Goal: Communication & Community: Answer question/provide support

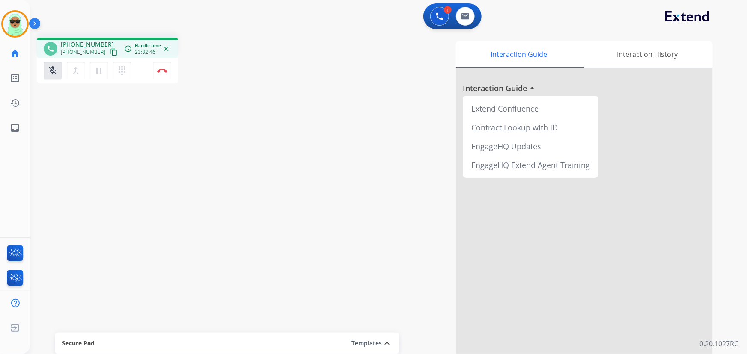
drag, startPoint x: 95, startPoint y: 159, endPoint x: 77, endPoint y: 140, distance: 25.4
click at [86, 157] on div "swap_horiz Break voice bridge close_fullscreen Connect 3-Way Call merge_type Se…" at bounding box center [378, 209] width 696 height 357
click at [161, 77] on button "Disconnect" at bounding box center [162, 71] width 18 height 18
click at [158, 79] on div "mic_off Mute merge_type Bridge pause Hold dialpad Dialpad Disconnect" at bounding box center [107, 71] width 141 height 26
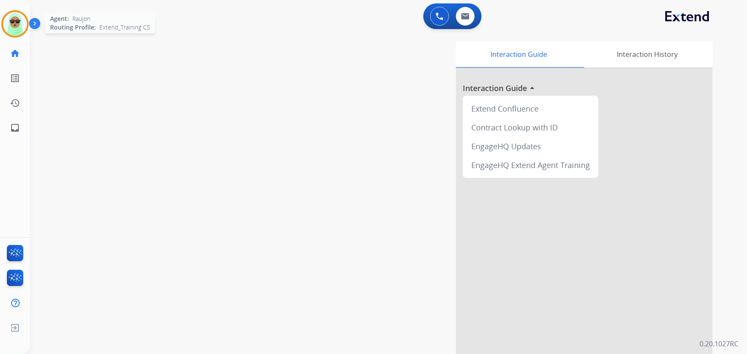
click at [6, 27] on img at bounding box center [15, 24] width 24 height 24
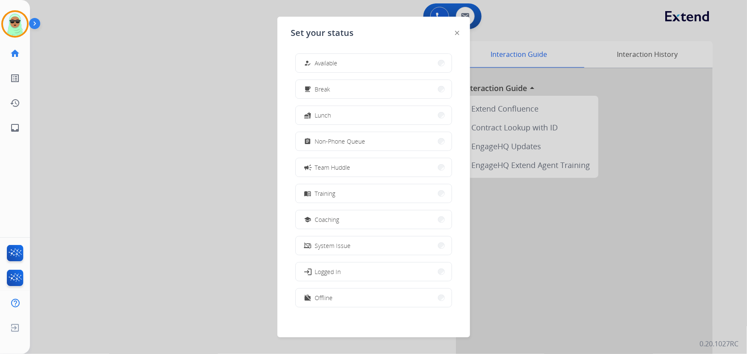
drag, startPoint x: 353, startPoint y: 213, endPoint x: 348, endPoint y: 216, distance: 5.6
click at [353, 214] on button "school Coaching" at bounding box center [374, 219] width 156 height 18
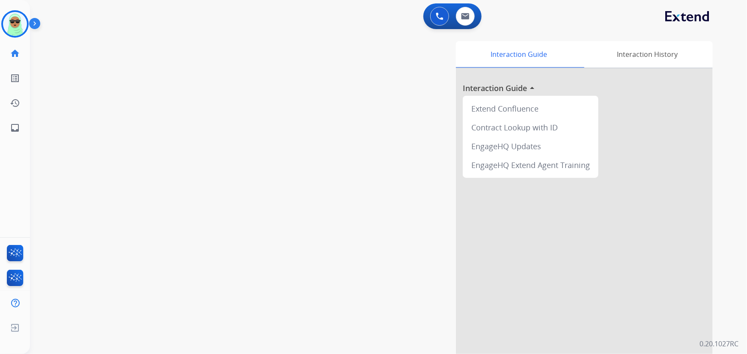
click at [219, 144] on div "swap_horiz Break voice bridge close_fullscreen Connect 3-Way Call merge_type Se…" at bounding box center [378, 209] width 696 height 357
click at [18, 25] on img at bounding box center [15, 24] width 24 height 24
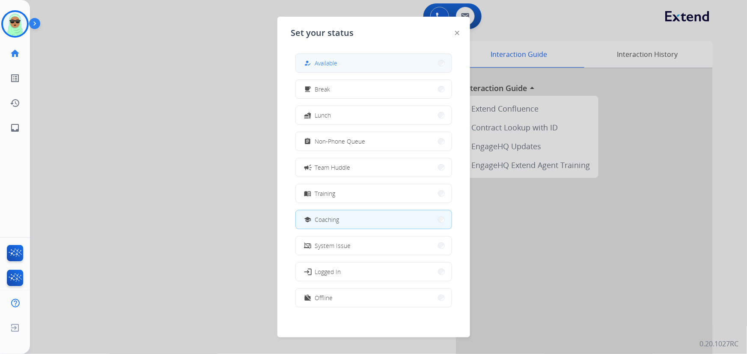
click at [377, 65] on button "how_to_reg Available" at bounding box center [374, 63] width 156 height 18
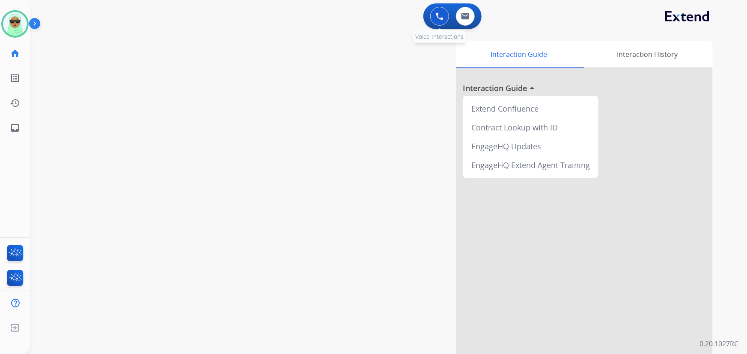
click at [436, 13] on img at bounding box center [440, 16] width 8 height 8
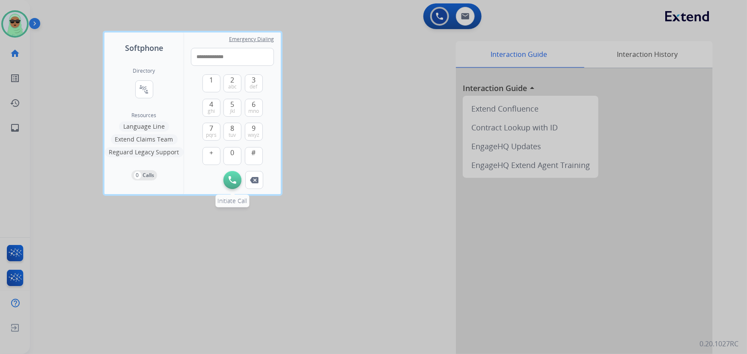
type input "**********"
click at [230, 178] on img at bounding box center [232, 180] width 8 height 8
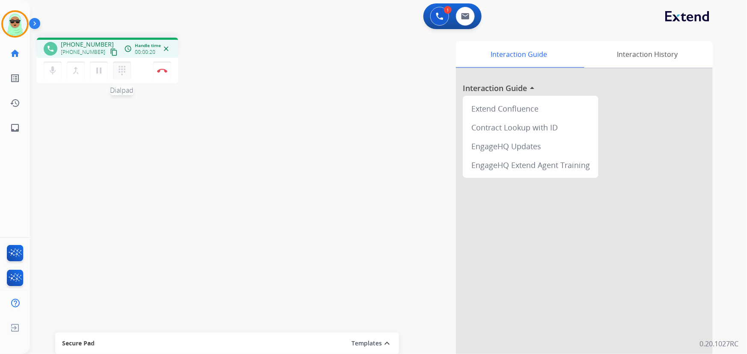
click at [119, 65] on button "dialpad Dialpad" at bounding box center [122, 71] width 18 height 18
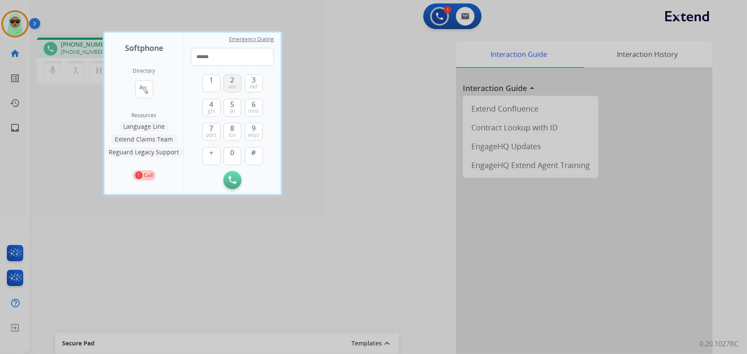
click at [226, 79] on button "2 abc" at bounding box center [232, 83] width 18 height 18
click at [252, 148] on span "#" at bounding box center [254, 153] width 4 height 10
click at [228, 56] on input "**" at bounding box center [232, 57] width 83 height 18
click at [254, 148] on span "#" at bounding box center [254, 153] width 4 height 10
click at [205, 83] on button "1" at bounding box center [211, 83] width 18 height 18
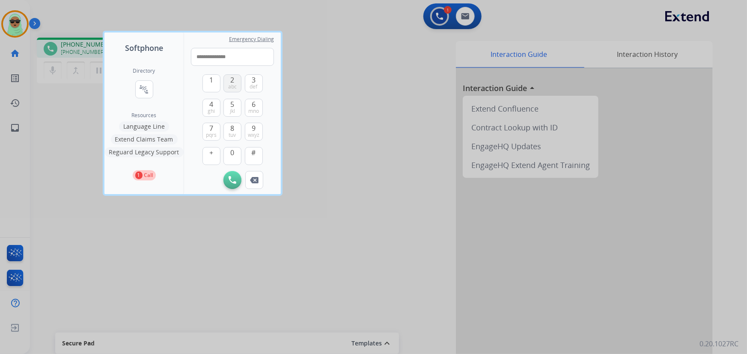
click at [232, 84] on span "abc" at bounding box center [232, 86] width 9 height 7
click at [250, 53] on input "**********" at bounding box center [232, 57] width 83 height 18
click at [252, 150] on span "#" at bounding box center [254, 153] width 4 height 10
click at [207, 85] on button "1" at bounding box center [211, 83] width 18 height 18
click at [256, 160] on button "#" at bounding box center [254, 156] width 18 height 18
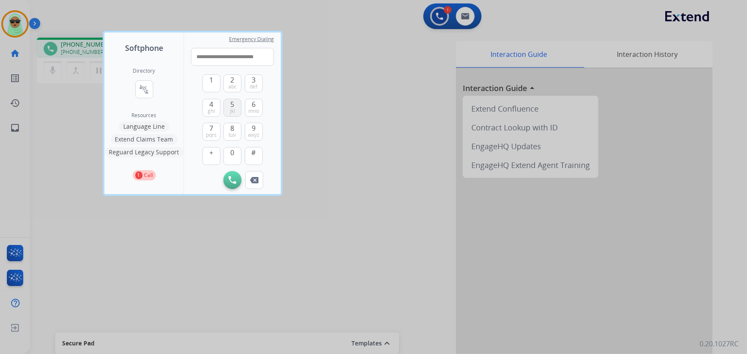
click at [229, 107] on button "5 jkl" at bounding box center [232, 108] width 18 height 18
type input "**********"
click at [315, 104] on div at bounding box center [373, 177] width 747 height 354
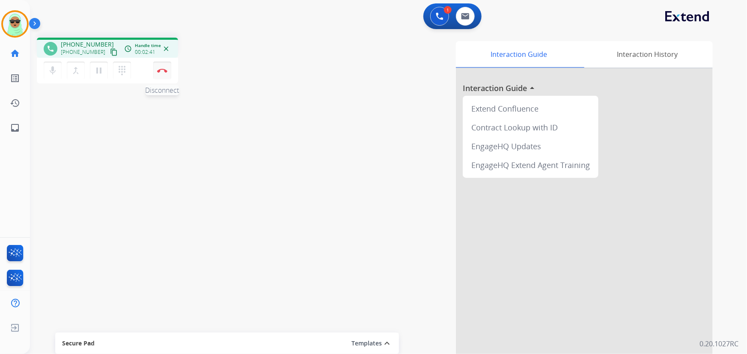
click at [162, 73] on button "Disconnect" at bounding box center [162, 71] width 18 height 18
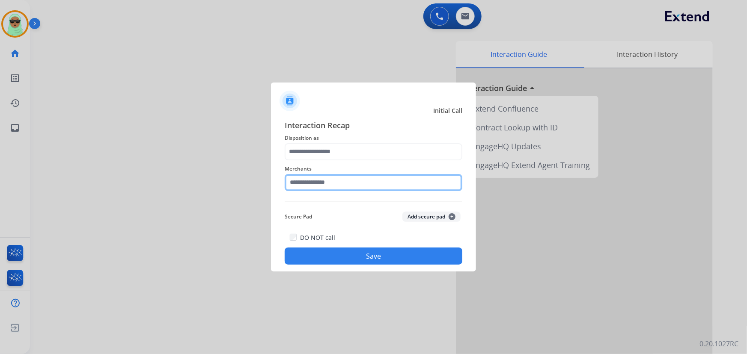
click at [389, 185] on input "text" at bounding box center [374, 182] width 178 height 17
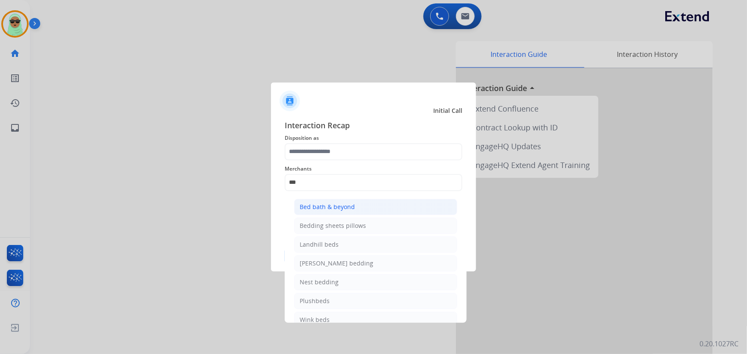
click at [344, 204] on div "Bed bath & beyond" at bounding box center [326, 207] width 55 height 9
type input "**********"
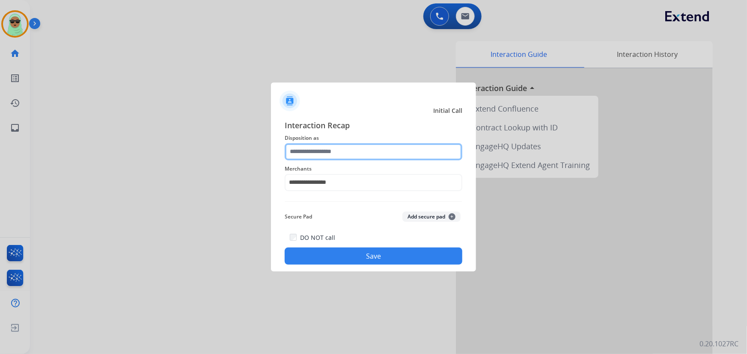
click at [336, 145] on input "text" at bounding box center [374, 151] width 178 height 17
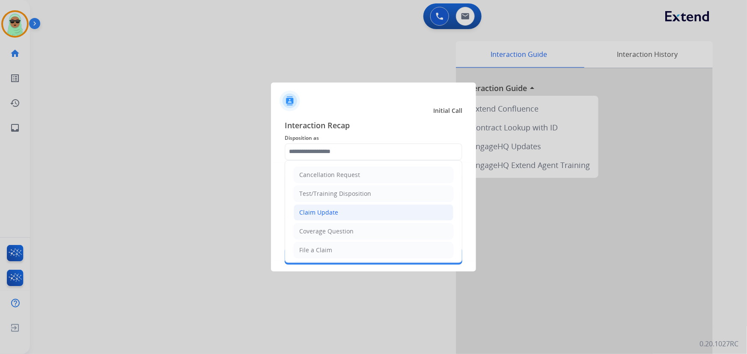
click at [340, 212] on li "Claim Update" at bounding box center [373, 213] width 160 height 16
type input "**********"
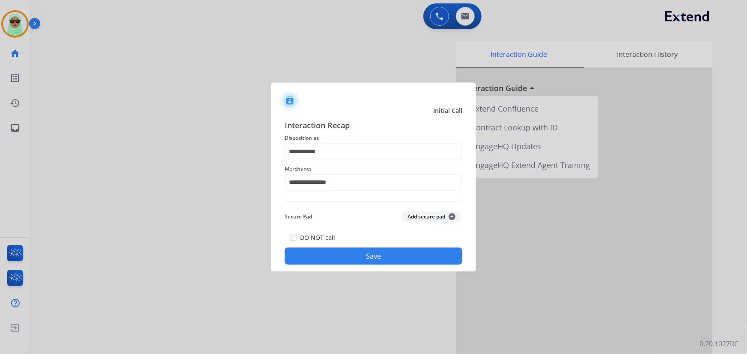
click at [385, 251] on button "Save" at bounding box center [374, 256] width 178 height 17
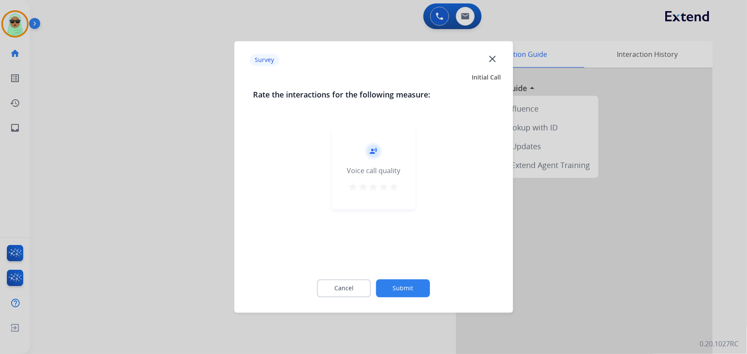
click at [407, 288] on button "Submit" at bounding box center [403, 289] width 54 height 18
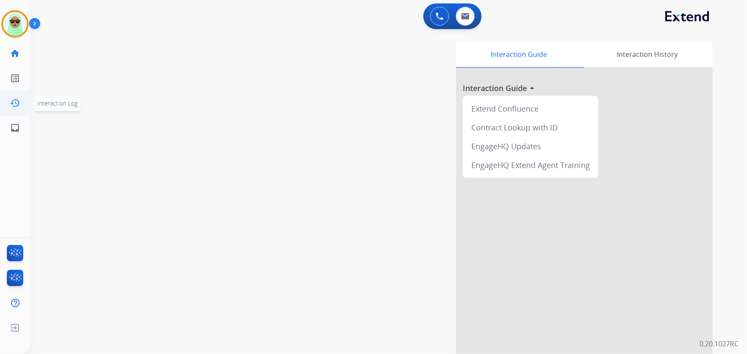
click at [24, 101] on link "history Interaction Log" at bounding box center [15, 103] width 24 height 24
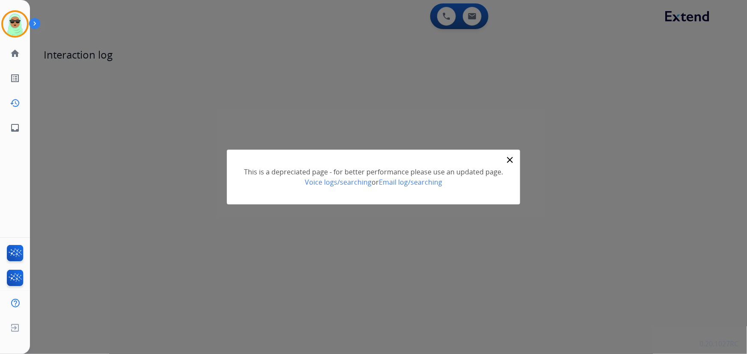
click at [513, 159] on div "close" at bounding box center [509, 161] width 10 height 13
click at [501, 157] on div "close This is a depreciated page - for better performance please use an updated…" at bounding box center [373, 177] width 293 height 55
click at [513, 160] on div "close" at bounding box center [509, 161] width 10 height 13
click at [507, 160] on mat-icon "close" at bounding box center [509, 160] width 10 height 10
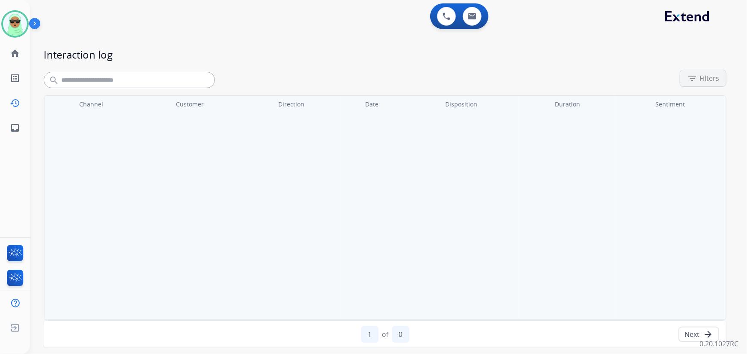
click at [118, 182] on tr "Channel Customer Direction Date Disposition Duration Talk + Hold time Sentiment" at bounding box center [384, 208] width 681 height 224
click at [15, 278] on img at bounding box center [15, 280] width 20 height 20
click at [17, 252] on img at bounding box center [15, 255] width 20 height 20
click at [19, 51] on mat-icon "home" at bounding box center [15, 53] width 10 height 10
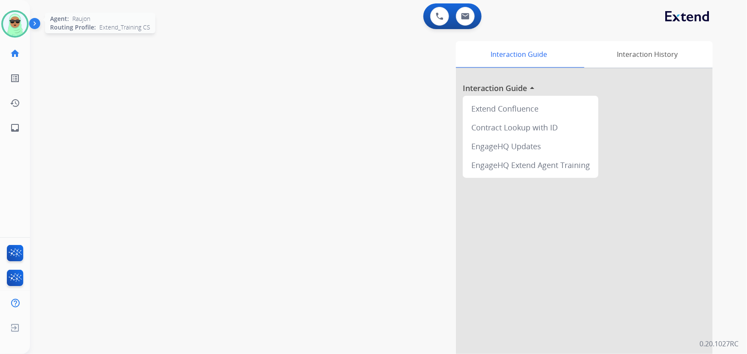
click at [9, 24] on img at bounding box center [15, 24] width 24 height 24
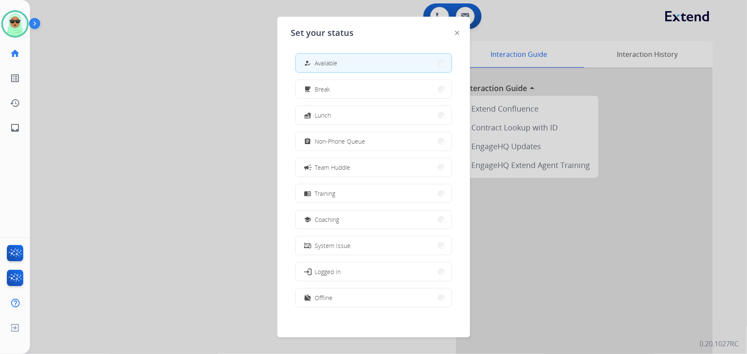
drag, startPoint x: 343, startPoint y: 221, endPoint x: 306, endPoint y: 214, distance: 37.3
click at [342, 222] on button "school Coaching" at bounding box center [374, 219] width 156 height 18
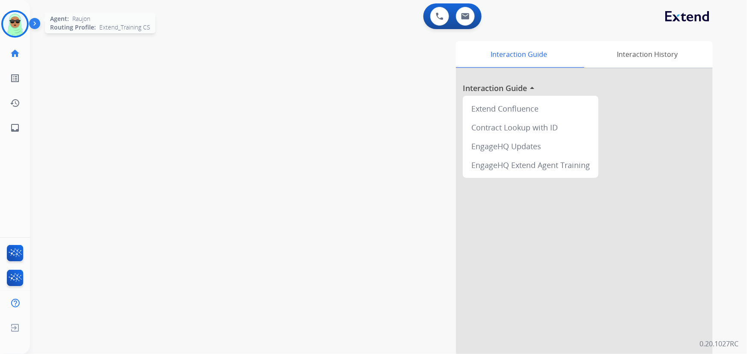
drag, startPoint x: 3, startPoint y: 27, endPoint x: 54, endPoint y: 30, distance: 51.4
click at [3, 27] on div at bounding box center [14, 23] width 27 height 27
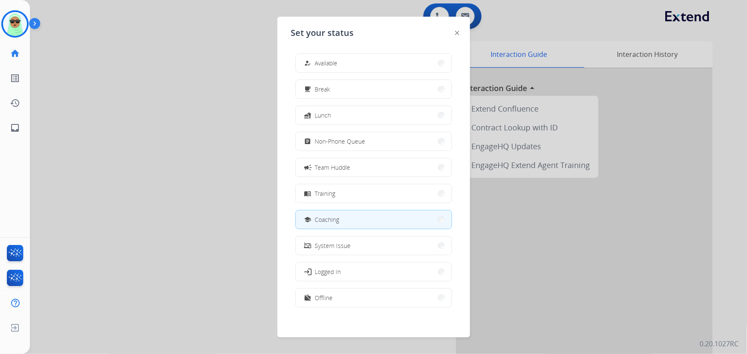
click at [368, 68] on button "how_to_reg Available" at bounding box center [374, 63] width 156 height 18
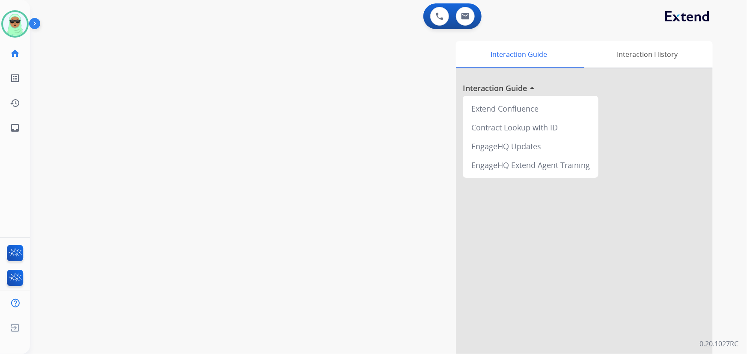
click at [62, 76] on div "swap_horiz Break voice bridge close_fullscreen Connect 3-Way Call merge_type Se…" at bounding box center [378, 209] width 696 height 357
click at [471, 21] on button at bounding box center [465, 16] width 19 height 19
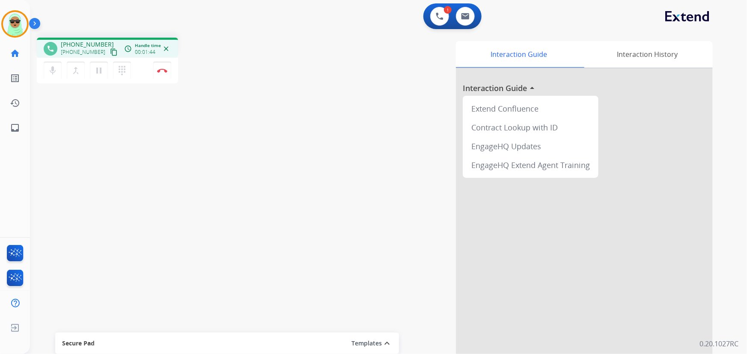
click at [110, 146] on div "phone [PHONE_NUMBER] [PHONE_NUMBER] content_copy access_time Call metrics Queue…" at bounding box center [378, 209] width 696 height 357
click at [98, 69] on mat-icon "pause" at bounding box center [99, 70] width 10 height 10
click at [44, 75] on button "mic Mute" at bounding box center [53, 71] width 18 height 18
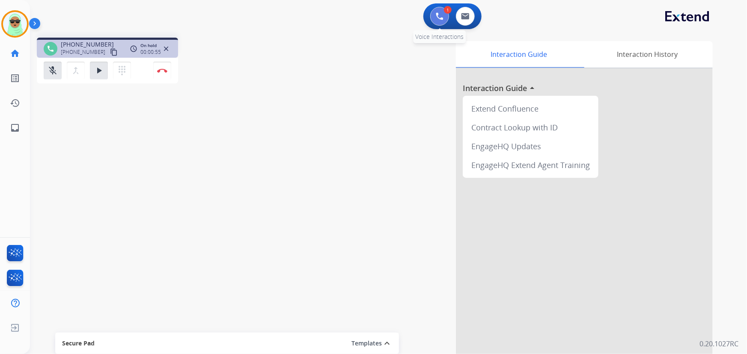
click at [437, 18] on img at bounding box center [440, 16] width 8 height 8
click at [436, 18] on img at bounding box center [440, 16] width 8 height 8
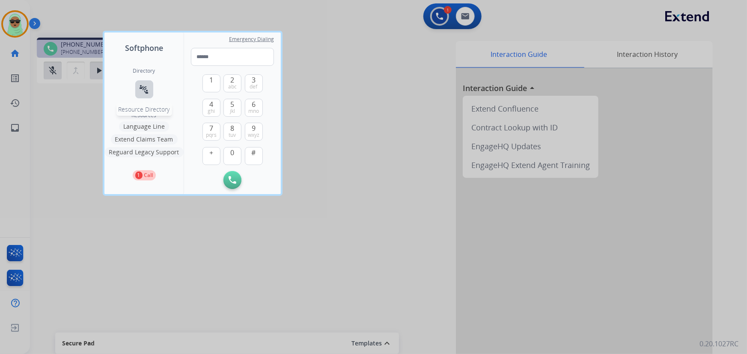
click at [150, 95] on button "connect_without_contact Resource Directory" at bounding box center [144, 89] width 18 height 18
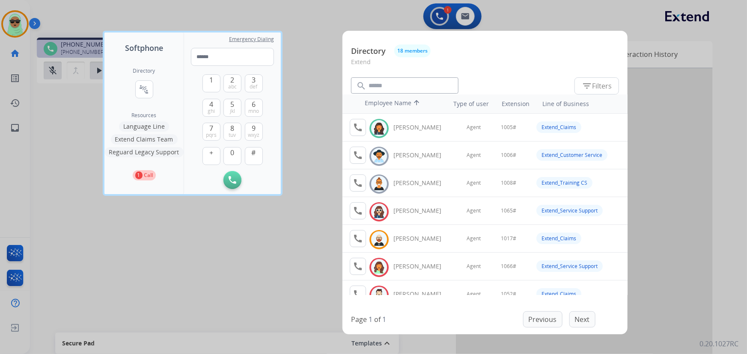
click at [151, 142] on button "Extend Claims Team" at bounding box center [144, 139] width 67 height 10
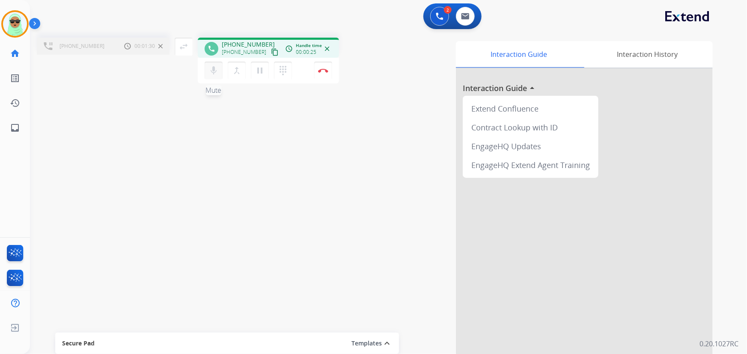
click at [214, 70] on mat-icon "mic" at bounding box center [213, 70] width 10 height 10
click at [214, 70] on mat-icon "mic_off" at bounding box center [213, 70] width 10 height 10
click at [214, 69] on mat-icon "mic" at bounding box center [213, 70] width 10 height 10
click at [214, 69] on mat-icon "mic_off" at bounding box center [213, 70] width 10 height 10
click at [463, 19] on img at bounding box center [465, 16] width 9 height 7
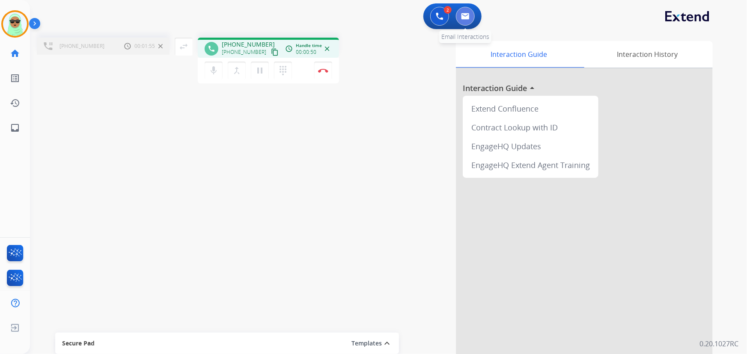
select select "**********"
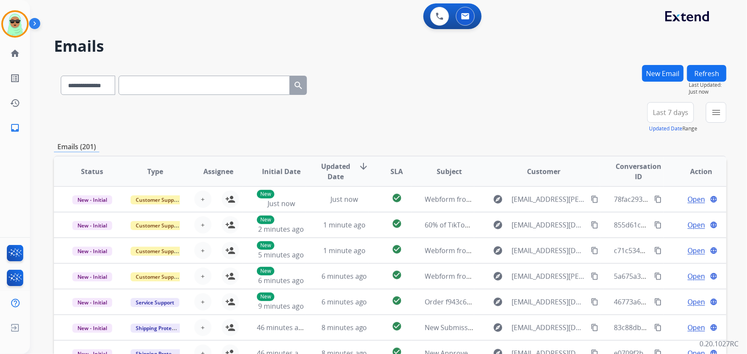
click at [184, 84] on input "text" at bounding box center [204, 85] width 171 height 19
paste input "**********"
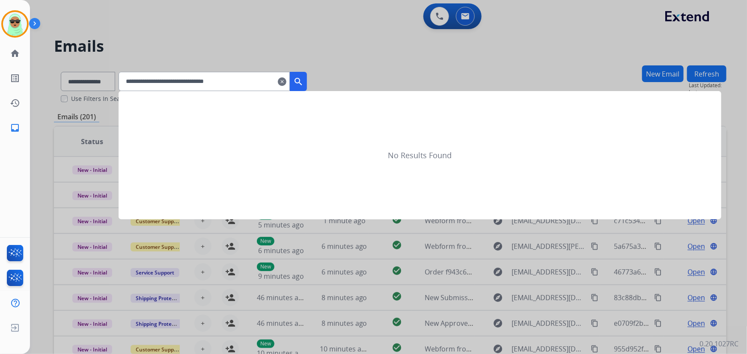
type input "**********"
click at [303, 77] on mat-icon "search" at bounding box center [298, 82] width 10 height 10
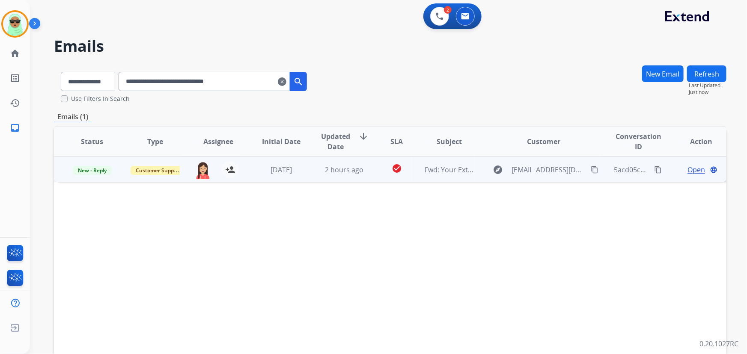
click at [687, 171] on span "Open" at bounding box center [696, 170] width 18 height 10
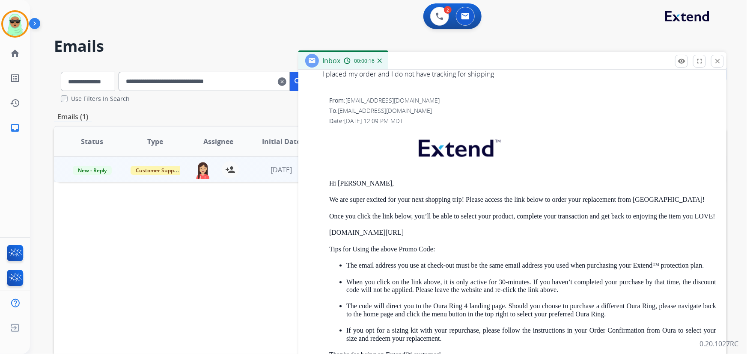
scroll to position [505, 0]
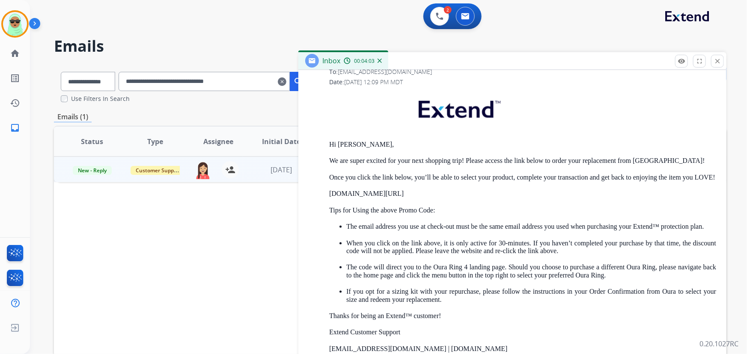
click at [441, 41] on h2 "Emails" at bounding box center [390, 46] width 672 height 17
click at [431, 14] on button at bounding box center [439, 16] width 19 height 19
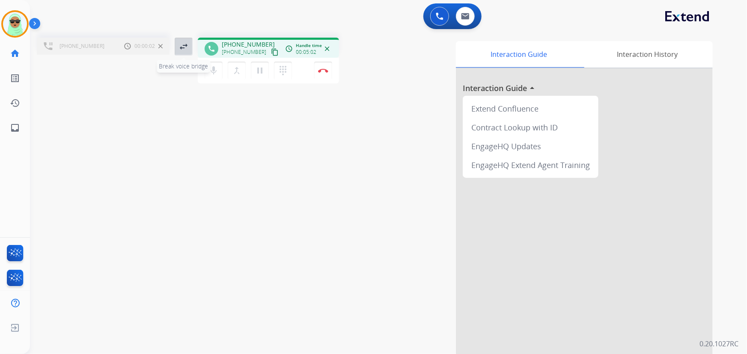
click at [178, 46] on mat-icon "swap_horiz" at bounding box center [183, 46] width 10 height 10
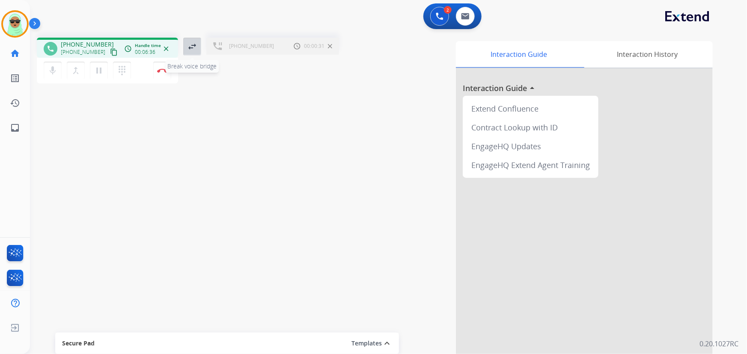
click at [198, 53] on button "swap_horiz Break voice bridge" at bounding box center [192, 47] width 18 height 18
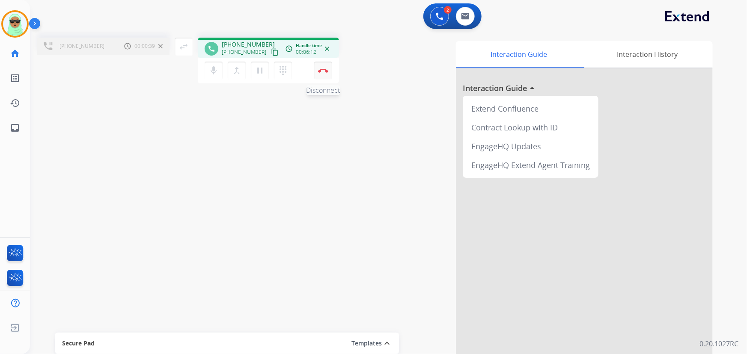
click at [329, 72] on button "Disconnect" at bounding box center [323, 71] width 18 height 18
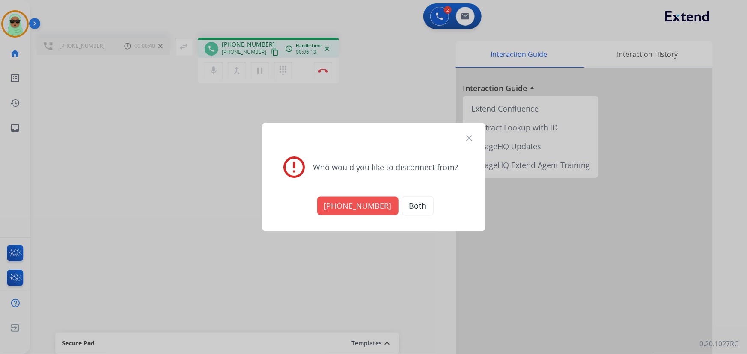
drag, startPoint x: 352, startPoint y: 204, endPoint x: 351, endPoint y: 213, distance: 9.0
click at [351, 213] on div "[PHONE_NUMBER] Both" at bounding box center [374, 206] width 202 height 30
click at [351, 213] on button "[PHONE_NUMBER]" at bounding box center [357, 206] width 81 height 19
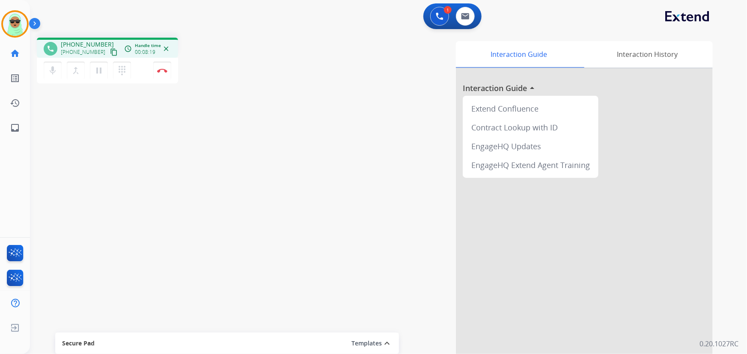
click at [86, 99] on div "phone [PHONE_NUMBER] [PHONE_NUMBER] content_copy access_time Call metrics Queue…" at bounding box center [378, 209] width 696 height 357
click at [157, 74] on button "Disconnect" at bounding box center [162, 71] width 18 height 18
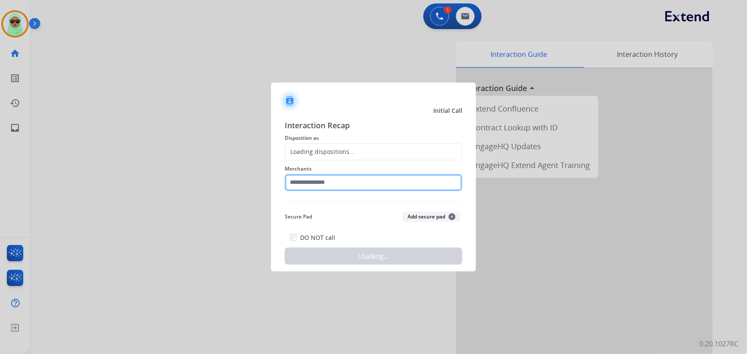
click at [359, 186] on input "text" at bounding box center [374, 182] width 178 height 17
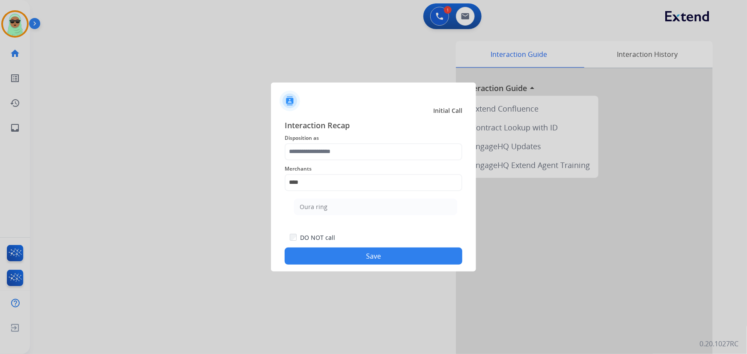
click at [311, 213] on li "Oura ring" at bounding box center [375, 207] width 163 height 16
type input "*********"
click at [311, 209] on div "Secure Pad Add secure pad +" at bounding box center [374, 216] width 178 height 17
click at [331, 166] on span "Merchants" at bounding box center [374, 169] width 178 height 10
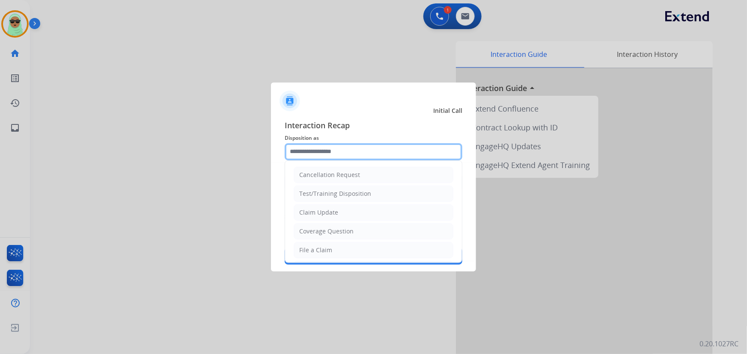
click at [333, 153] on input "text" at bounding box center [374, 151] width 178 height 17
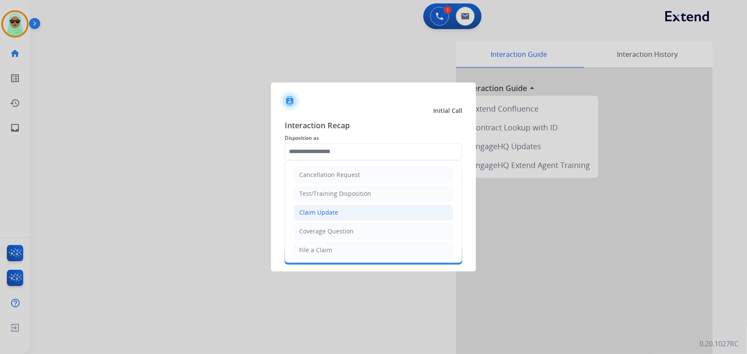
click at [332, 215] on div "Claim Update" at bounding box center [318, 212] width 39 height 9
type input "**********"
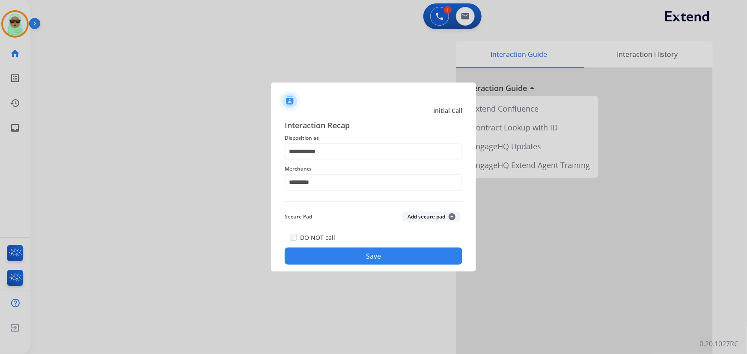
click at [359, 255] on button "Save" at bounding box center [374, 256] width 178 height 17
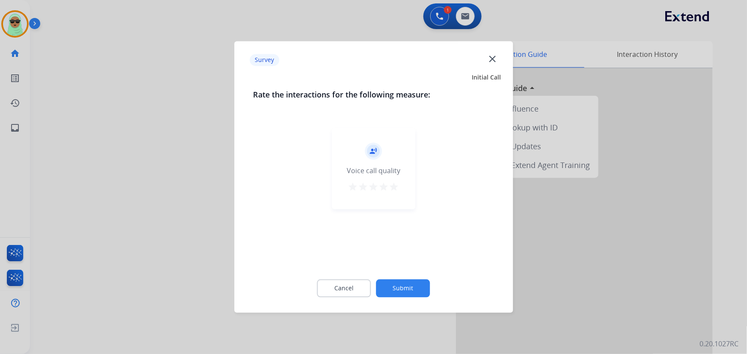
click at [396, 295] on button "Submit" at bounding box center [403, 289] width 54 height 18
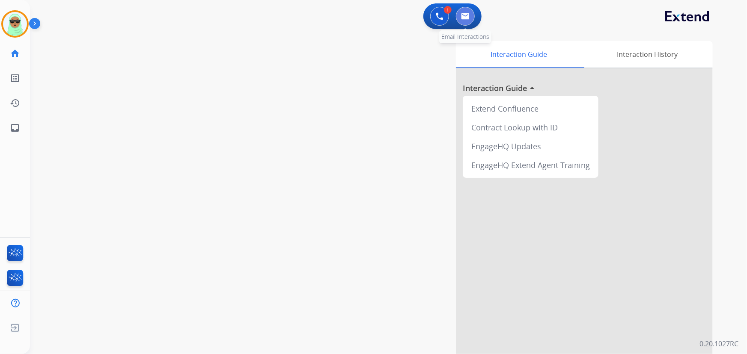
click at [470, 21] on button at bounding box center [465, 16] width 19 height 19
select select "**********"
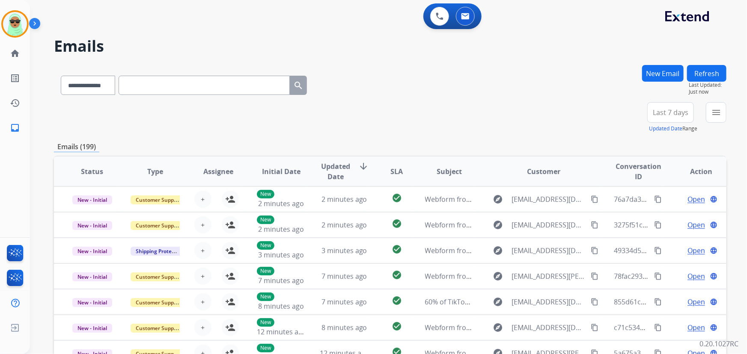
click at [713, 116] on mat-icon "menu" at bounding box center [716, 112] width 10 height 10
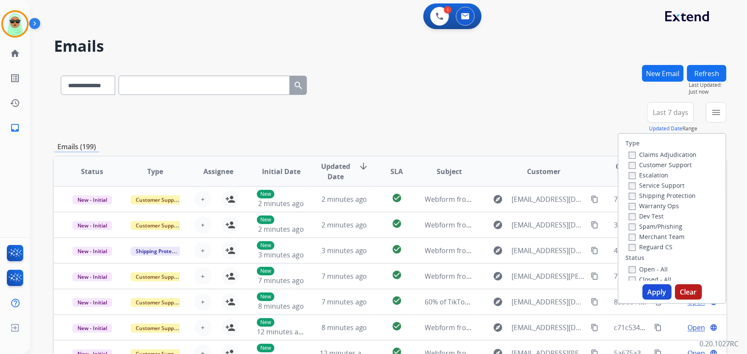
click at [669, 170] on div "Escalation" at bounding box center [662, 175] width 68 height 10
click at [671, 163] on label "Customer Support" at bounding box center [659, 165] width 63 height 8
click at [673, 191] on div "Shipping Protection" at bounding box center [662, 195] width 68 height 10
click at [673, 192] on div "Shipping Protection" at bounding box center [662, 195] width 68 height 10
click at [670, 196] on label "Shipping Protection" at bounding box center [661, 196] width 67 height 8
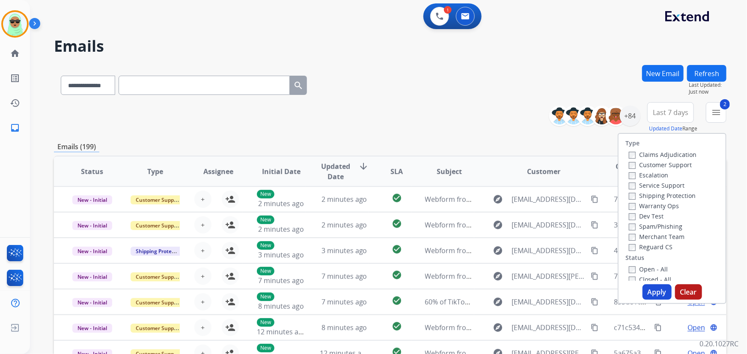
click at [661, 243] on label "Reguard CS" at bounding box center [650, 247] width 44 height 8
click at [648, 270] on label "Open - All" at bounding box center [647, 269] width 39 height 8
click at [655, 292] on button "Apply" at bounding box center [656, 292] width 29 height 15
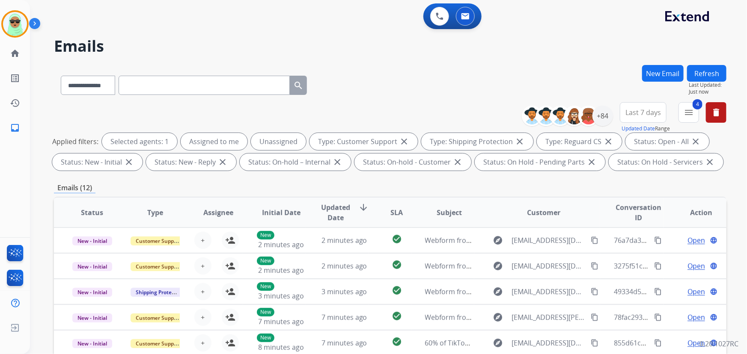
click at [612, 114] on div "**********" at bounding box center [627, 117] width 198 height 31
drag, startPoint x: 607, startPoint y: 116, endPoint x: 606, endPoint y: 134, distance: 18.4
click at [606, 116] on div "+84" at bounding box center [602, 116] width 21 height 21
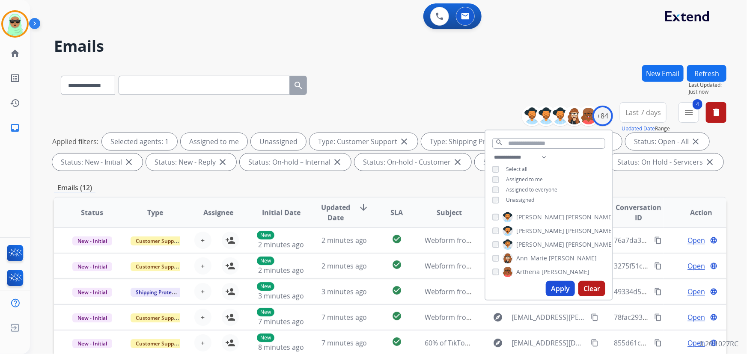
drag, startPoint x: 515, startPoint y: 200, endPoint x: 523, endPoint y: 214, distance: 16.5
click at [516, 199] on span "Unassigned" at bounding box center [520, 199] width 28 height 7
click at [558, 287] on button "Apply" at bounding box center [559, 288] width 29 height 15
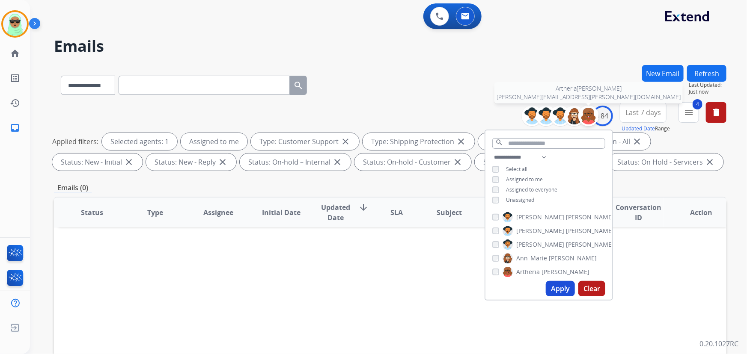
click at [597, 117] on div at bounding box center [588, 116] width 21 height 21
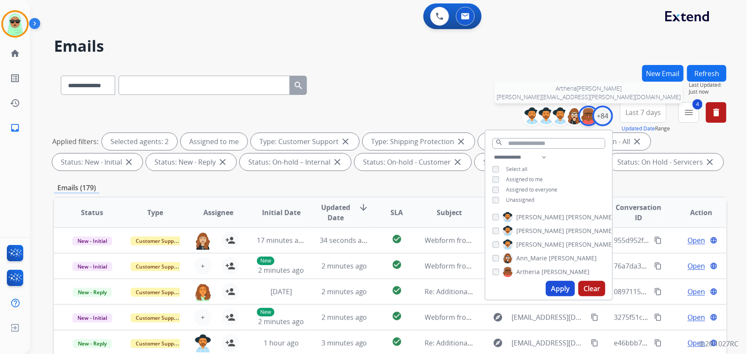
click at [590, 114] on img at bounding box center [588, 115] width 17 height 17
click at [599, 115] on div "+84" at bounding box center [602, 116] width 21 height 21
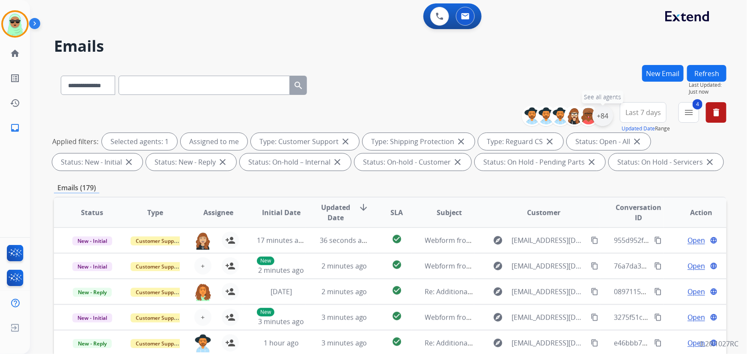
click at [599, 112] on div "+84" at bounding box center [602, 116] width 21 height 21
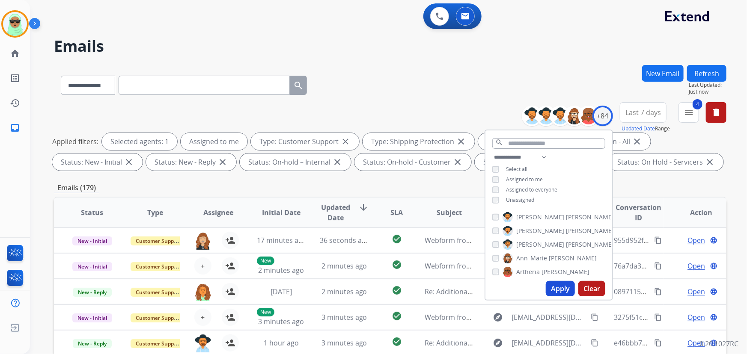
click at [516, 204] on div "**********" at bounding box center [548, 179] width 127 height 55
click at [518, 199] on span "Unassigned" at bounding box center [520, 199] width 28 height 7
click at [516, 172] on div "**********" at bounding box center [548, 179] width 127 height 55
click at [516, 182] on span "Assigned to me" at bounding box center [524, 179] width 37 height 7
click at [558, 286] on button "Apply" at bounding box center [559, 288] width 29 height 15
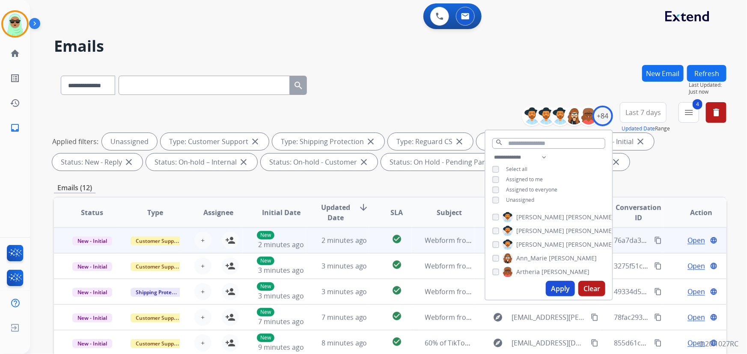
scroll to position [0, 0]
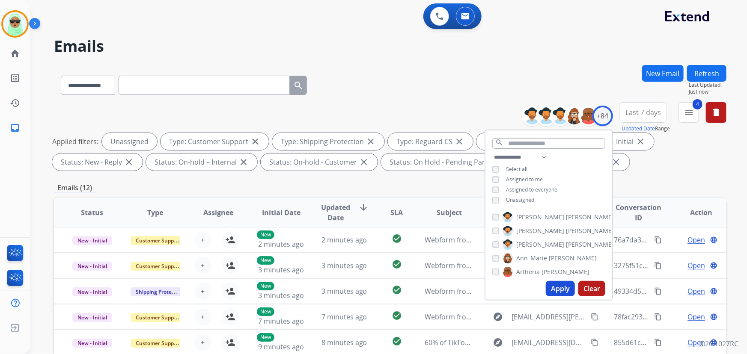
drag, startPoint x: 426, startPoint y: 68, endPoint x: 411, endPoint y: 142, distance: 75.0
click at [426, 68] on div "**********" at bounding box center [390, 83] width 672 height 37
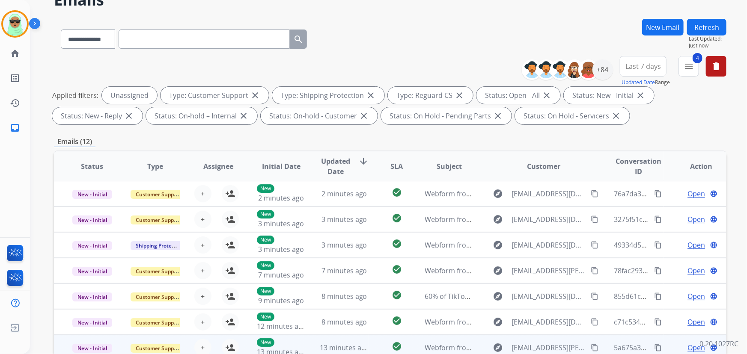
scroll to position [173, 0]
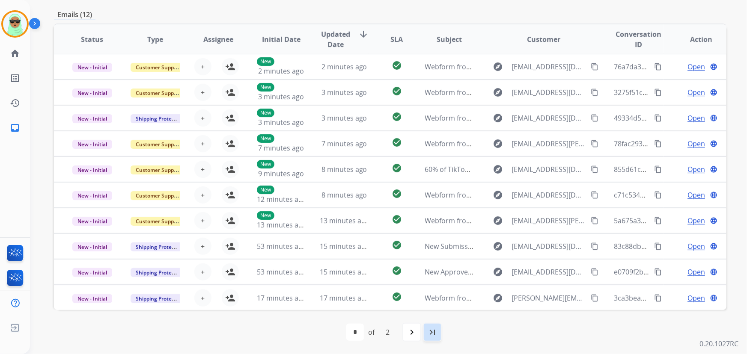
click at [436, 337] on mat-icon "last_page" at bounding box center [432, 332] width 10 height 10
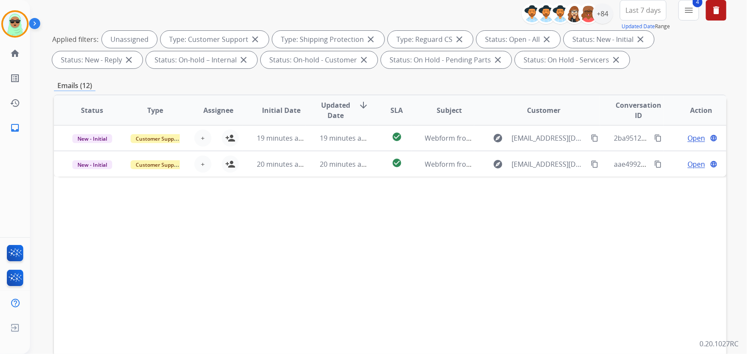
scroll to position [116, 0]
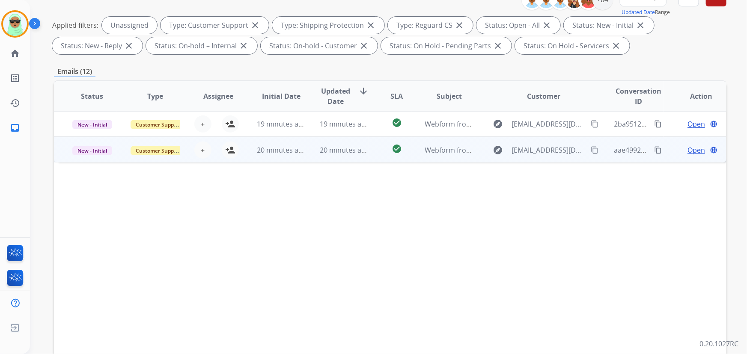
click at [329, 156] on td "20 minutes ago" at bounding box center [337, 150] width 63 height 26
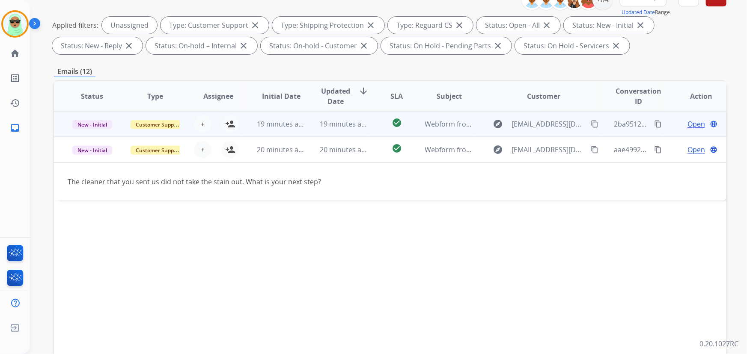
click at [322, 116] on td "19 minutes ago" at bounding box center [337, 124] width 63 height 26
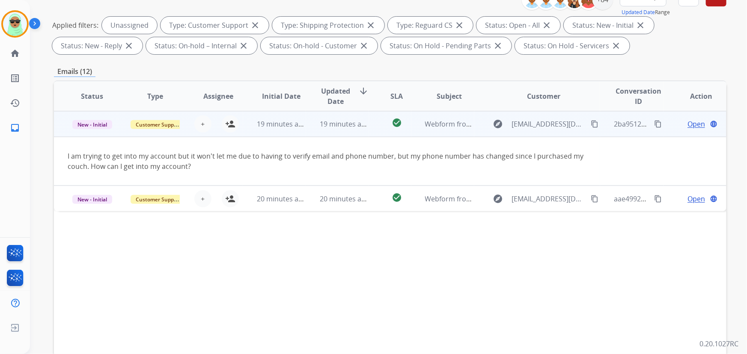
scroll to position [173, 0]
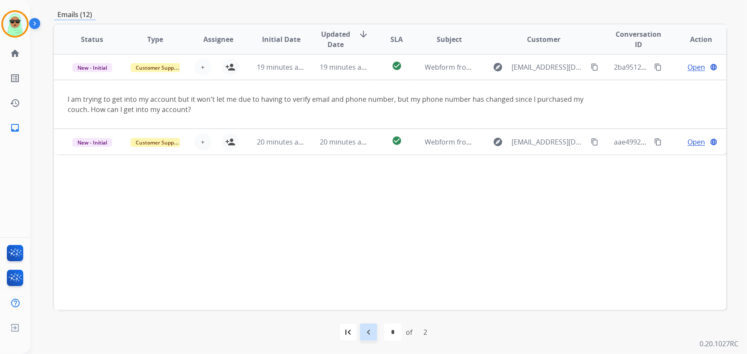
click at [366, 334] on mat-icon "navigate_before" at bounding box center [368, 332] width 10 height 10
select select "*"
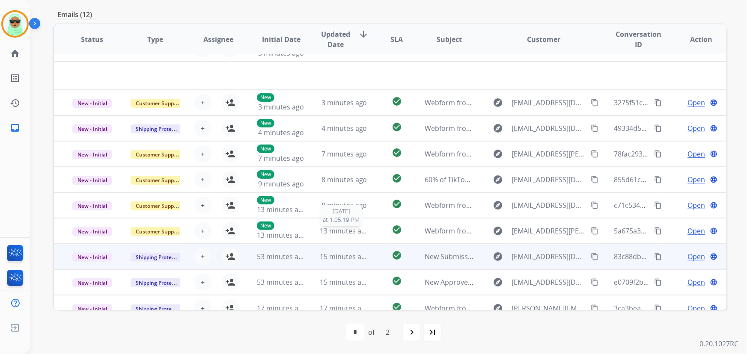
scroll to position [29, 0]
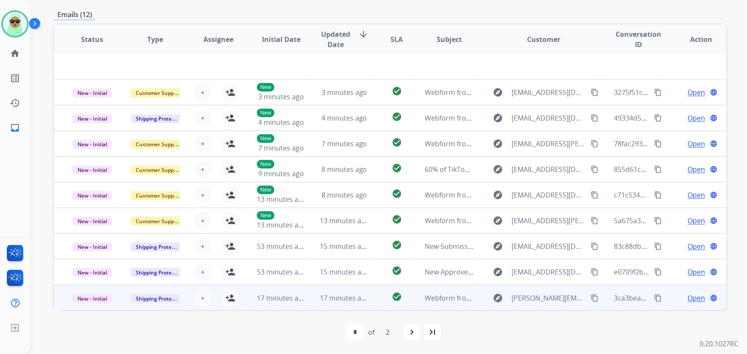
click at [308, 300] on td "17 minutes ago" at bounding box center [337, 298] width 63 height 26
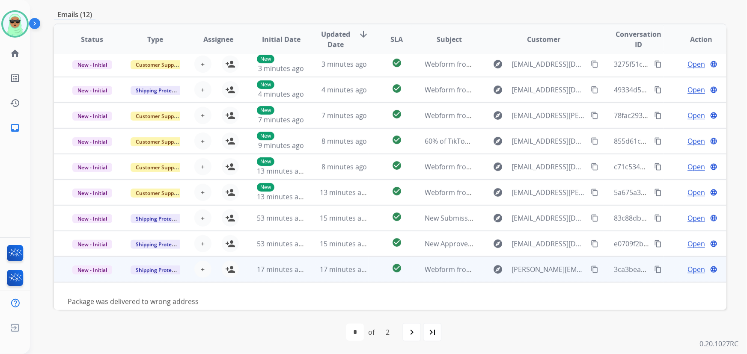
scroll to position [39, 0]
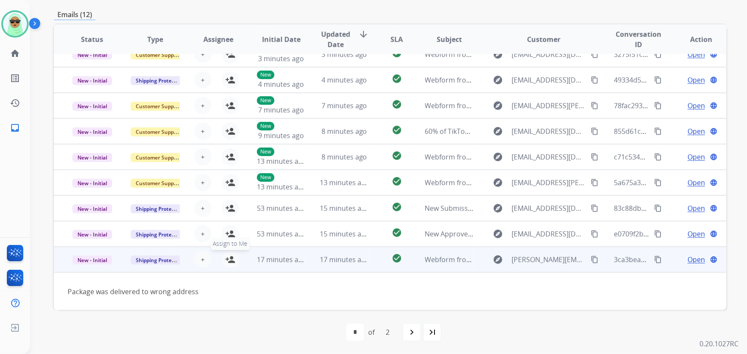
click at [231, 261] on mat-icon "person_add" at bounding box center [230, 260] width 10 height 10
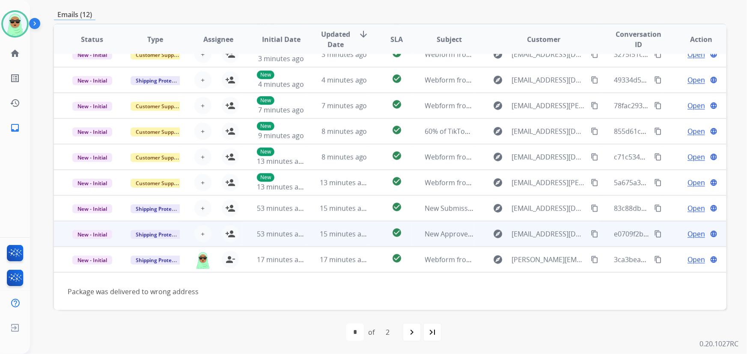
click at [307, 236] on td "15 minutes ago" at bounding box center [337, 234] width 63 height 26
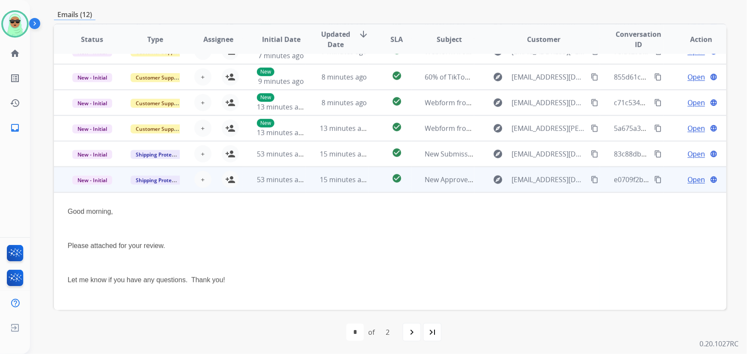
scroll to position [89, 0]
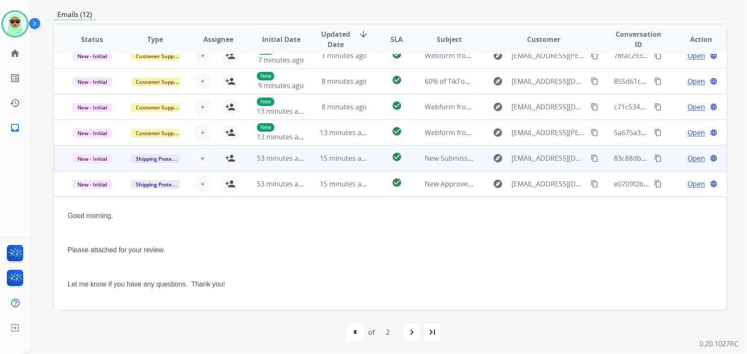
click at [312, 160] on td "15 minutes ago" at bounding box center [337, 158] width 63 height 26
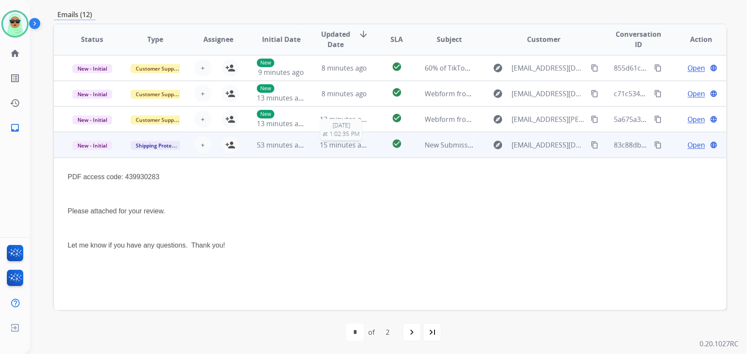
click at [354, 145] on span "15 minutes ago" at bounding box center [345, 144] width 50 height 9
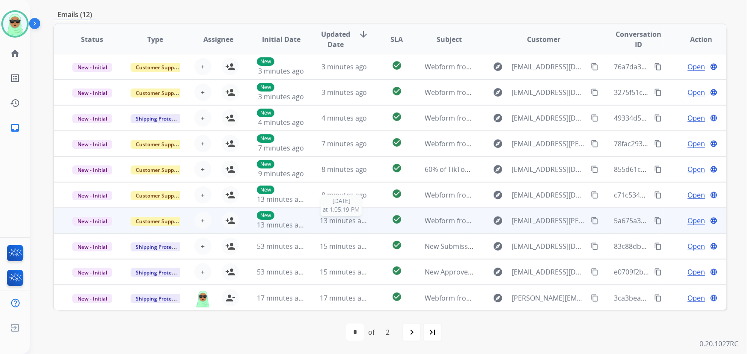
click at [333, 218] on span "13 minutes ago" at bounding box center [345, 220] width 50 height 9
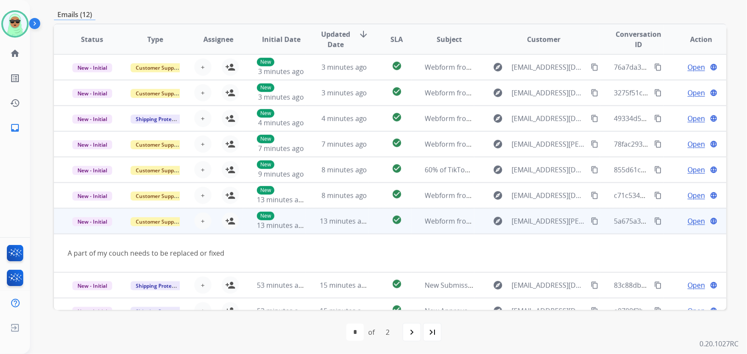
scroll to position [0, 0]
click at [231, 225] on mat-icon "person_add" at bounding box center [230, 221] width 10 height 10
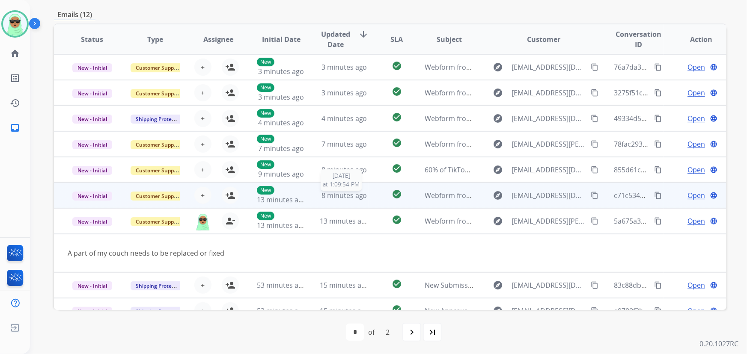
click at [323, 199] on span "8 minutes ago" at bounding box center [344, 195] width 46 height 9
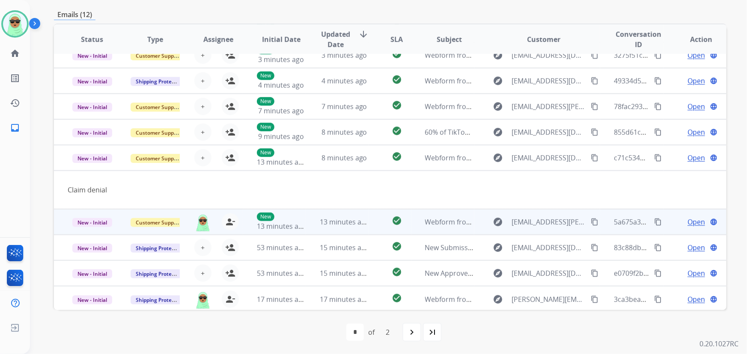
scroll to position [39, 0]
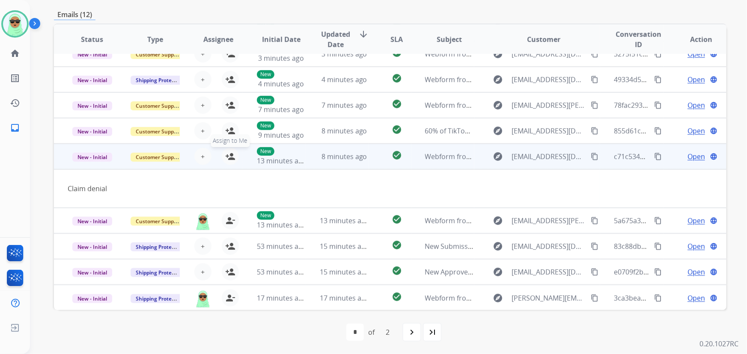
click at [231, 154] on mat-icon "person_add" at bounding box center [230, 156] width 10 height 10
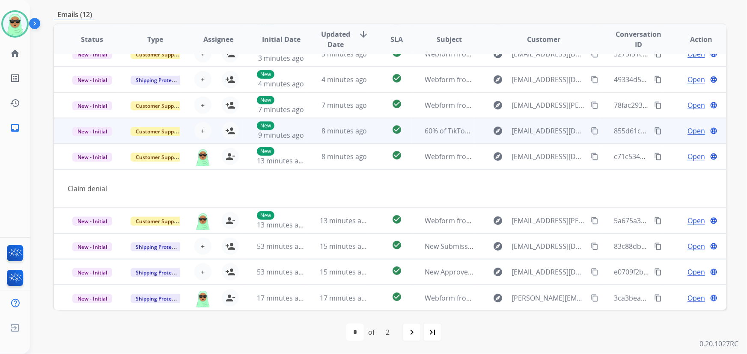
click at [377, 133] on td "check_circle" at bounding box center [390, 131] width 42 height 26
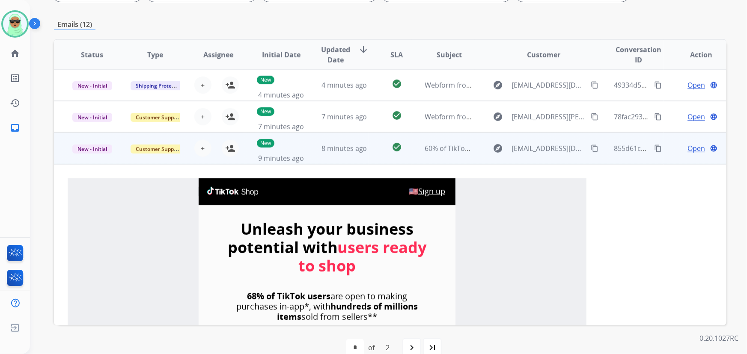
scroll to position [0, 0]
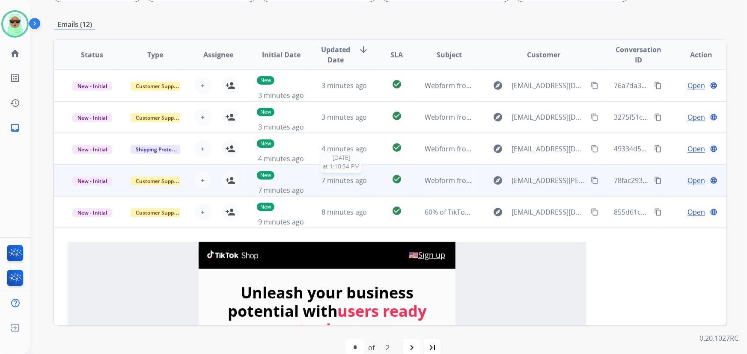
click at [349, 178] on span "7 minutes ago" at bounding box center [344, 180] width 46 height 9
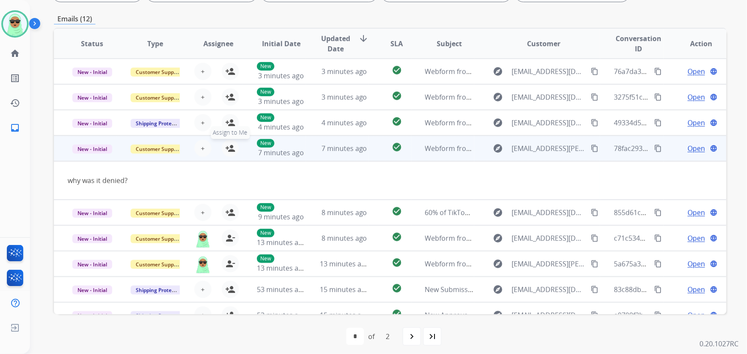
click at [230, 148] on mat-icon "person_add" at bounding box center [230, 148] width 10 height 10
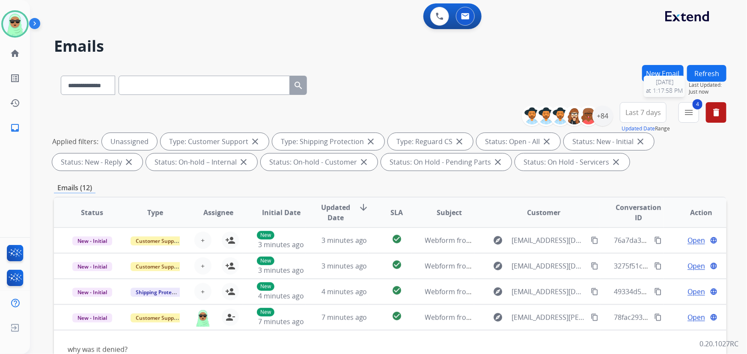
click at [703, 73] on button "Refresh" at bounding box center [706, 73] width 39 height 17
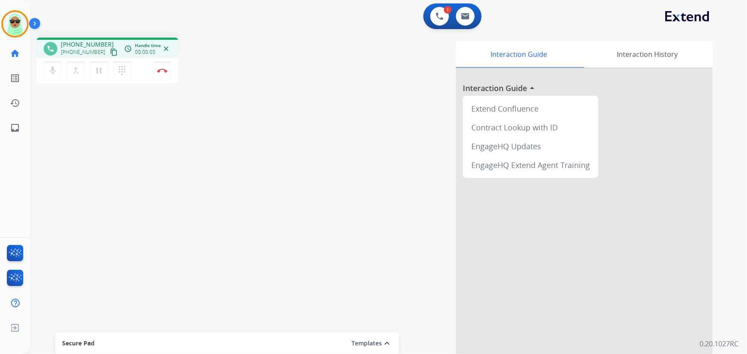
click at [110, 50] on mat-icon "content_copy" at bounding box center [114, 52] width 8 height 8
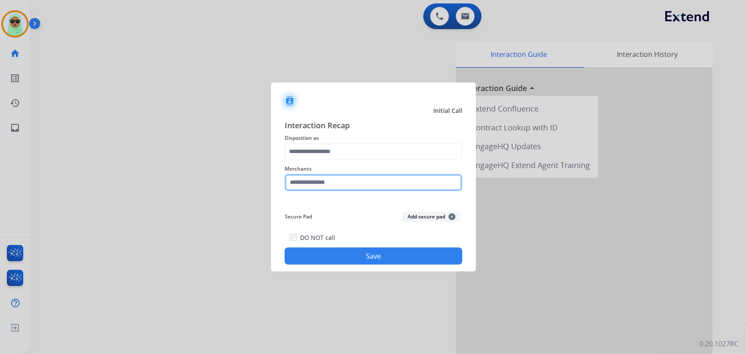
click at [344, 188] on input "text" at bounding box center [374, 182] width 178 height 17
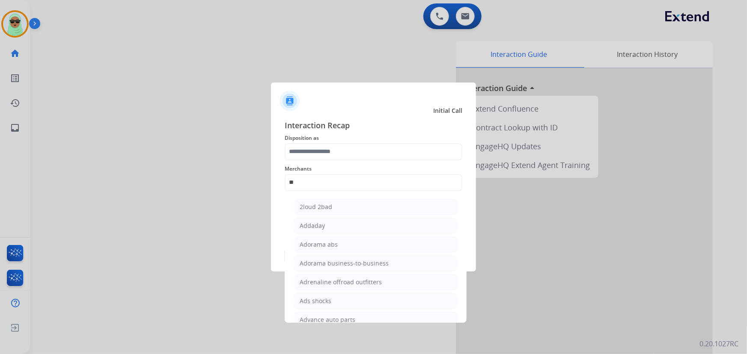
drag, startPoint x: 335, startPoint y: 240, endPoint x: 336, endPoint y: 198, distance: 42.8
click at [335, 240] on div "Adorama abs" at bounding box center [318, 244] width 38 height 9
type input "**********"
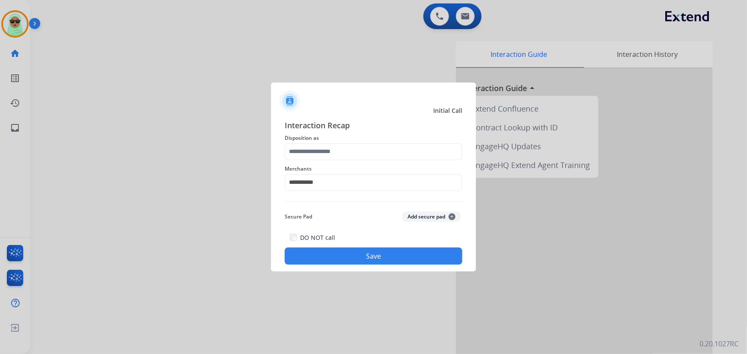
click at [337, 141] on span "Disposition as" at bounding box center [374, 138] width 178 height 10
click at [338, 158] on input "text" at bounding box center [374, 151] width 178 height 17
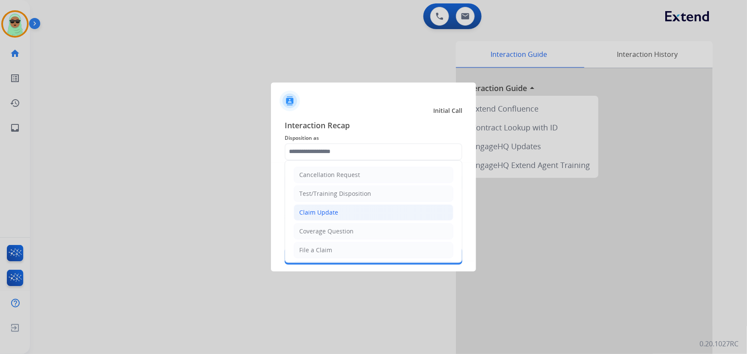
click at [338, 214] on li "Claim Update" at bounding box center [373, 213] width 160 height 16
type input "**********"
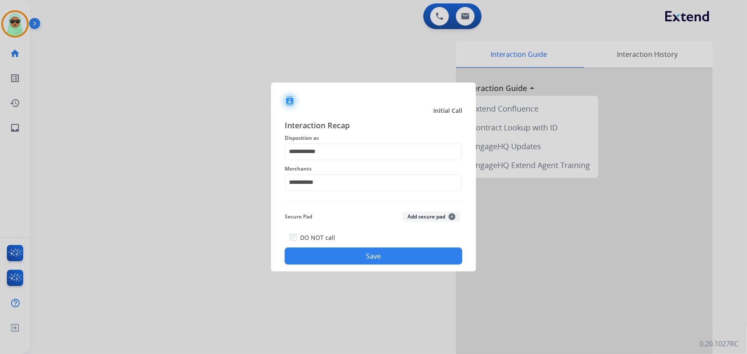
drag, startPoint x: 347, startPoint y: 231, endPoint x: 381, endPoint y: 267, distance: 49.6
click at [347, 231] on div "**********" at bounding box center [374, 192] width 178 height 146
drag, startPoint x: 381, startPoint y: 267, endPoint x: 385, endPoint y: 257, distance: 10.6
click at [381, 266] on div "**********" at bounding box center [373, 193] width 205 height 160
click at [389, 253] on button "Save" at bounding box center [374, 256] width 178 height 17
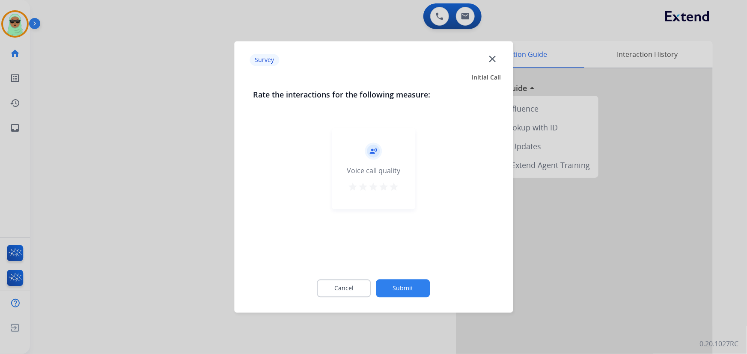
click at [421, 277] on div "Cancel Submit" at bounding box center [373, 289] width 241 height 39
click at [407, 285] on button "Submit" at bounding box center [403, 289] width 54 height 18
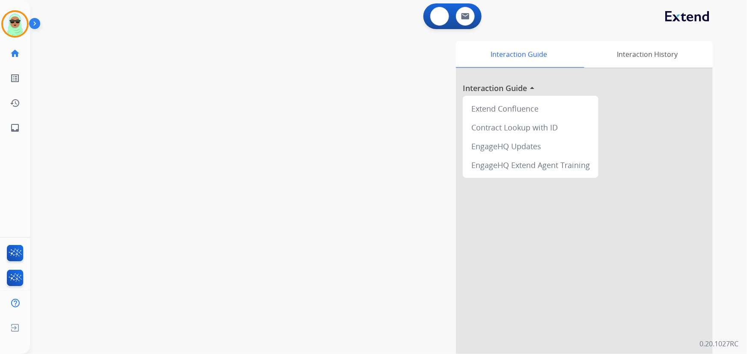
drag, startPoint x: 433, startPoint y: 16, endPoint x: 172, endPoint y: 39, distance: 262.4
click at [428, 17] on div "0 Voice Interactions" at bounding box center [440, 16] width 26 height 19
drag, startPoint x: 28, startPoint y: 28, endPoint x: 19, endPoint y: 30, distance: 8.7
click at [27, 28] on div at bounding box center [14, 23] width 27 height 27
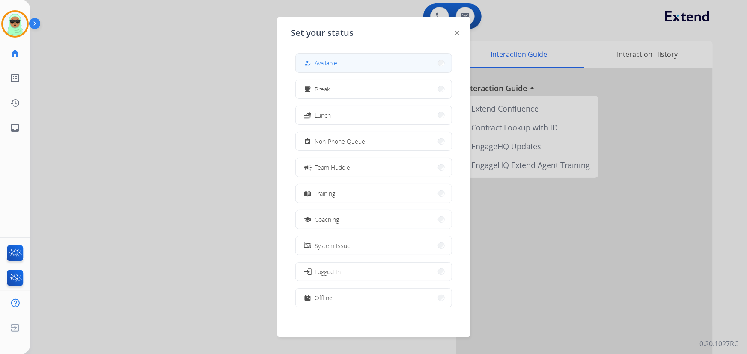
drag, startPoint x: 330, startPoint y: 52, endPoint x: 333, endPoint y: 58, distance: 6.5
click at [331, 53] on div "how_to_reg Available free_breakfast Break fastfood Lunch assignment Non-Phone Q…" at bounding box center [373, 182] width 165 height 270
click at [336, 61] on span "Available" at bounding box center [326, 63] width 23 height 9
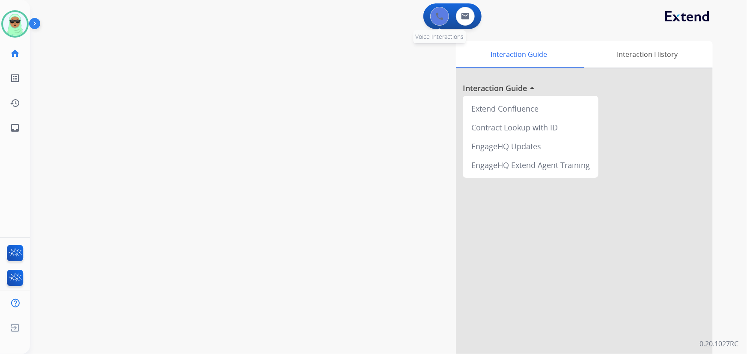
click at [436, 13] on img at bounding box center [440, 16] width 8 height 8
drag, startPoint x: 454, startPoint y: 19, endPoint x: 446, endPoint y: 21, distance: 7.7
click at [448, 21] on div "0 Voice Interactions 0 Email Interactions" at bounding box center [452, 16] width 58 height 26
click at [443, 21] on button at bounding box center [439, 16] width 19 height 19
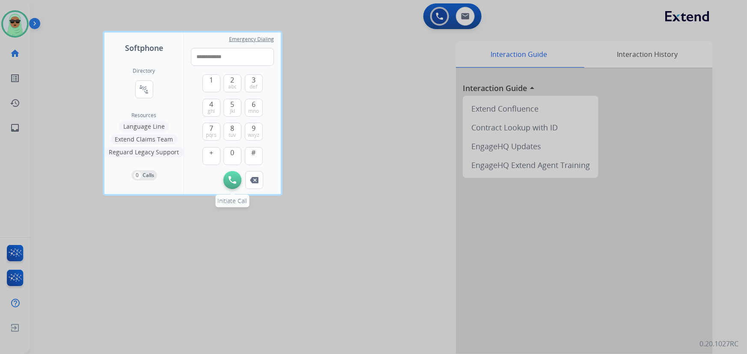
type input "**********"
click at [228, 172] on button "Initiate Call" at bounding box center [232, 180] width 18 height 18
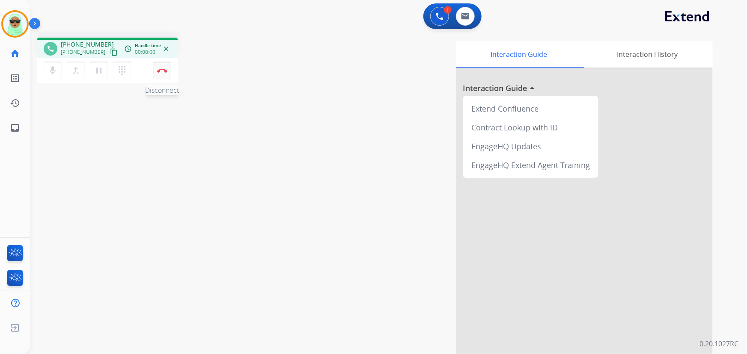
click at [166, 66] on button "Disconnect" at bounding box center [162, 71] width 18 height 18
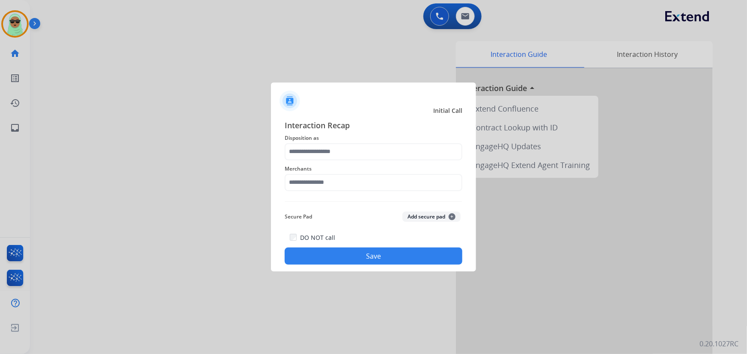
drag, startPoint x: 364, startPoint y: 169, endPoint x: 359, endPoint y: 152, distance: 16.9
click at [362, 158] on div "Interaction Recap Disposition as Merchants Secure Pad Add secure pad + DO NOT c…" at bounding box center [374, 192] width 178 height 146
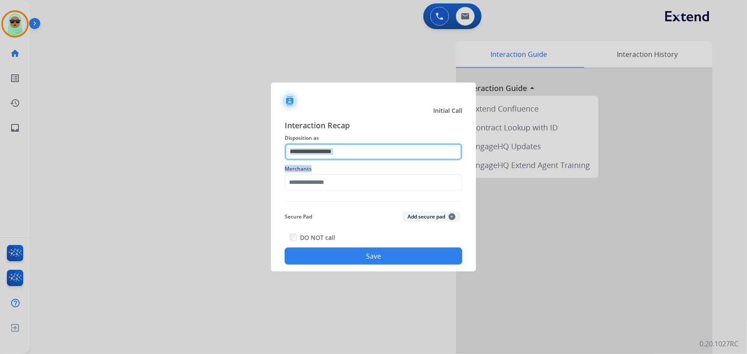
click at [359, 152] on input "text" at bounding box center [374, 151] width 178 height 17
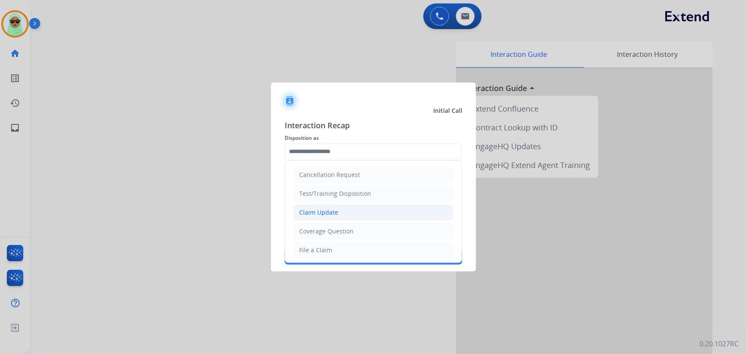
click at [350, 212] on li "Claim Update" at bounding box center [373, 213] width 160 height 16
type input "**********"
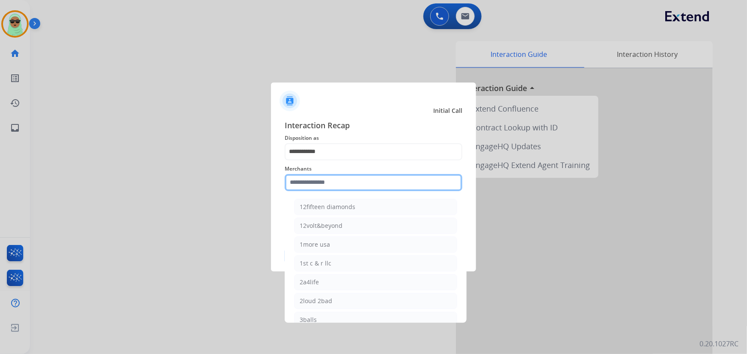
click at [341, 176] on input "text" at bounding box center [374, 182] width 178 height 17
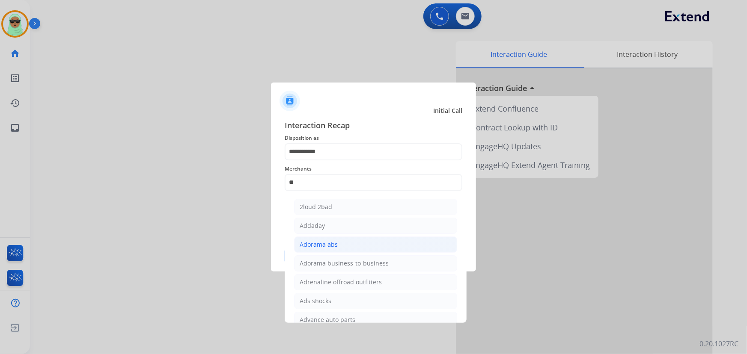
click at [331, 237] on li "Adorama abs" at bounding box center [375, 245] width 163 height 16
type input "**********"
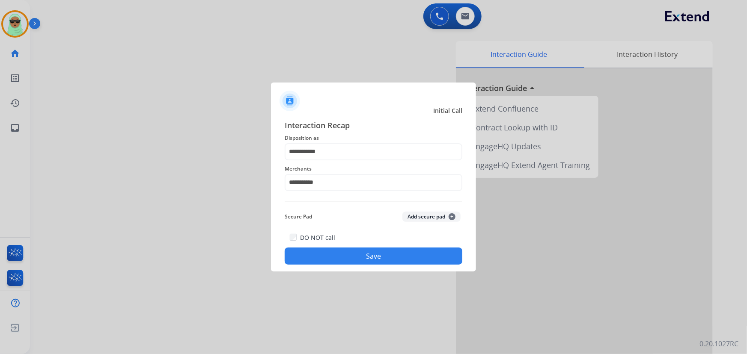
click at [351, 259] on button "Save" at bounding box center [374, 256] width 178 height 17
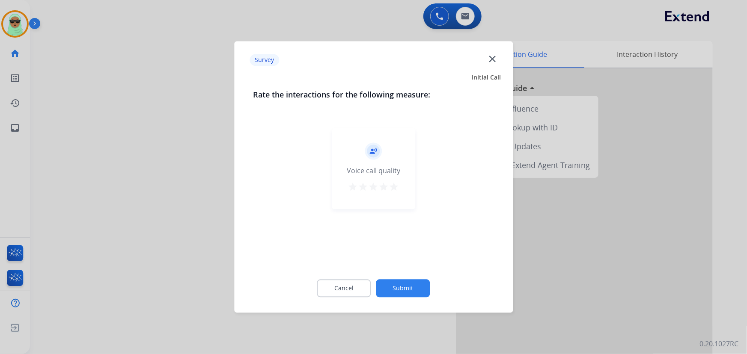
drag, startPoint x: 355, startPoint y: 258, endPoint x: 363, endPoint y: 260, distance: 8.9
click at [355, 258] on div "record_voice_over Voice call quality star star star star star" at bounding box center [373, 196] width 241 height 148
click at [402, 289] on button "Submit" at bounding box center [403, 289] width 54 height 18
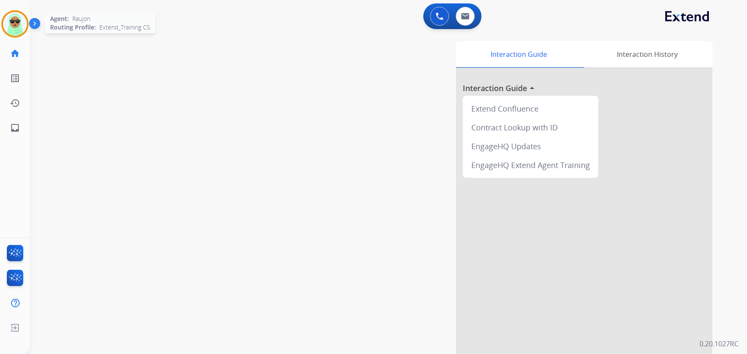
click at [4, 26] on img at bounding box center [15, 24] width 24 height 24
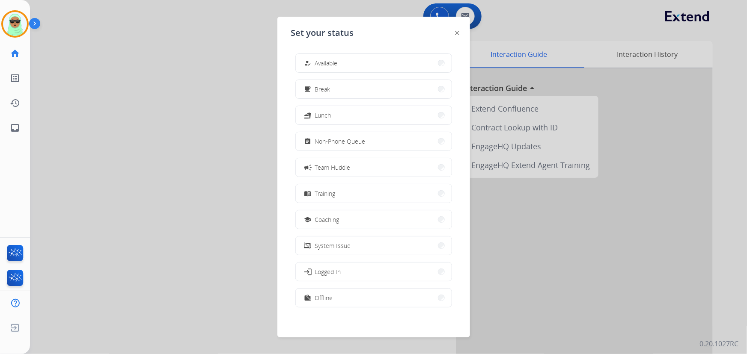
click at [334, 75] on div "how_to_reg Available free_breakfast Break fastfood Lunch assignment Non-Phone Q…" at bounding box center [373, 182] width 165 height 270
click at [323, 73] on div "how_to_reg Available" at bounding box center [373, 62] width 157 height 19
click at [347, 65] on button "how_to_reg Available" at bounding box center [374, 63] width 156 height 18
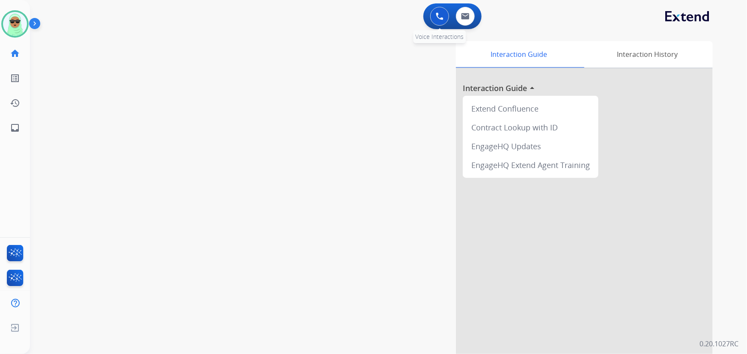
click at [432, 13] on div "0 Voice Interactions" at bounding box center [440, 16] width 26 height 19
click at [434, 13] on button at bounding box center [439, 16] width 19 height 19
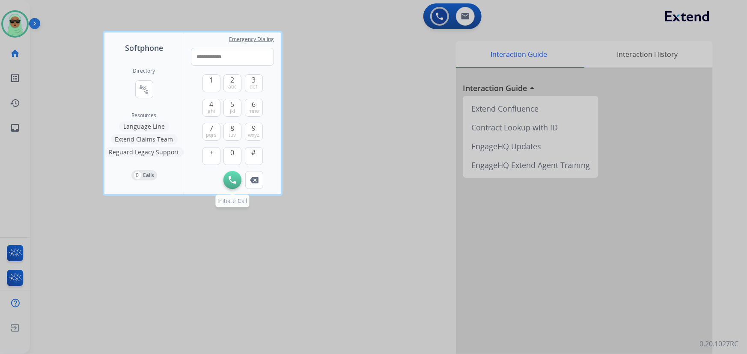
type input "**********"
click at [232, 184] on button "Initiate Call" at bounding box center [232, 180] width 18 height 18
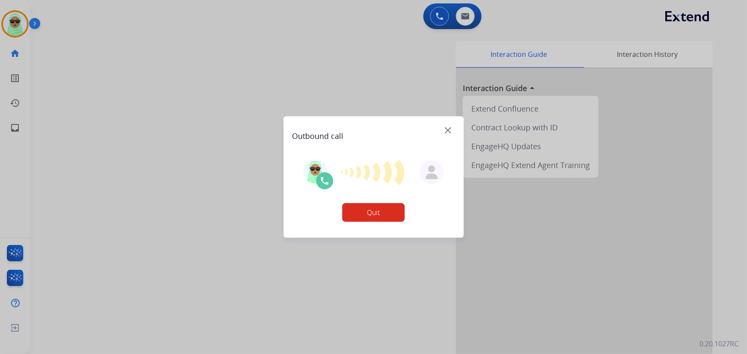
click at [445, 128] on img at bounding box center [448, 130] width 6 height 6
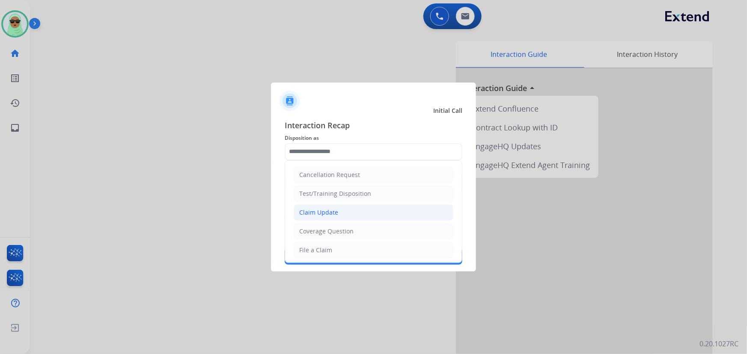
click at [347, 216] on li "Claim Update" at bounding box center [373, 213] width 160 height 16
type input "**********"
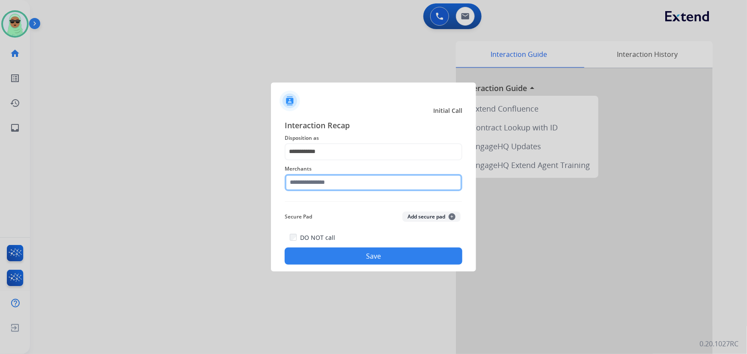
click at [342, 191] on input "text" at bounding box center [374, 182] width 178 height 17
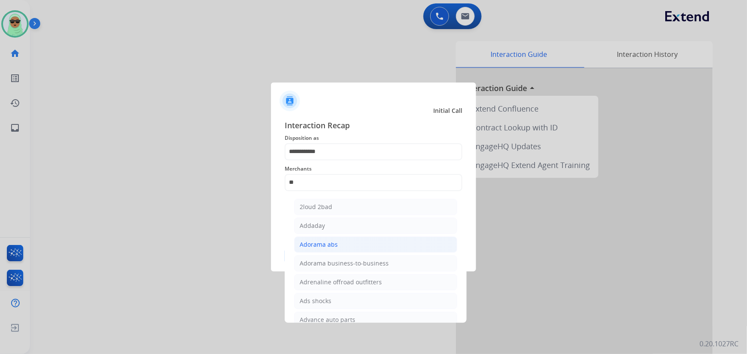
click at [331, 237] on li "Adorama abs" at bounding box center [375, 245] width 163 height 16
type input "**********"
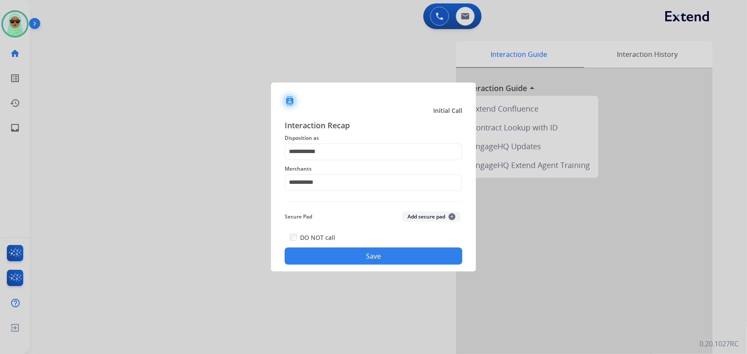
click at [340, 261] on button "Save" at bounding box center [374, 256] width 178 height 17
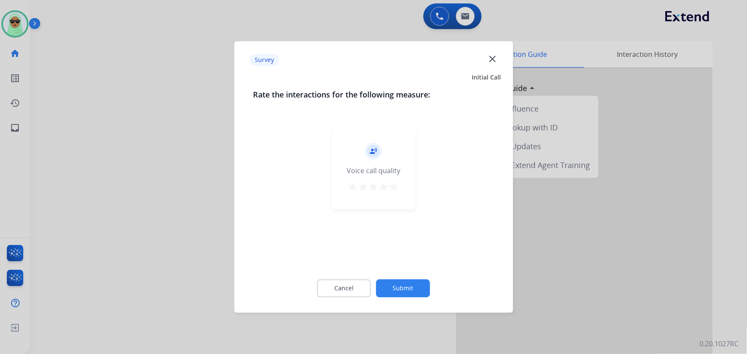
click at [412, 285] on button "Submit" at bounding box center [403, 289] width 54 height 18
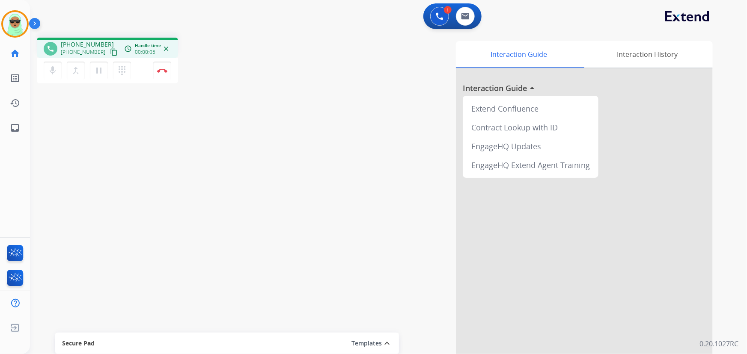
click at [110, 51] on mat-icon "content_copy" at bounding box center [114, 52] width 8 height 8
click at [101, 73] on mat-icon "pause" at bounding box center [99, 70] width 10 height 10
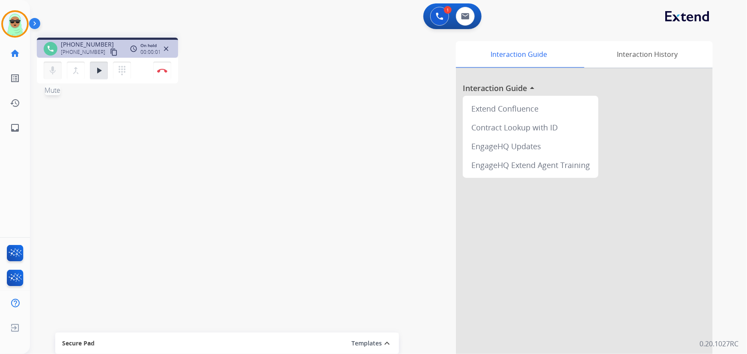
click at [49, 71] on mat-icon "mic" at bounding box center [52, 70] width 10 height 10
drag, startPoint x: 83, startPoint y: 127, endPoint x: 81, endPoint y: 80, distance: 46.7
click at [82, 108] on div "phone [PHONE_NUMBER] [PHONE_NUMBER] content_copy access_time Call metrics Queue…" at bounding box center [378, 209] width 696 height 357
click at [45, 73] on button "mic_off Mute" at bounding box center [53, 71] width 18 height 18
click at [107, 70] on div "mic Mute merge_type Bridge play_arrow Hold dialpad Dialpad" at bounding box center [90, 71] width 92 height 18
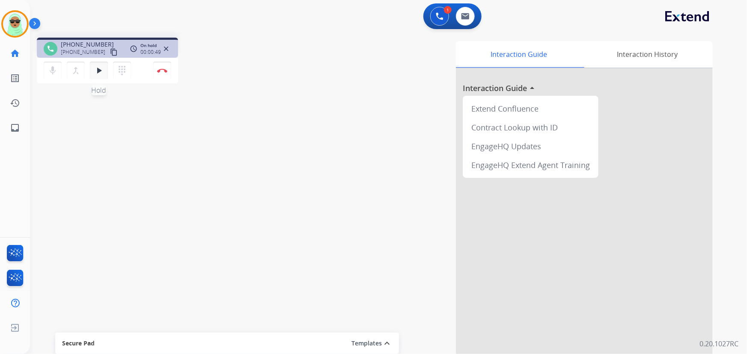
click at [102, 72] on mat-icon "play_arrow" at bounding box center [99, 70] width 10 height 10
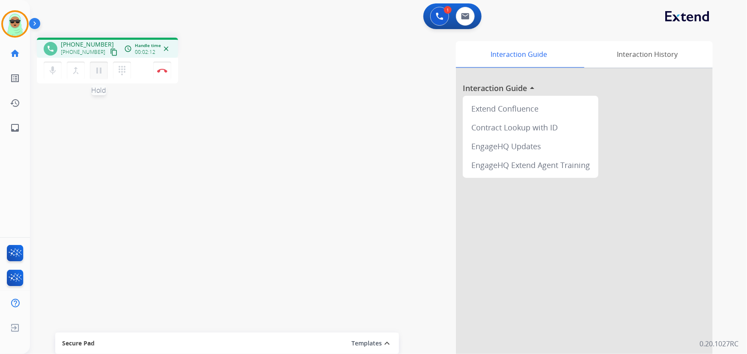
click at [104, 73] on button "pause Hold" at bounding box center [99, 71] width 18 height 18
click at [55, 72] on mat-icon "mic" at bounding box center [52, 70] width 10 height 10
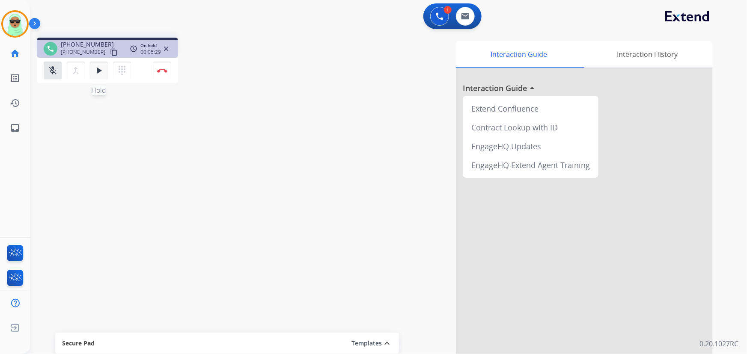
click at [95, 67] on mat-icon "play_arrow" at bounding box center [99, 70] width 10 height 10
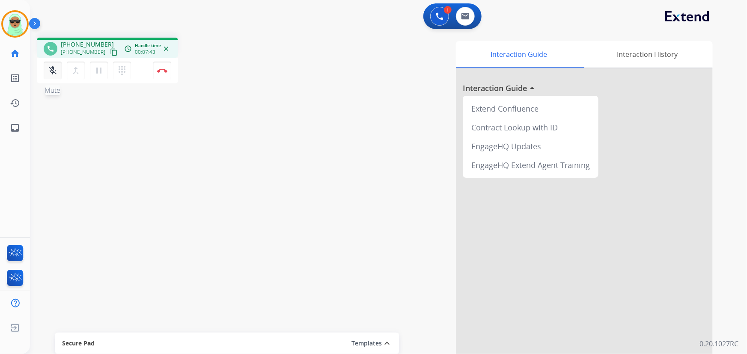
click at [49, 68] on mat-icon "mic_off" at bounding box center [52, 70] width 10 height 10
click at [429, 15] on div "1 Voice Interactions" at bounding box center [440, 16] width 26 height 19
click at [431, 14] on button at bounding box center [439, 16] width 19 height 19
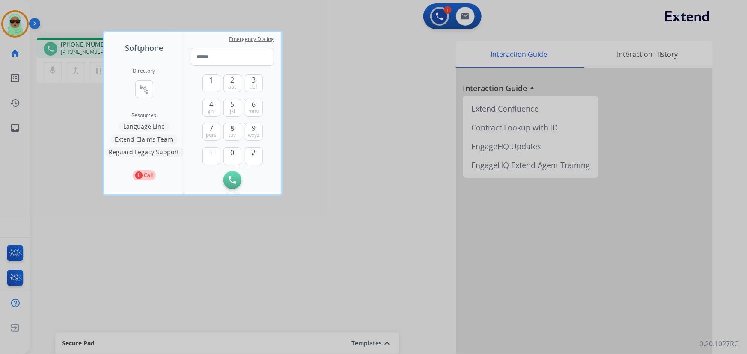
click at [432, 15] on div at bounding box center [373, 177] width 747 height 354
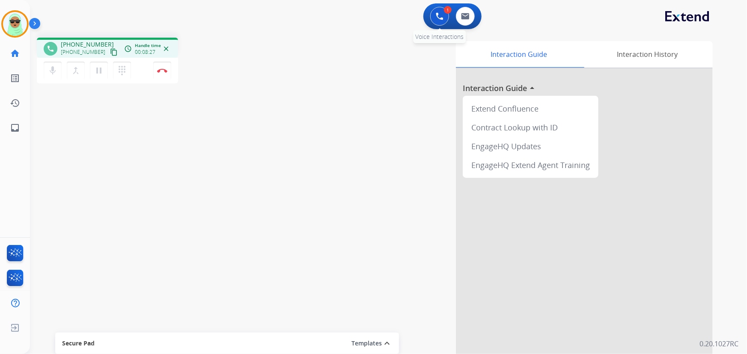
click at [437, 21] on button at bounding box center [439, 16] width 19 height 19
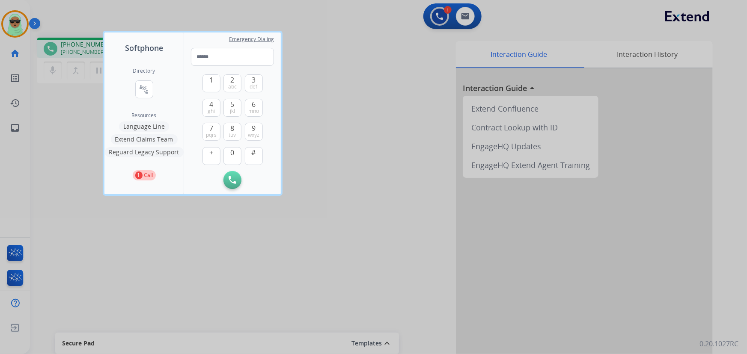
click at [145, 137] on button "Extend Claims Team" at bounding box center [144, 139] width 67 height 10
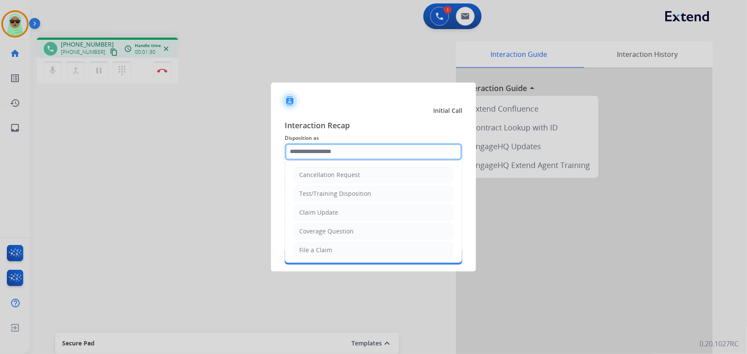
click at [322, 150] on input "text" at bounding box center [374, 151] width 178 height 17
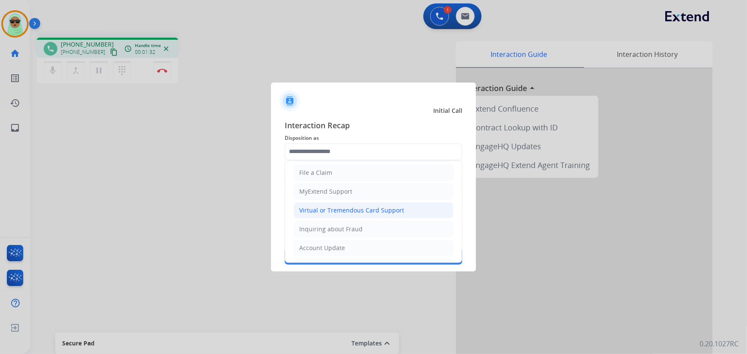
click at [340, 207] on div "Virtual or Tremendous Card Support" at bounding box center [351, 210] width 105 height 9
type input "**********"
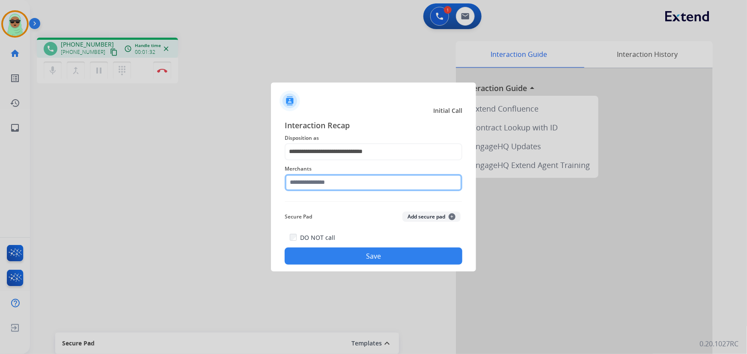
click at [337, 175] on input "text" at bounding box center [374, 182] width 178 height 17
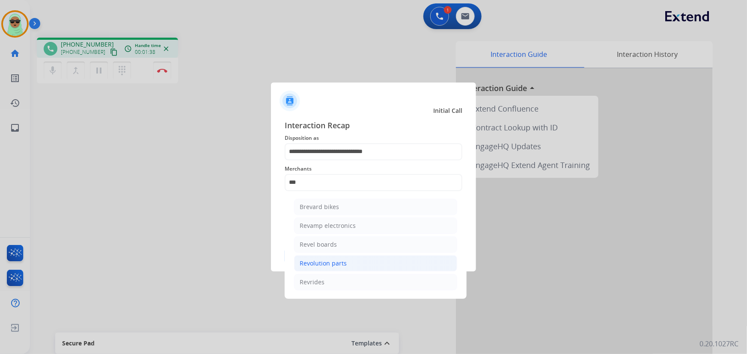
click at [360, 262] on li "Revolution parts" at bounding box center [375, 263] width 163 height 16
type input "**********"
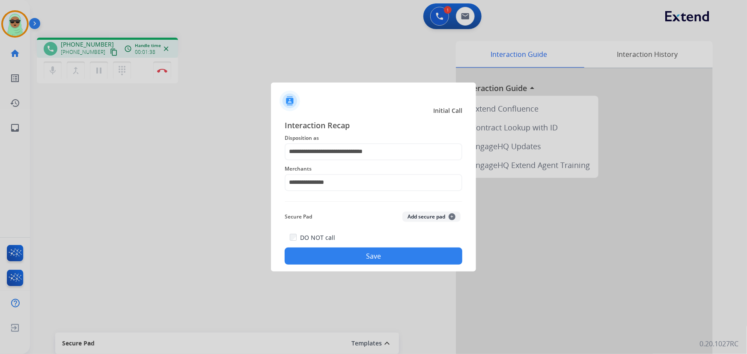
click at [361, 258] on button "Save" at bounding box center [374, 256] width 178 height 17
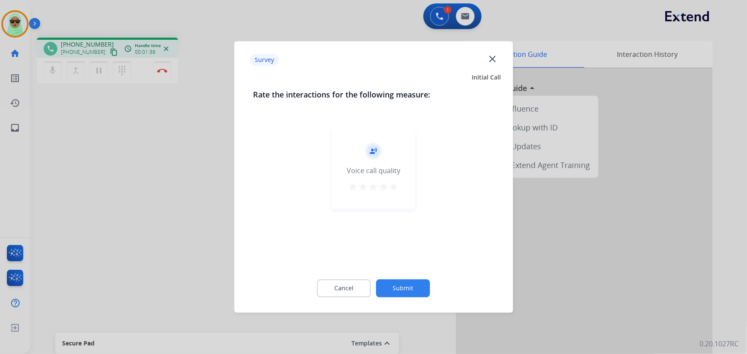
click at [415, 277] on div "Cancel Submit" at bounding box center [373, 289] width 241 height 39
click at [413, 281] on button "Submit" at bounding box center [403, 289] width 54 height 18
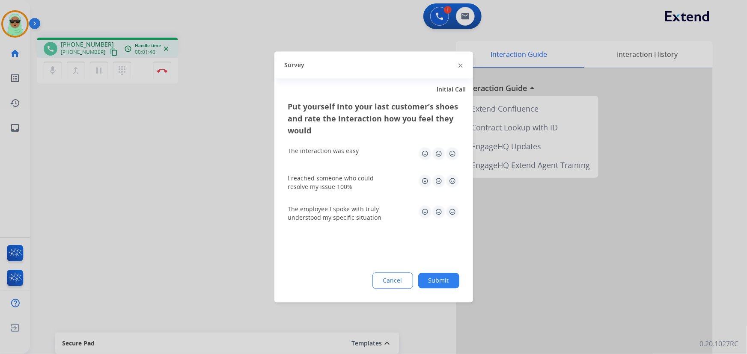
click at [433, 273] on div "Cancel Submit" at bounding box center [373, 281] width 171 height 16
click at [433, 276] on button "Submit" at bounding box center [438, 280] width 41 height 15
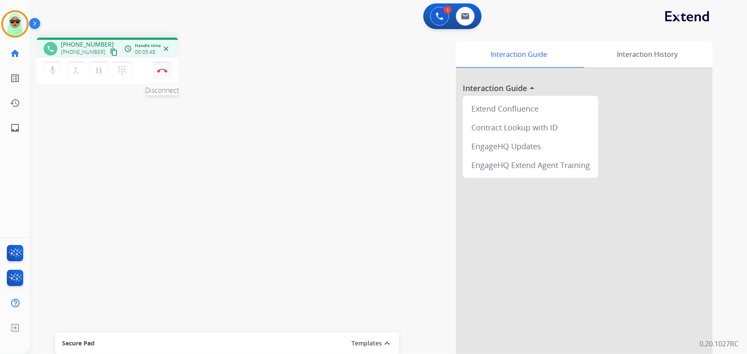
click at [159, 73] on button "Disconnect" at bounding box center [162, 71] width 18 height 18
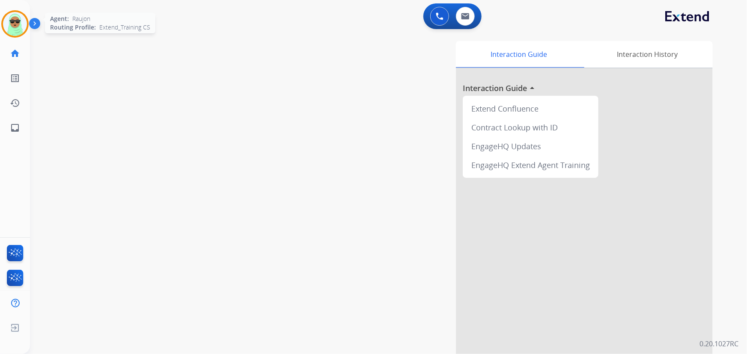
click at [17, 31] on img at bounding box center [15, 24] width 24 height 24
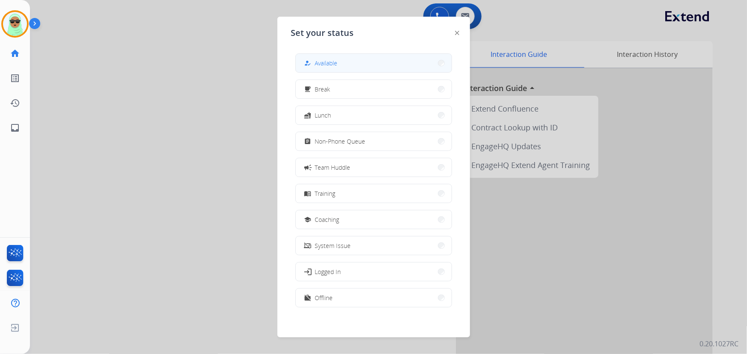
click at [336, 69] on button "how_to_reg Available" at bounding box center [374, 63] width 156 height 18
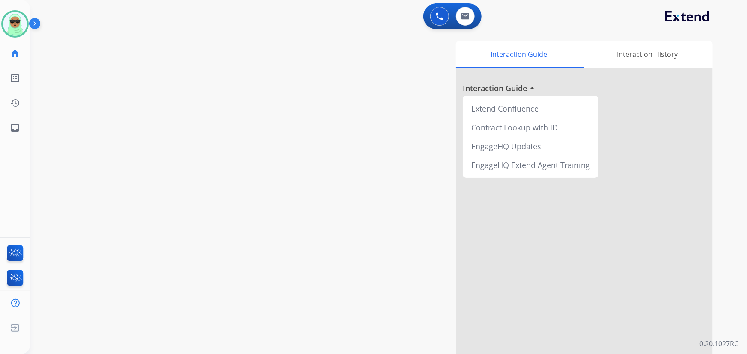
click at [61, 207] on div "swap_horiz Break voice bridge close_fullscreen Connect 3-Way Call merge_type Se…" at bounding box center [378, 209] width 696 height 357
click at [17, 24] on img at bounding box center [15, 24] width 24 height 24
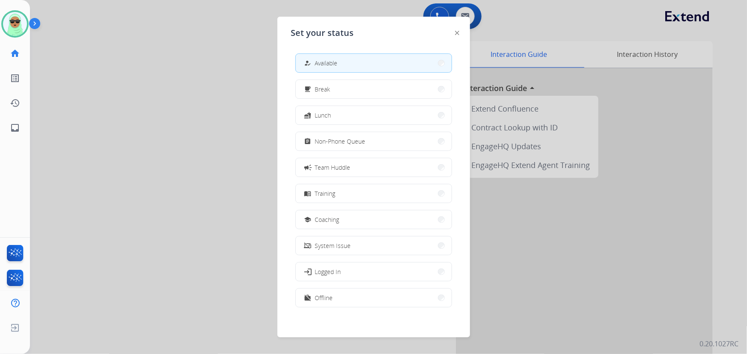
drag, startPoint x: 360, startPoint y: 141, endPoint x: 337, endPoint y: 75, distance: 70.2
click at [359, 136] on div "assignment Non-Phone Queue" at bounding box center [333, 141] width 63 height 10
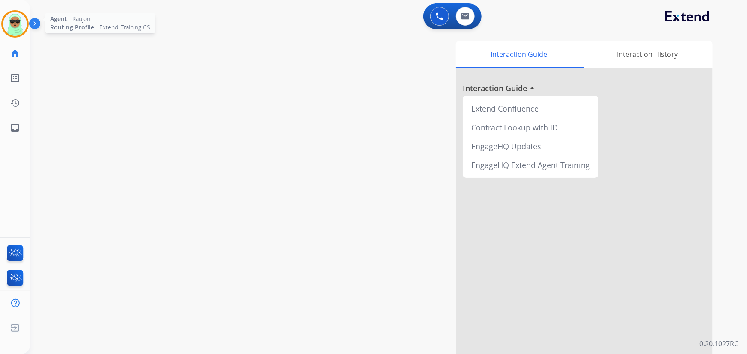
click at [13, 23] on img at bounding box center [15, 24] width 24 height 24
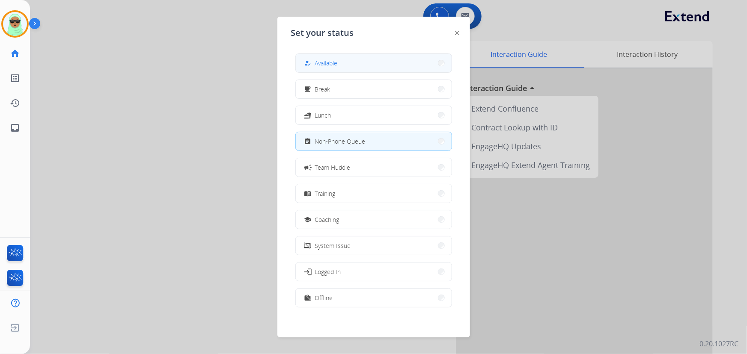
click at [389, 65] on button "how_to_reg Available" at bounding box center [374, 63] width 156 height 18
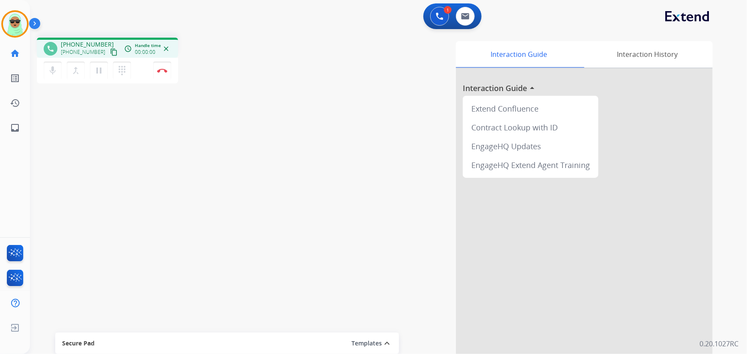
click at [69, 130] on div "phone [PHONE_NUMBER] [PHONE_NUMBER] content_copy access_time Call metrics Queue…" at bounding box center [378, 209] width 696 height 357
click at [110, 50] on mat-icon "content_copy" at bounding box center [114, 52] width 8 height 8
click at [166, 77] on button "Disconnect" at bounding box center [162, 71] width 18 height 18
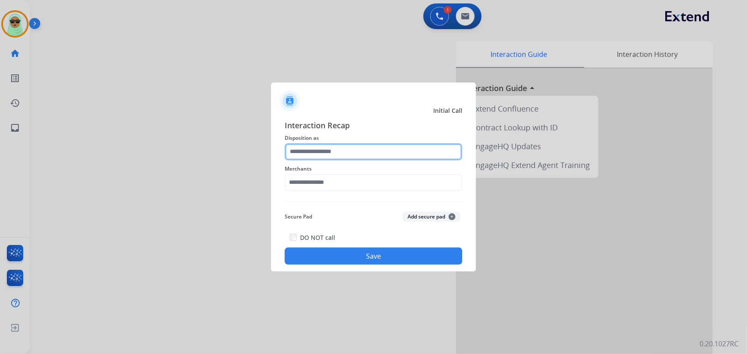
click at [410, 156] on input "text" at bounding box center [374, 151] width 178 height 17
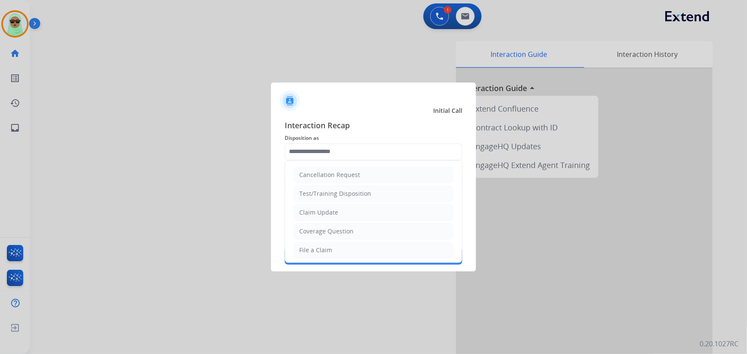
drag, startPoint x: 376, startPoint y: 208, endPoint x: 372, endPoint y: 188, distance: 20.5
click at [376, 209] on li "Claim Update" at bounding box center [373, 213] width 160 height 16
type input "**********"
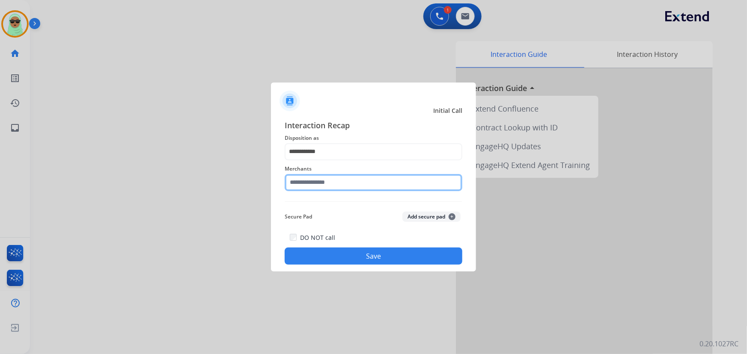
click at [370, 183] on input "text" at bounding box center [374, 182] width 178 height 17
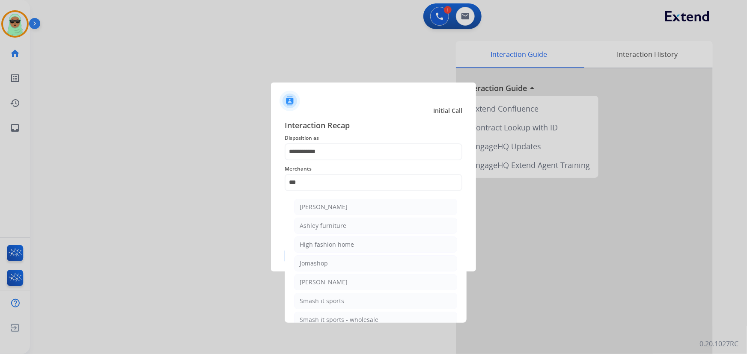
click at [369, 213] on li "[PERSON_NAME]" at bounding box center [375, 207] width 163 height 16
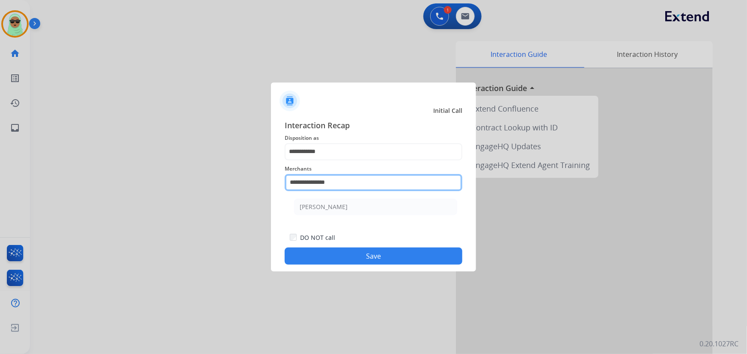
click at [356, 178] on input "**********" at bounding box center [374, 182] width 178 height 17
type input "*"
click at [339, 184] on input "text" at bounding box center [374, 182] width 178 height 17
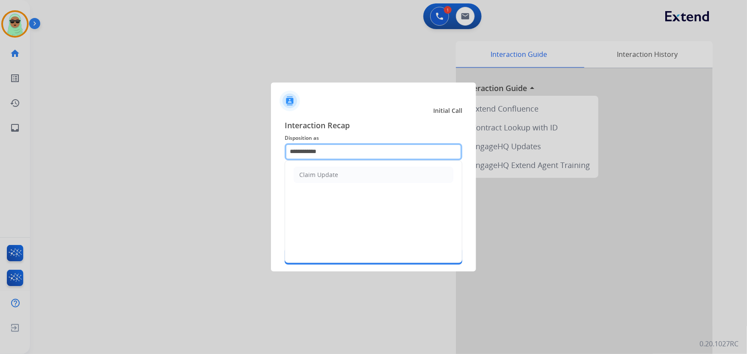
click at [334, 154] on input "**********" at bounding box center [374, 151] width 178 height 17
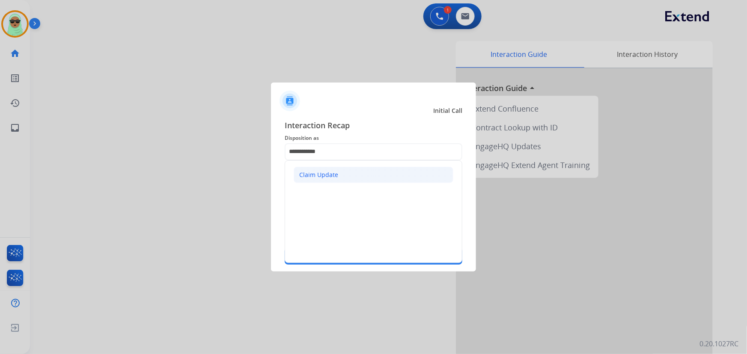
click at [331, 180] on li "Claim Update" at bounding box center [373, 175] width 160 height 16
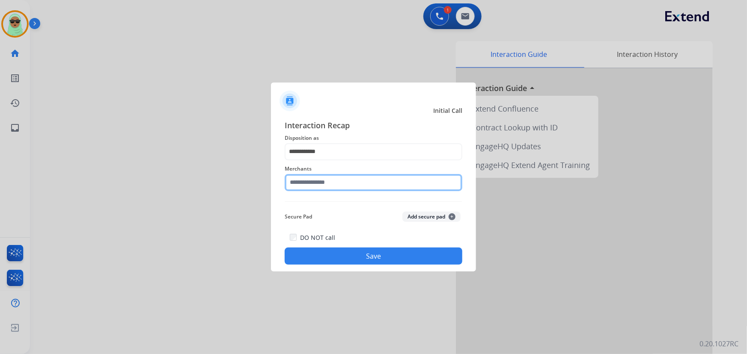
click at [328, 185] on input "text" at bounding box center [374, 182] width 178 height 17
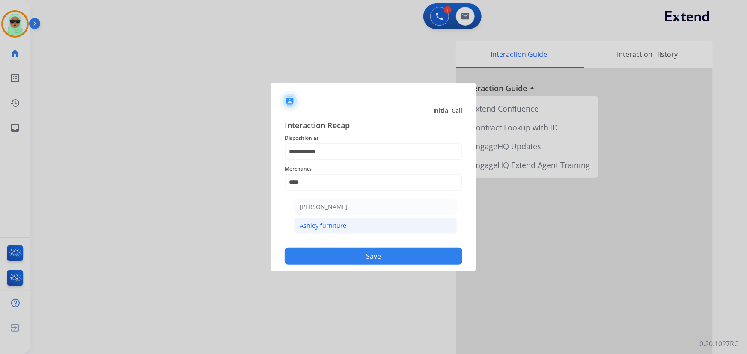
click at [334, 219] on li "Ashley furniture" at bounding box center [375, 226] width 163 height 16
type input "**********"
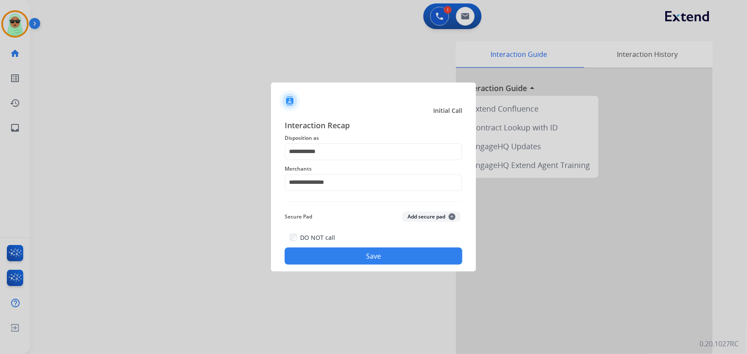
click at [371, 261] on button "Save" at bounding box center [374, 256] width 178 height 17
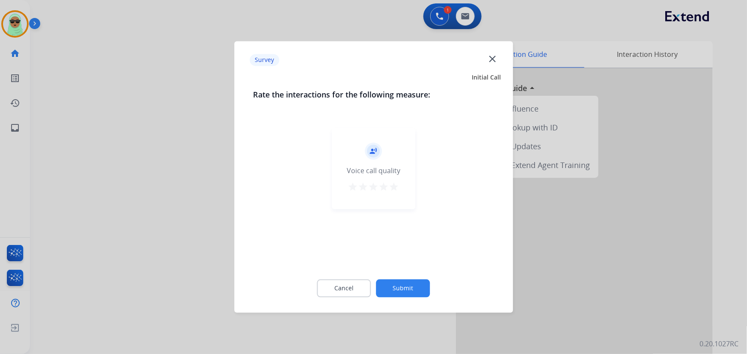
click at [408, 298] on div "Cancel Submit" at bounding box center [373, 289] width 241 height 39
click at [412, 291] on button "Submit" at bounding box center [403, 289] width 54 height 18
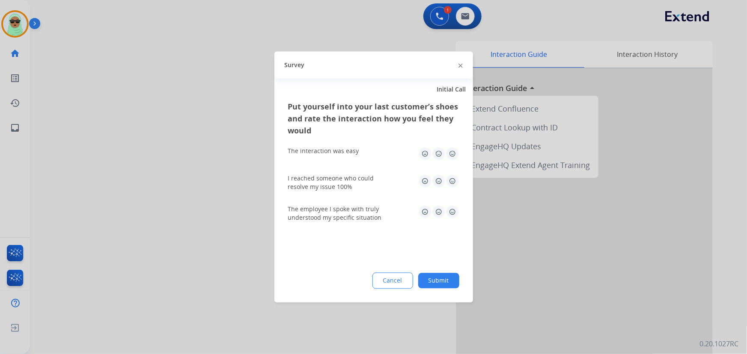
click at [423, 288] on button "Submit" at bounding box center [438, 280] width 41 height 15
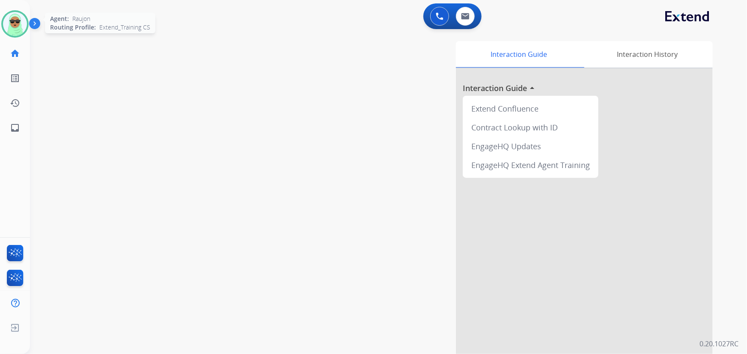
click at [20, 15] on img at bounding box center [15, 24] width 24 height 24
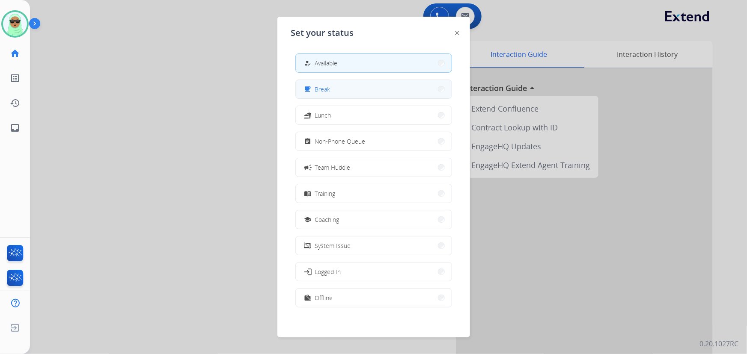
click at [350, 88] on button "free_breakfast Break" at bounding box center [374, 89] width 156 height 18
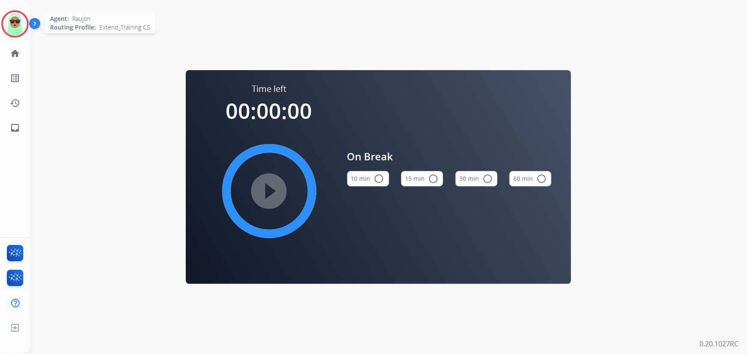
click at [1, 23] on div at bounding box center [14, 23] width 27 height 27
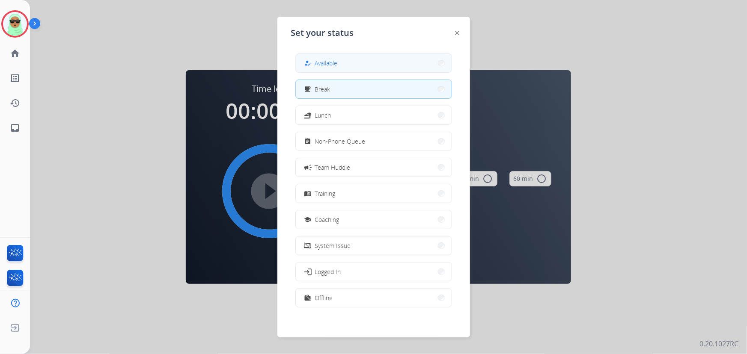
click at [340, 57] on button "how_to_reg Available" at bounding box center [374, 63] width 156 height 18
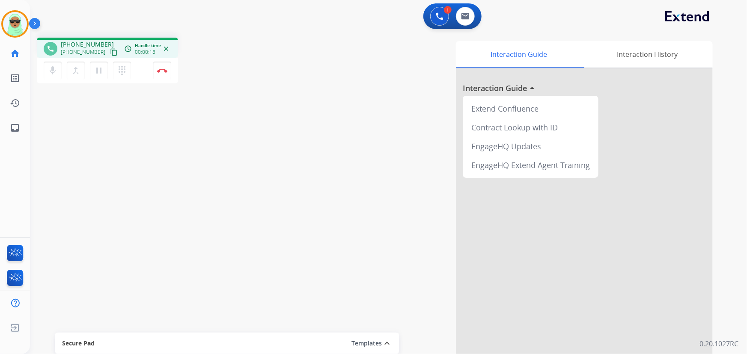
click at [110, 51] on mat-icon "content_copy" at bounding box center [114, 52] width 8 height 8
click at [162, 68] on img at bounding box center [162, 70] width 10 height 4
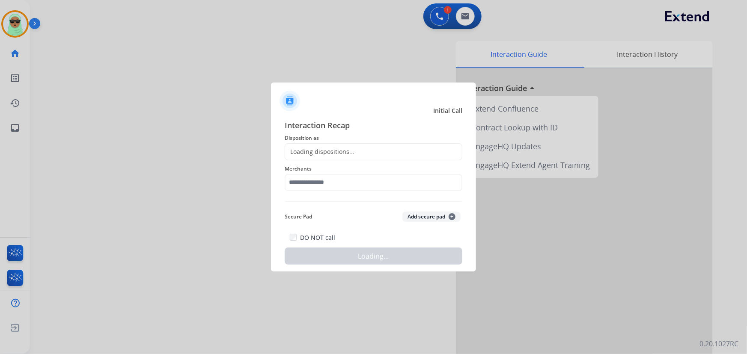
click at [346, 191] on div "Interaction Recap Disposition as Loading dispositions... Merchants Secure Pad A…" at bounding box center [374, 192] width 178 height 146
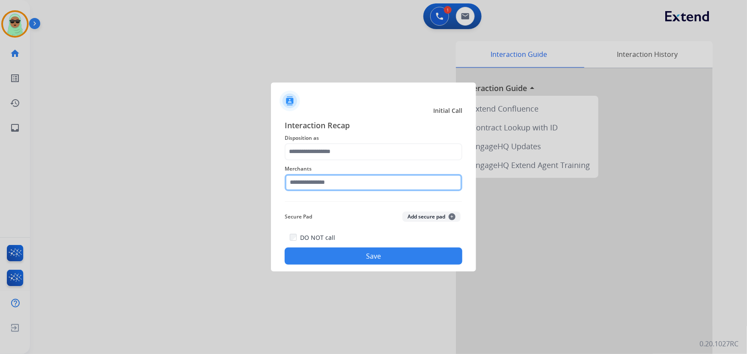
click at [348, 183] on input "text" at bounding box center [374, 182] width 178 height 17
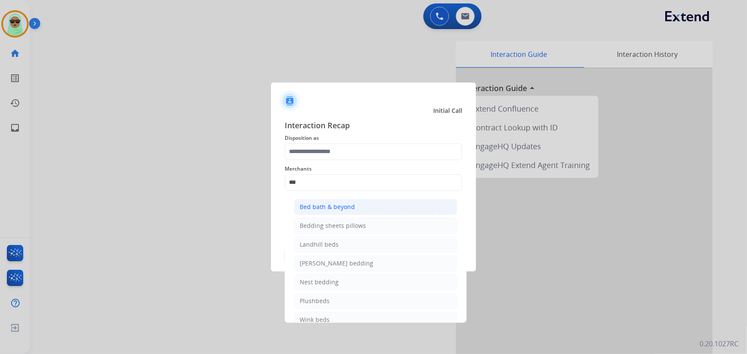
click at [334, 213] on li "Bed bath & beyond" at bounding box center [375, 207] width 163 height 16
type input "**********"
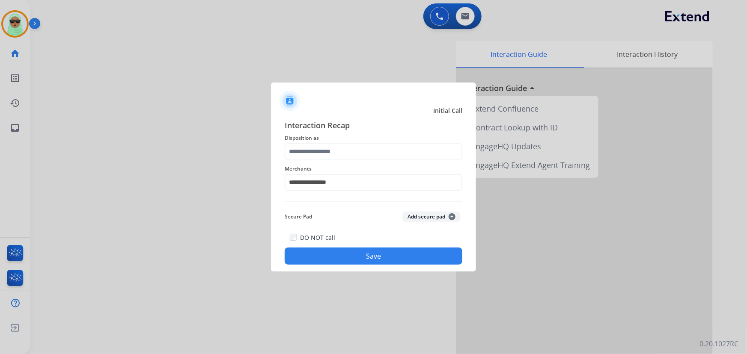
click at [342, 142] on span "Disposition as" at bounding box center [374, 138] width 178 height 10
click at [337, 152] on input "text" at bounding box center [374, 151] width 178 height 17
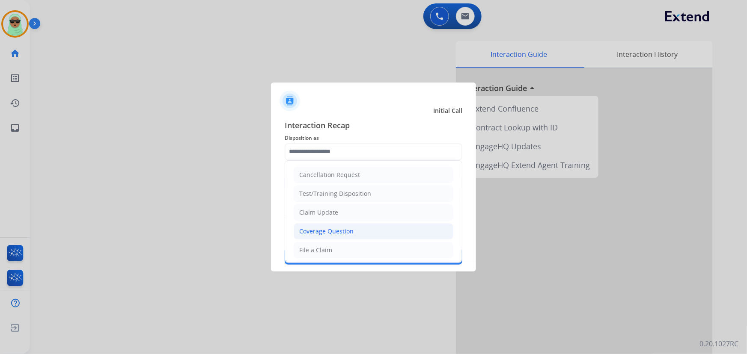
click at [329, 228] on div "Coverage Question" at bounding box center [326, 231] width 54 height 9
type input "**********"
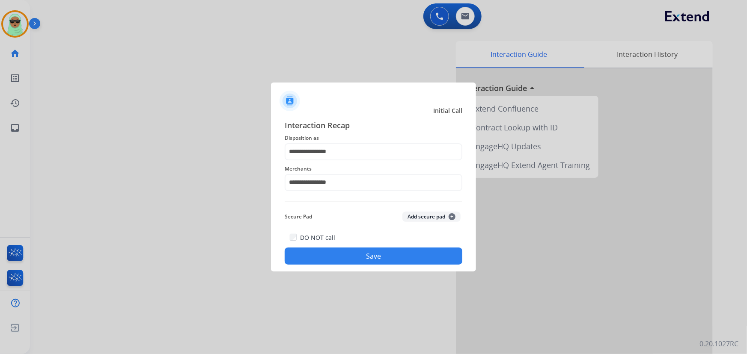
click at [331, 261] on button "Save" at bounding box center [374, 256] width 178 height 17
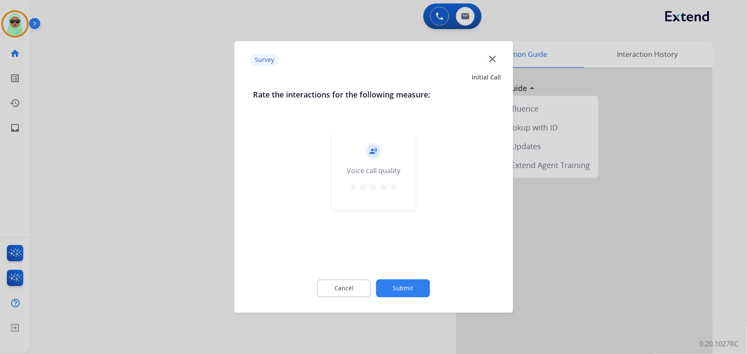
click at [386, 303] on div "Cancel Submit" at bounding box center [373, 289] width 241 height 39
click at [398, 285] on button "Submit" at bounding box center [403, 289] width 54 height 18
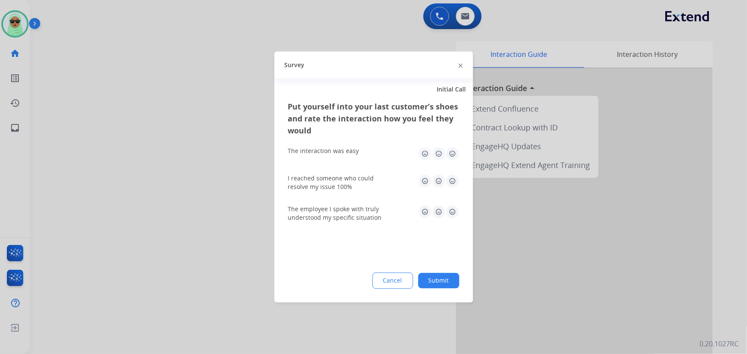
click at [435, 285] on button "Submit" at bounding box center [438, 280] width 41 height 15
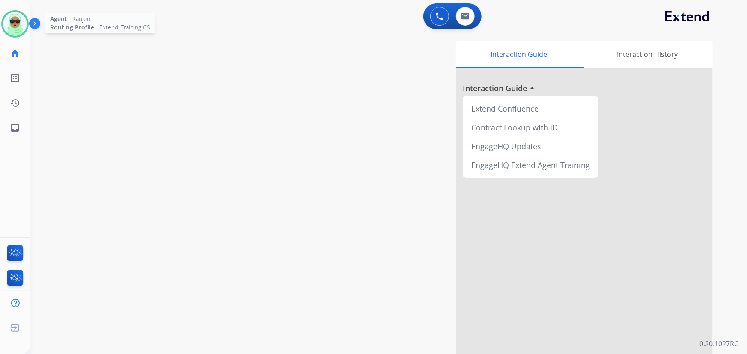
click at [6, 21] on img at bounding box center [15, 24] width 24 height 24
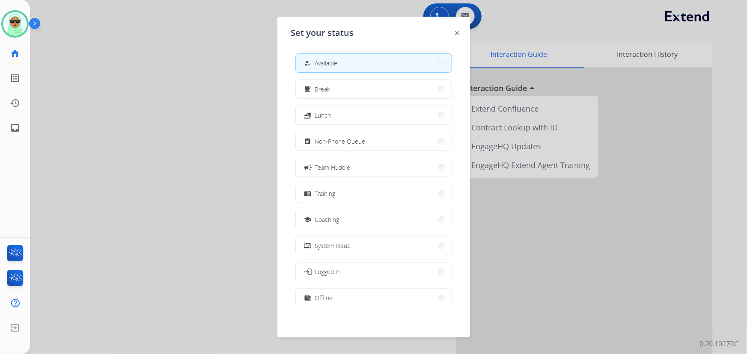
drag, startPoint x: 383, startPoint y: 197, endPoint x: 356, endPoint y: 185, distance: 29.9
click at [383, 197] on button "menu_book Training" at bounding box center [374, 193] width 156 height 18
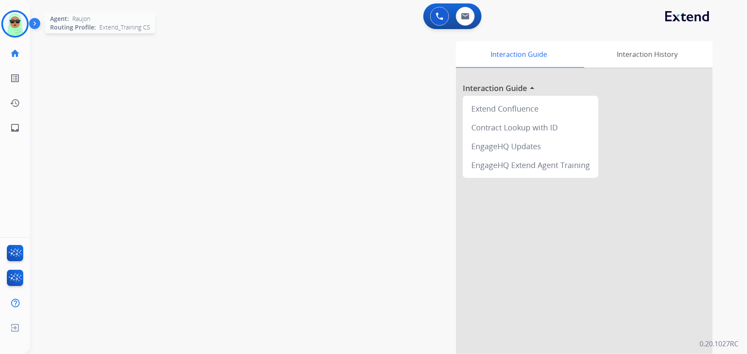
click at [12, 25] on img at bounding box center [15, 24] width 24 height 24
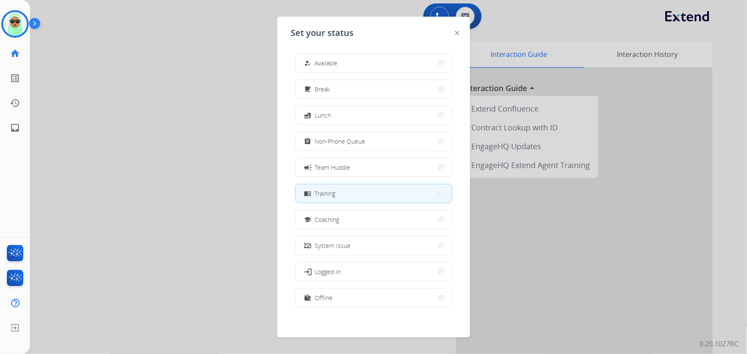
click at [399, 64] on button "how_to_reg Available" at bounding box center [374, 63] width 156 height 18
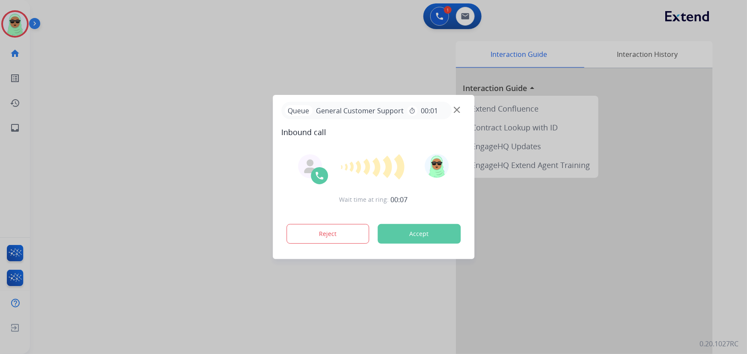
drag, startPoint x: 463, startPoint y: 111, endPoint x: 459, endPoint y: 110, distance: 4.6
click at [462, 110] on div "Queue General Customer Support timer 00:01" at bounding box center [373, 111] width 184 height 18
click at [459, 110] on img at bounding box center [457, 110] width 6 height 6
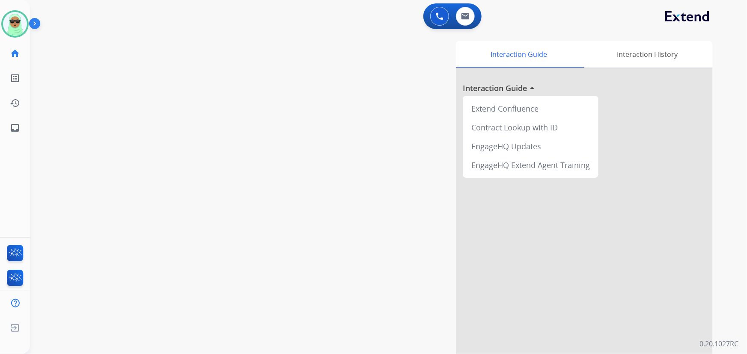
click at [455, 110] on div "Interaction Guide Interaction History Interaction Guide arrow_drop_up Extend Co…" at bounding box center [494, 214] width 438 height 347
click at [244, 114] on div "swap_horiz Break voice bridge close_fullscreen Connect 3-Way Call merge_type Se…" at bounding box center [378, 209] width 696 height 357
click at [109, 27] on div "0 Voice Interactions 0 Email Interactions" at bounding box center [383, 16] width 686 height 27
drag, startPoint x: 10, startPoint y: 26, endPoint x: 26, endPoint y: 29, distance: 16.5
click at [10, 26] on img at bounding box center [15, 24] width 24 height 24
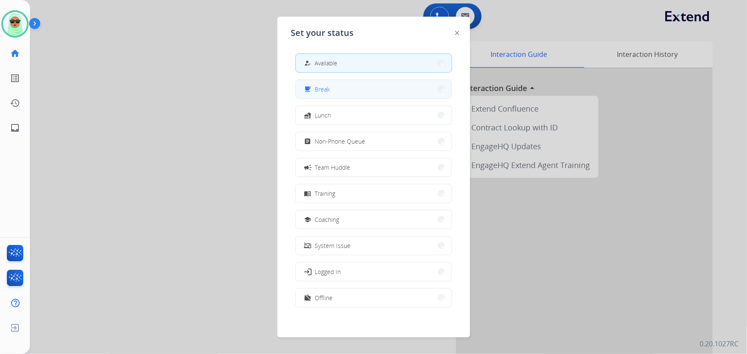
click at [347, 88] on button "free_breakfast Break" at bounding box center [374, 89] width 156 height 18
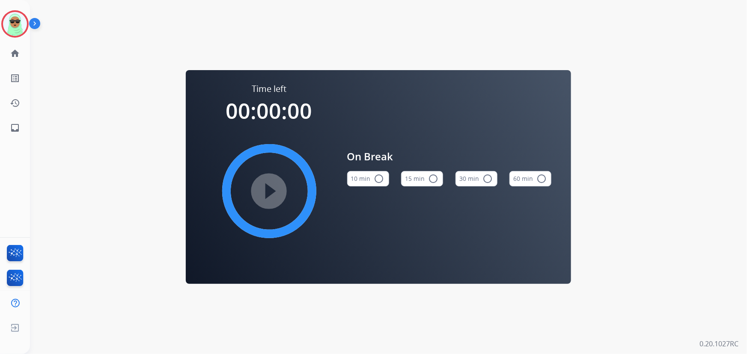
drag, startPoint x: 17, startPoint y: 27, endPoint x: 42, endPoint y: 32, distance: 25.7
click at [17, 26] on img at bounding box center [15, 24] width 24 height 24
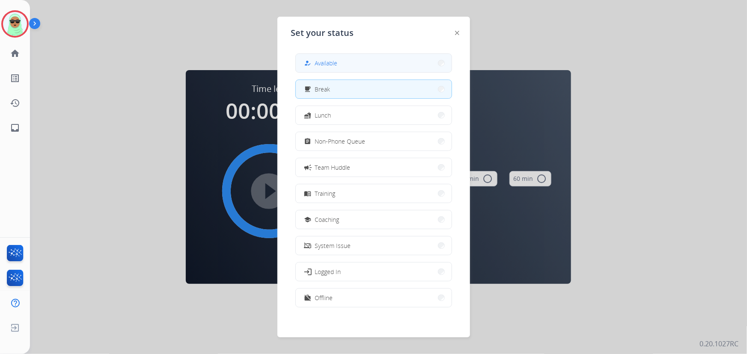
click at [409, 62] on button "how_to_reg Available" at bounding box center [374, 63] width 156 height 18
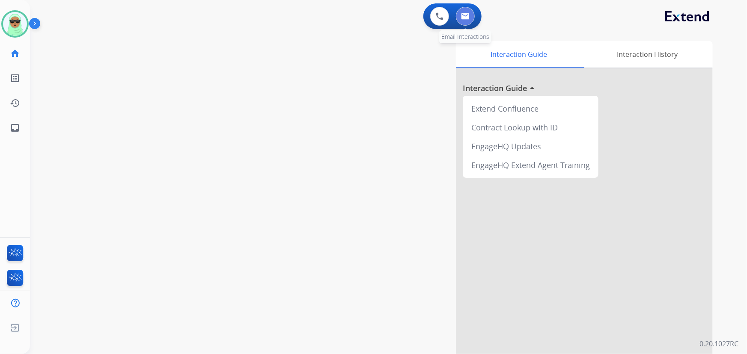
click at [460, 15] on button at bounding box center [465, 16] width 19 height 19
select select "**********"
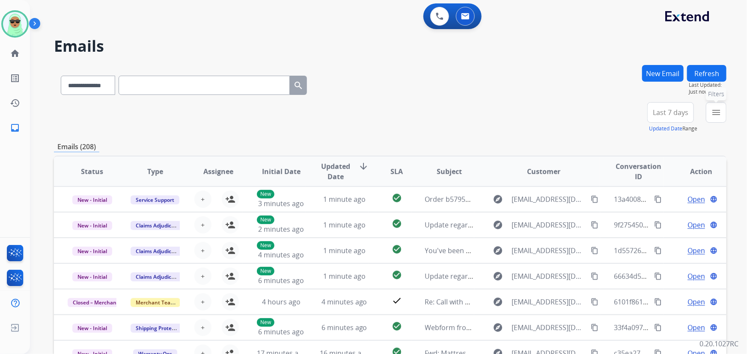
click at [722, 118] on button "menu Filters" at bounding box center [715, 112] width 21 height 21
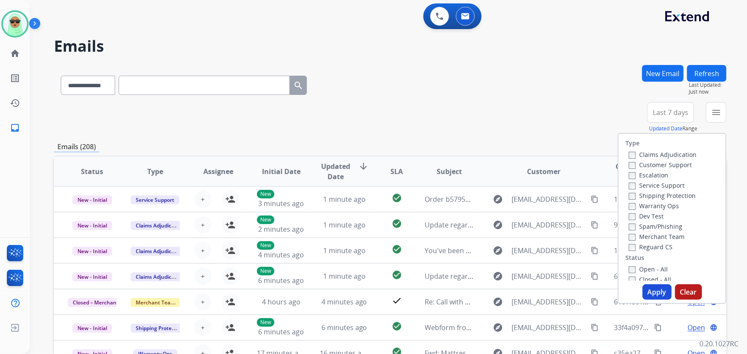
click at [656, 167] on label "Customer Support" at bounding box center [659, 165] width 63 height 8
click at [652, 193] on label "Shipping Protection" at bounding box center [661, 196] width 67 height 8
click at [647, 247] on label "Reguard CS" at bounding box center [650, 247] width 44 height 8
drag, startPoint x: 645, startPoint y: 263, endPoint x: 645, endPoint y: 279, distance: 15.8
click at [644, 269] on div "Type Claims Adjudication Customer Support Escalation Service Support Shipping P…" at bounding box center [671, 207] width 107 height 147
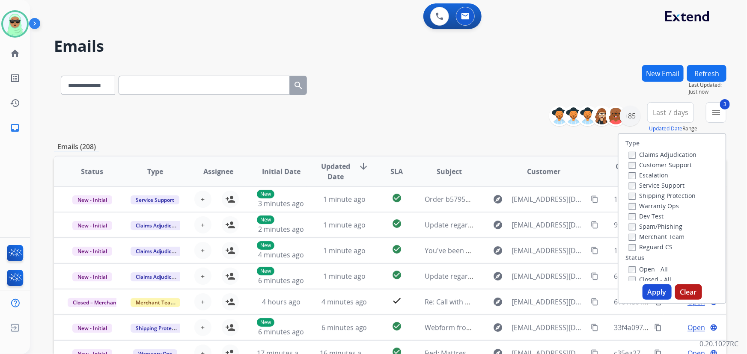
click at [642, 272] on label "Open - All" at bounding box center [647, 269] width 39 height 8
click at [655, 291] on button "Apply" at bounding box center [656, 292] width 29 height 15
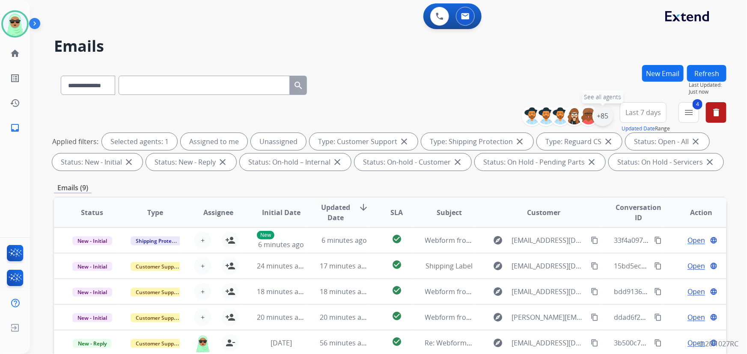
click at [599, 116] on div "+85" at bounding box center [602, 116] width 21 height 21
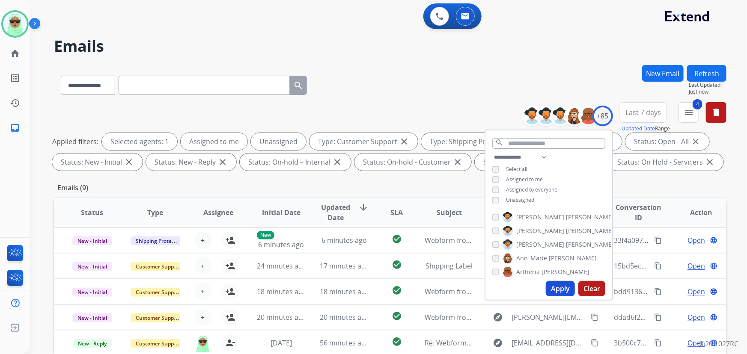
click at [520, 199] on span "Unassigned" at bounding box center [520, 199] width 28 height 7
click at [511, 197] on span "Unassigned" at bounding box center [520, 199] width 28 height 7
click at [563, 293] on button "Apply" at bounding box center [559, 288] width 29 height 15
click at [528, 194] on div "**********" at bounding box center [548, 179] width 127 height 55
drag, startPoint x: 526, startPoint y: 197, endPoint x: 535, endPoint y: 238, distance: 42.0
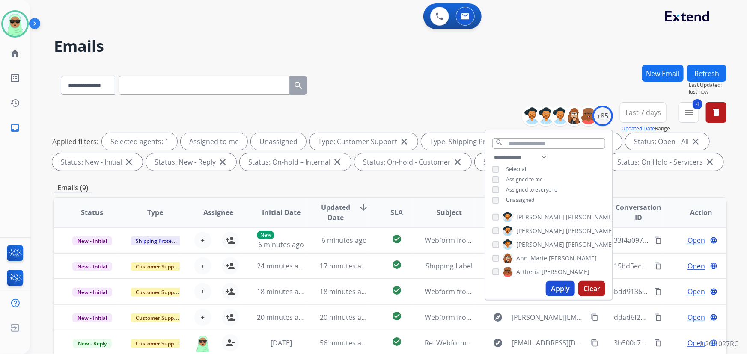
click at [526, 198] on span "Unassigned" at bounding box center [520, 199] width 28 height 7
drag, startPoint x: 556, startPoint y: 295, endPoint x: 555, endPoint y: 290, distance: 4.8
click at [556, 294] on button "Apply" at bounding box center [559, 288] width 29 height 15
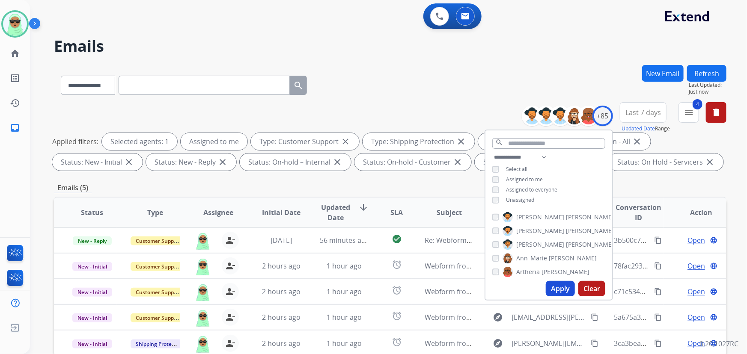
click at [390, 68] on div "**********" at bounding box center [390, 83] width 672 height 37
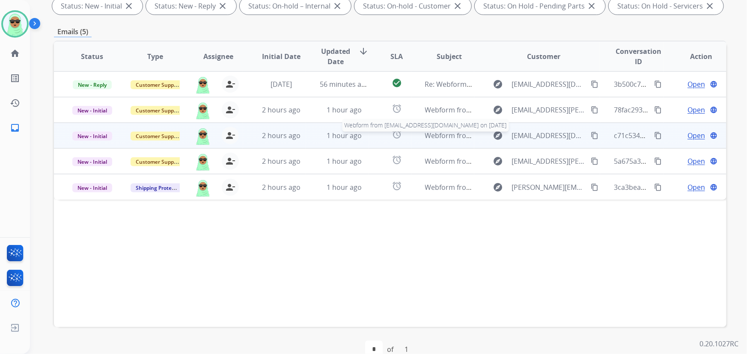
scroll to position [173, 0]
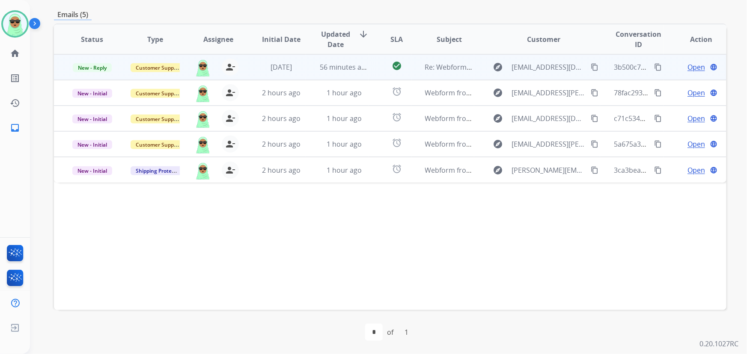
click at [687, 64] on span "Open" at bounding box center [696, 67] width 18 height 10
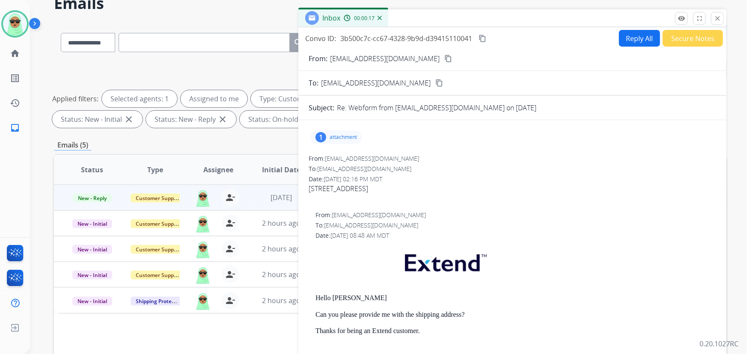
scroll to position [0, 0]
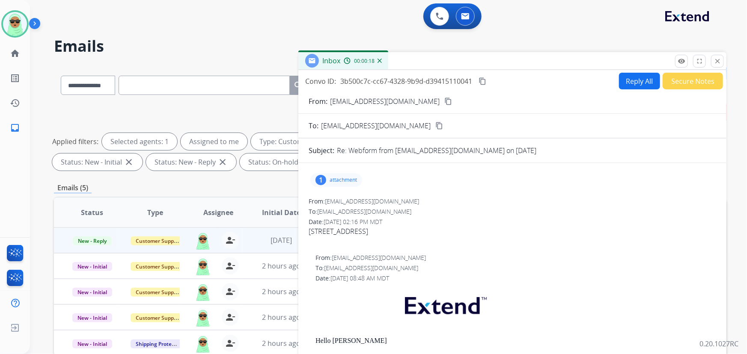
click at [715, 66] on button "close Close" at bounding box center [717, 61] width 13 height 13
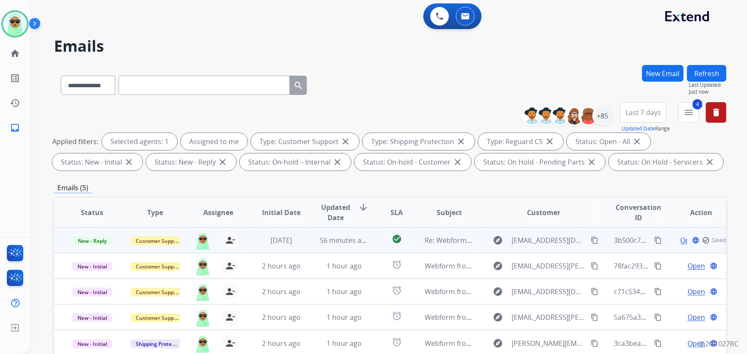
scroll to position [173, 0]
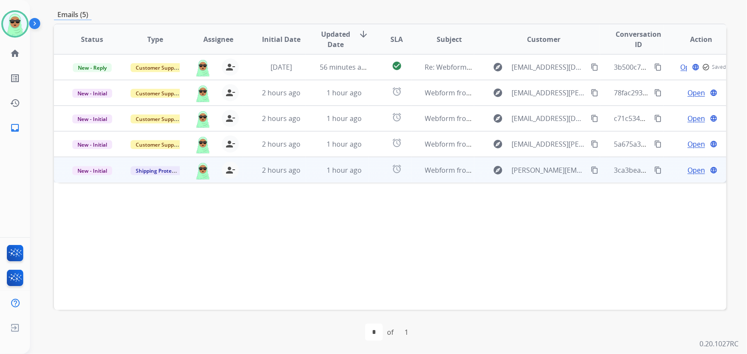
click at [600, 169] on td "3ca3bea5-2276-4858-a994-7e64be94ba1d content_copy" at bounding box center [631, 170] width 63 height 26
click at [589, 173] on button "content_copy" at bounding box center [594, 170] width 10 height 10
click at [691, 170] on span "Open" at bounding box center [696, 170] width 18 height 10
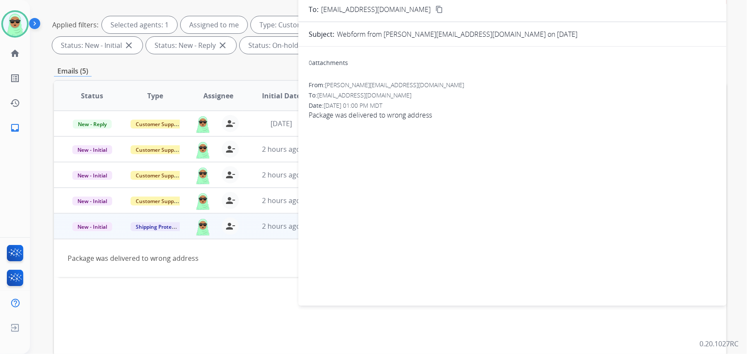
scroll to position [56, 0]
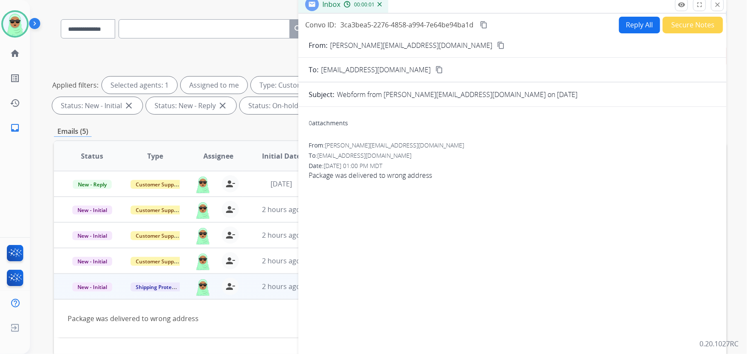
click at [632, 26] on button "Reply All" at bounding box center [639, 25] width 41 height 17
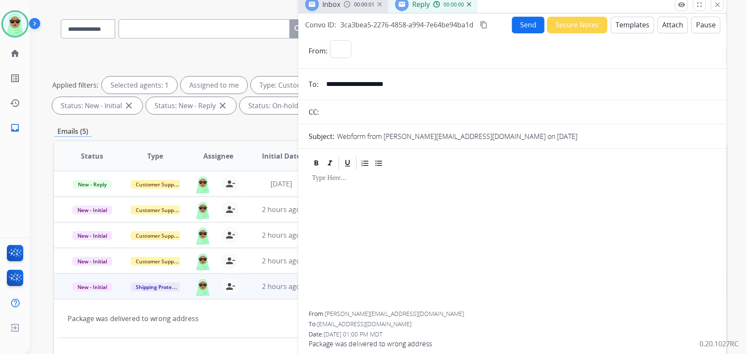
select select "**********"
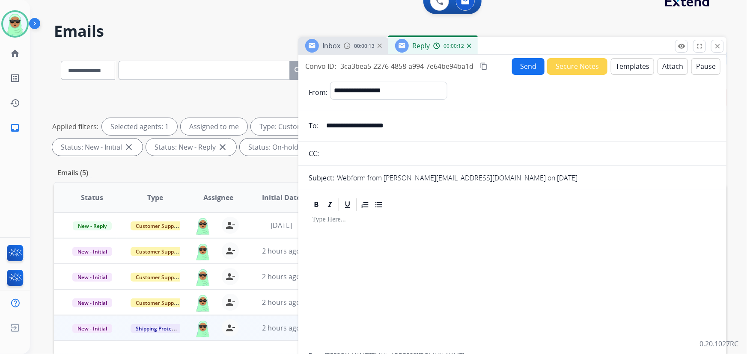
scroll to position [0, 0]
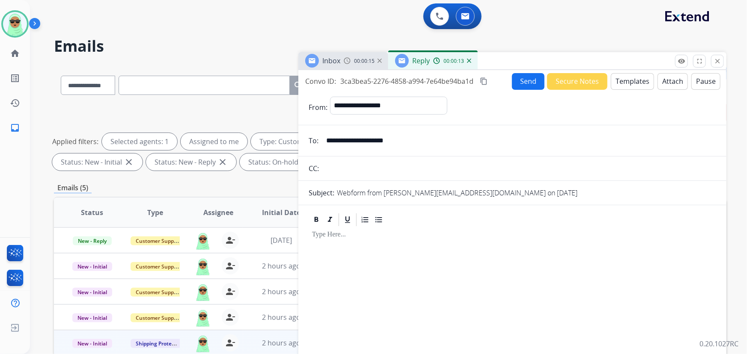
click at [623, 82] on button "Templates" at bounding box center [632, 81] width 43 height 17
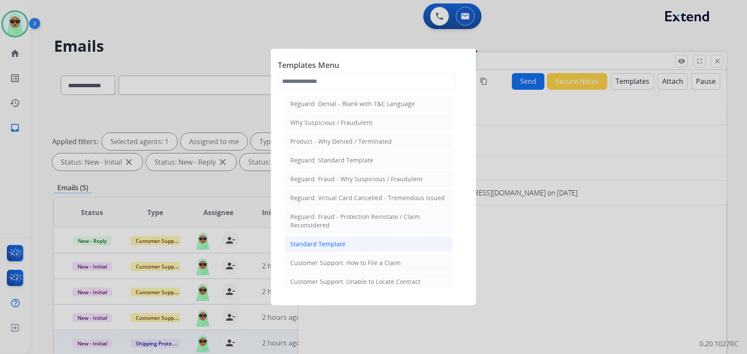
click at [344, 242] on li "Standard Template" at bounding box center [369, 244] width 168 height 16
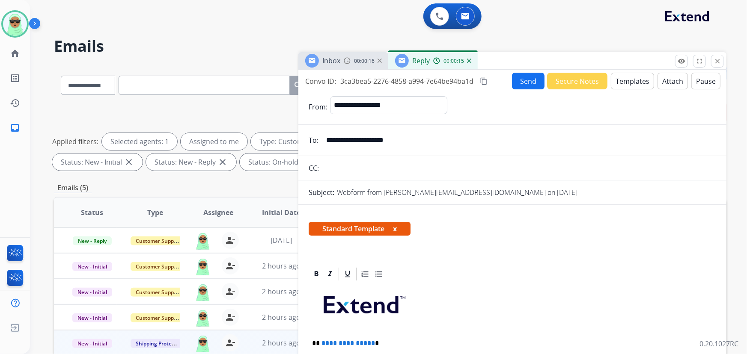
scroll to position [155, 0]
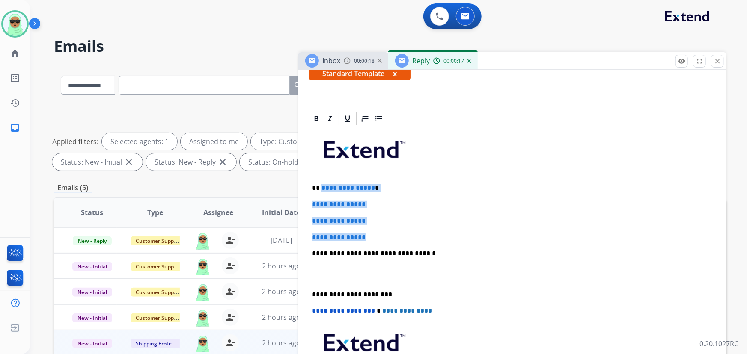
drag, startPoint x: 382, startPoint y: 235, endPoint x: 320, endPoint y: 184, distance: 80.8
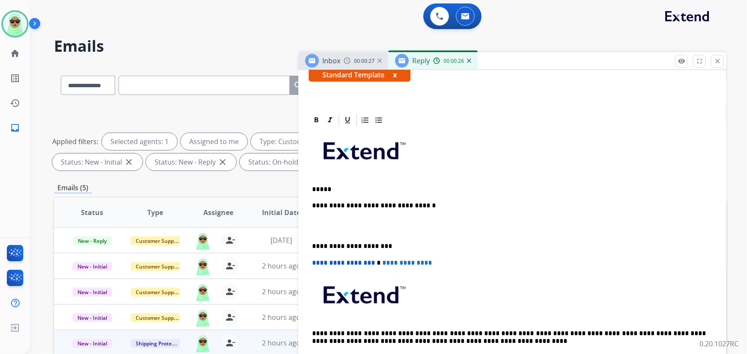
drag, startPoint x: 386, startPoint y: 200, endPoint x: 390, endPoint y: 196, distance: 6.4
click at [386, 200] on div "**********" at bounding box center [511, 250] width 407 height 245
click at [389, 189] on p "*****" at bounding box center [509, 190] width 394 height 8
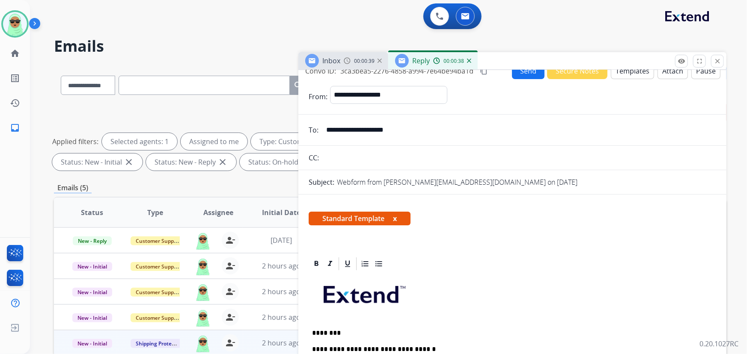
scroll to position [77, 0]
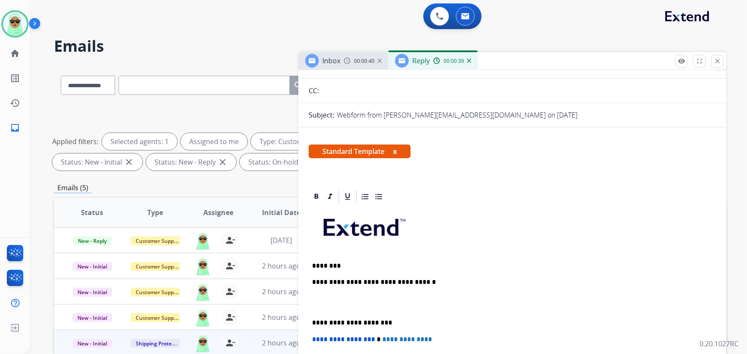
click at [350, 264] on p "********" at bounding box center [509, 266] width 394 height 8
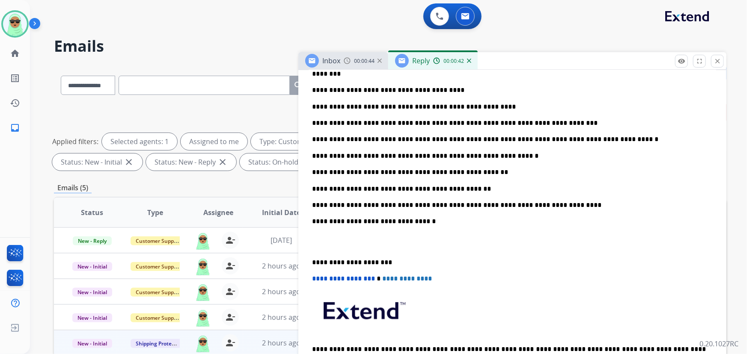
scroll to position [272, 0]
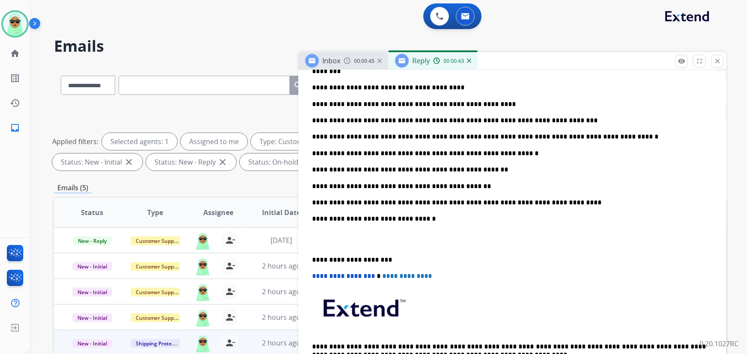
click at [471, 169] on p "**********" at bounding box center [509, 170] width 394 height 8
click at [408, 188] on p "**********" at bounding box center [509, 187] width 394 height 8
click at [407, 184] on p "**********" at bounding box center [509, 187] width 394 height 8
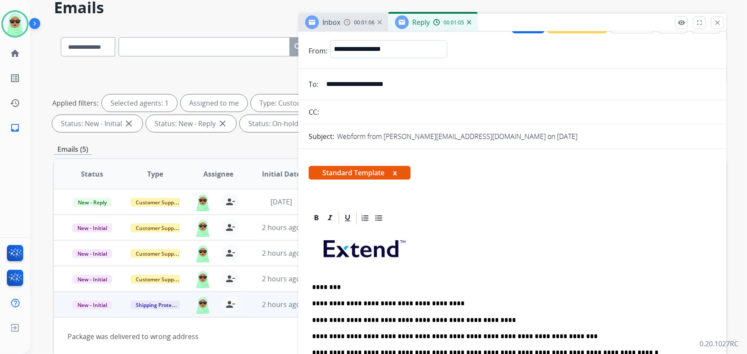
scroll to position [0, 0]
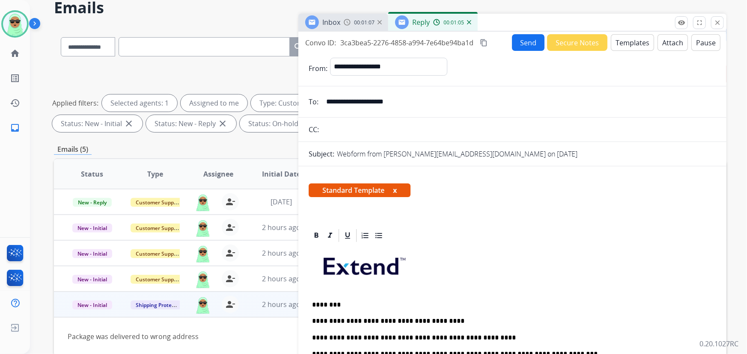
click at [523, 44] on button "Send" at bounding box center [528, 42] width 33 height 17
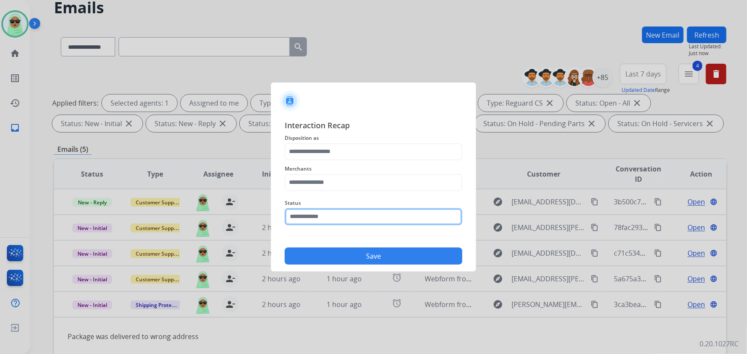
click at [371, 213] on input "text" at bounding box center [374, 216] width 178 height 17
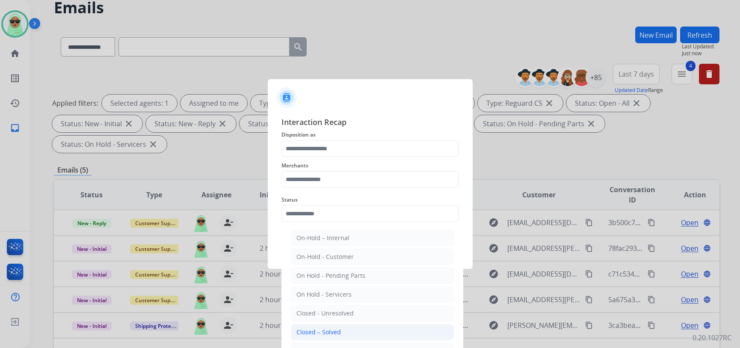
click at [346, 324] on li "Closed – Solved" at bounding box center [372, 332] width 163 height 16
type input "**********"
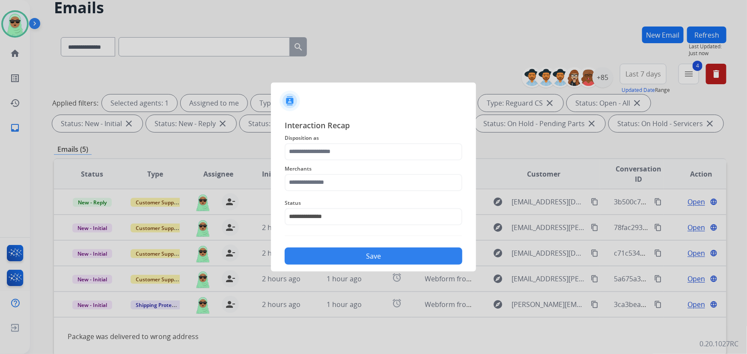
drag, startPoint x: 346, startPoint y: 163, endPoint x: 344, endPoint y: 153, distance: 10.1
click at [344, 156] on div "**********" at bounding box center [374, 192] width 178 height 146
click at [341, 137] on span "Disposition as" at bounding box center [374, 138] width 178 height 10
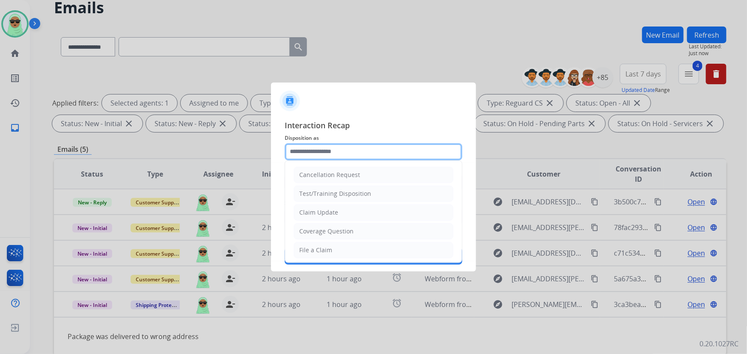
click at [334, 146] on input "text" at bounding box center [374, 151] width 178 height 17
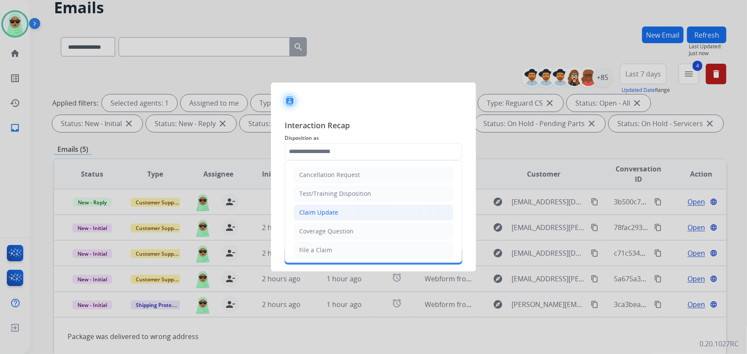
click at [338, 214] on li "Claim Update" at bounding box center [373, 213] width 160 height 16
type input "**********"
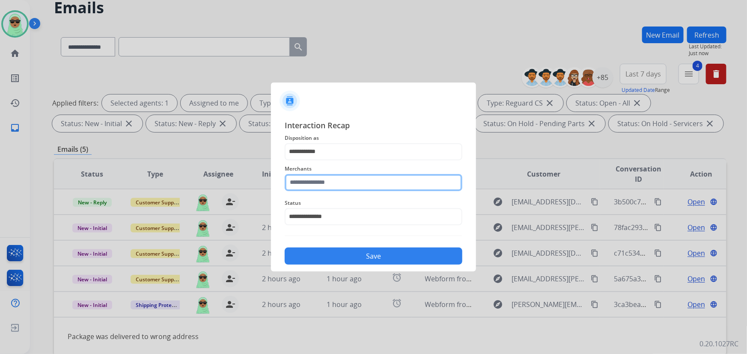
click at [329, 181] on input "text" at bounding box center [374, 182] width 178 height 17
click at [376, 176] on input "text" at bounding box center [374, 182] width 178 height 17
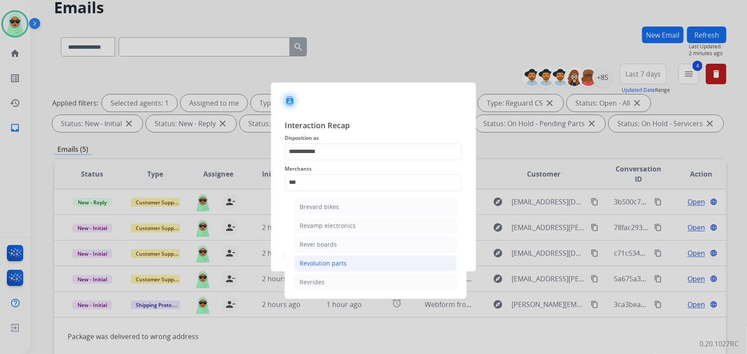
click at [338, 265] on div "Revolution parts" at bounding box center [322, 263] width 47 height 9
type input "**********"
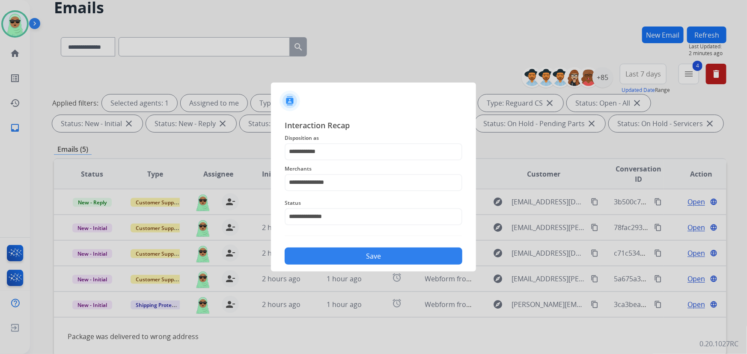
click at [352, 254] on button "Save" at bounding box center [374, 256] width 178 height 17
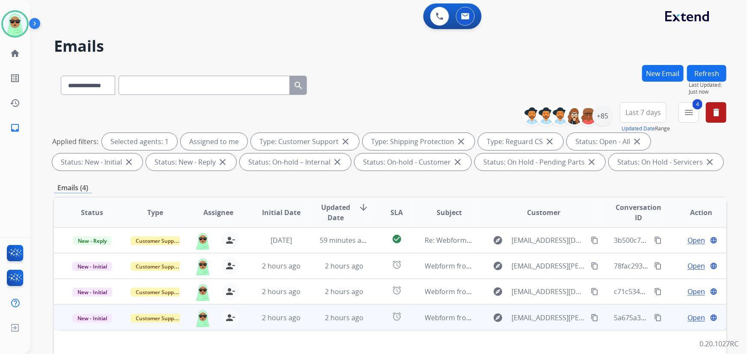
click at [590, 316] on mat-icon "content_copy" at bounding box center [594, 318] width 8 height 8
click at [690, 317] on span "Open" at bounding box center [696, 318] width 18 height 10
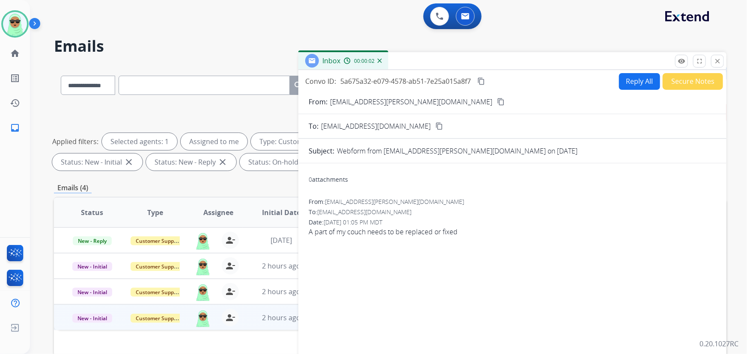
click at [619, 86] on button "Reply All" at bounding box center [639, 81] width 41 height 17
select select "**********"
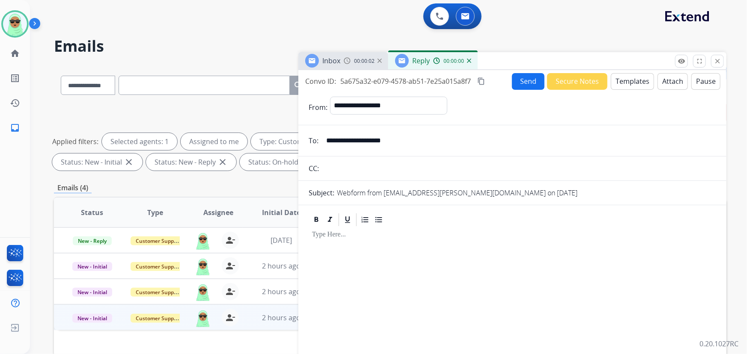
click at [634, 81] on button "Templates" at bounding box center [632, 81] width 43 height 17
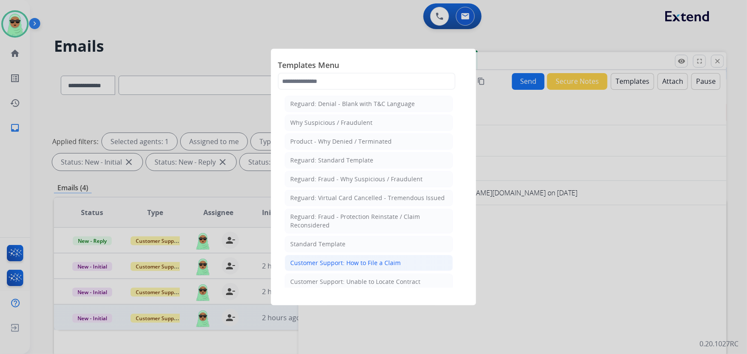
click at [382, 265] on div "Customer Support: How to File a Claim" at bounding box center [345, 263] width 110 height 9
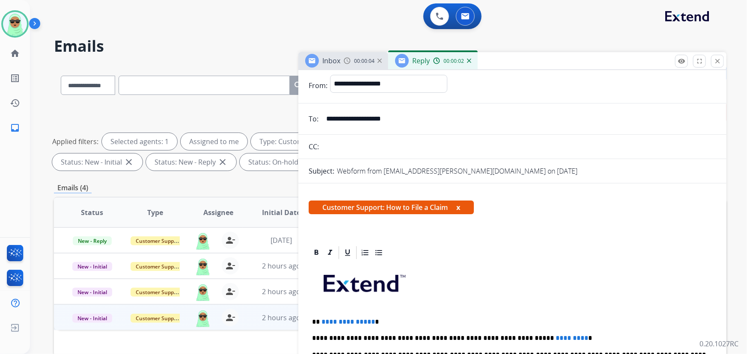
scroll to position [77, 0]
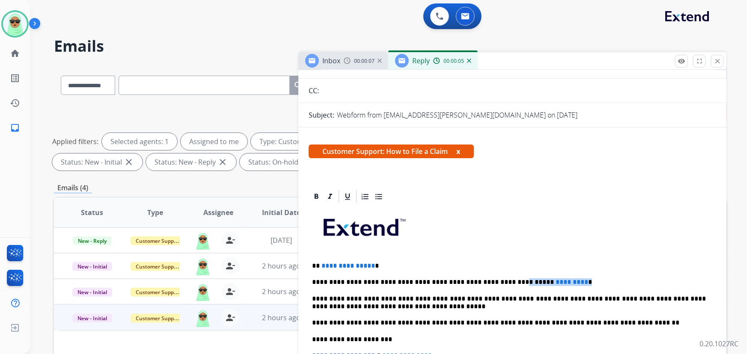
drag, startPoint x: 551, startPoint y: 273, endPoint x: 486, endPoint y: 279, distance: 64.5
click at [486, 279] on div "**********" at bounding box center [511, 335] width 407 height 261
drag, startPoint x: 332, startPoint y: 257, endPoint x: 321, endPoint y: 260, distance: 11.1
click at [321, 260] on div "**********" at bounding box center [511, 335] width 407 height 261
click at [417, 267] on p "*****" at bounding box center [509, 266] width 394 height 8
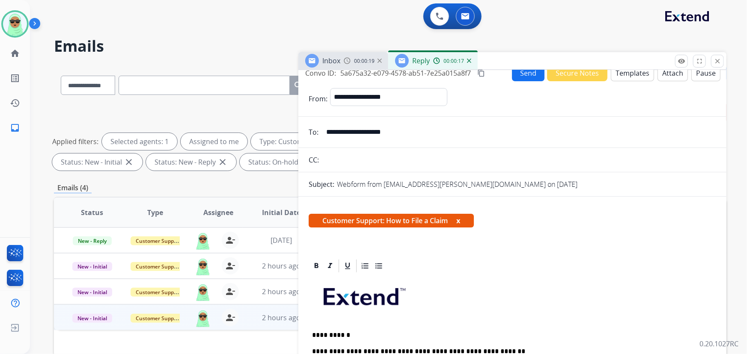
scroll to position [0, 0]
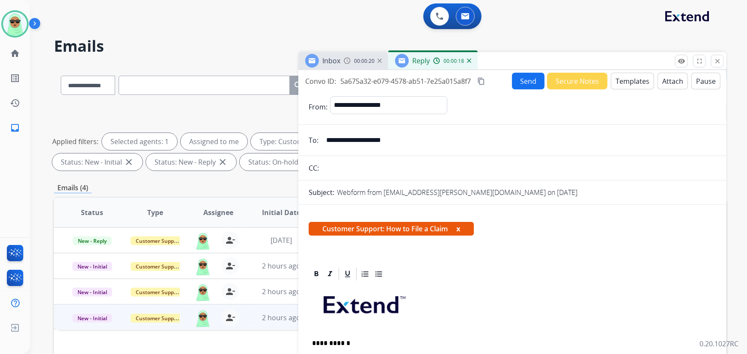
click at [522, 85] on button "Send" at bounding box center [528, 81] width 33 height 17
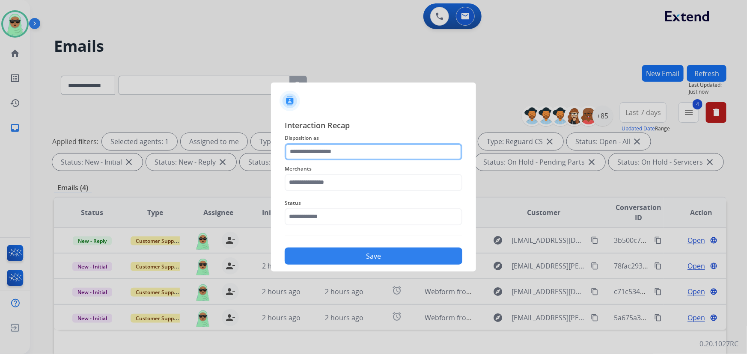
click at [315, 155] on input "text" at bounding box center [374, 151] width 178 height 17
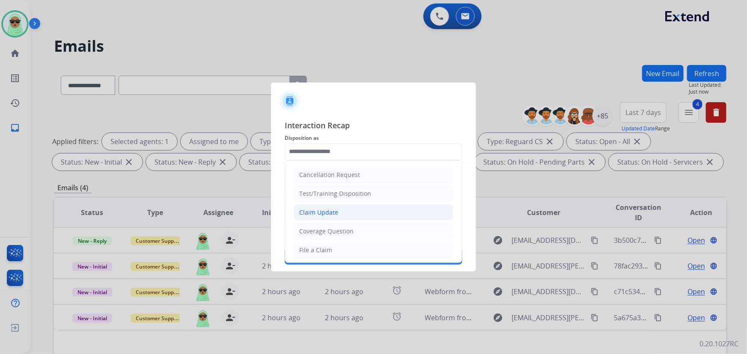
drag, startPoint x: 329, startPoint y: 220, endPoint x: 327, endPoint y: 214, distance: 6.4
click at [328, 220] on ul "Cancellation Request Test/Training Disposition Claim Update Coverage Question F…" at bounding box center [373, 278] width 177 height 235
drag, startPoint x: 326, startPoint y: 213, endPoint x: 327, endPoint y: 204, distance: 9.9
click at [326, 212] on div "Claim Update" at bounding box center [318, 212] width 39 height 9
type input "**********"
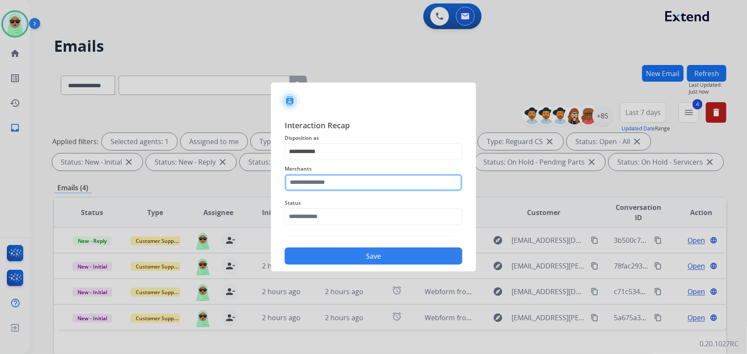
click at [335, 186] on input "text" at bounding box center [374, 182] width 178 height 17
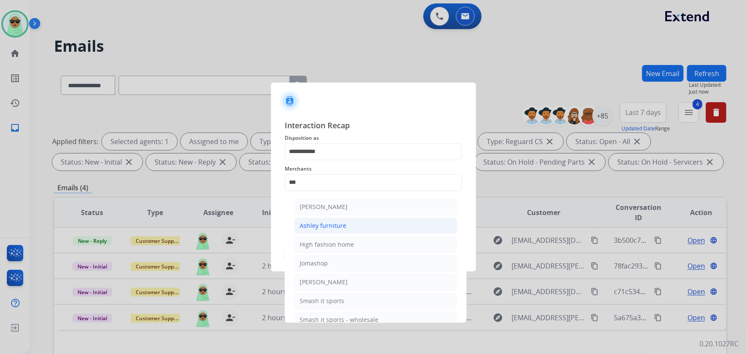
click at [331, 222] on div "Ashley furniture" at bounding box center [322, 226] width 47 height 9
type input "**********"
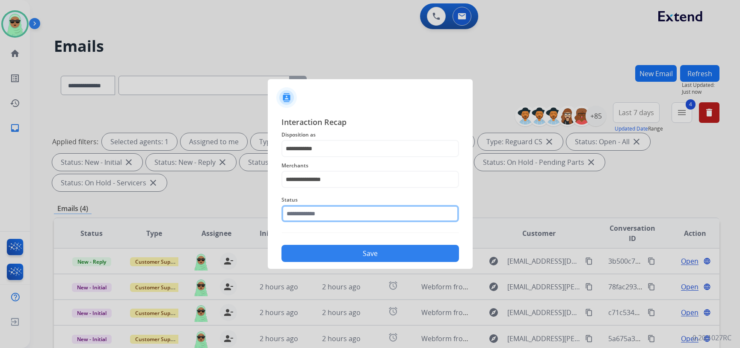
click at [333, 210] on input "text" at bounding box center [371, 213] width 178 height 17
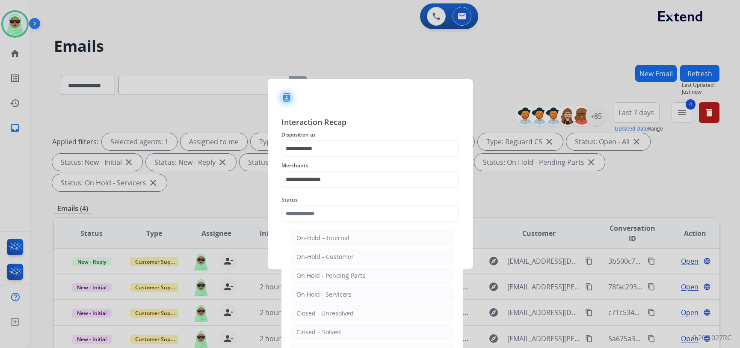
click at [348, 326] on li "Closed – Solved" at bounding box center [372, 332] width 163 height 16
type input "**********"
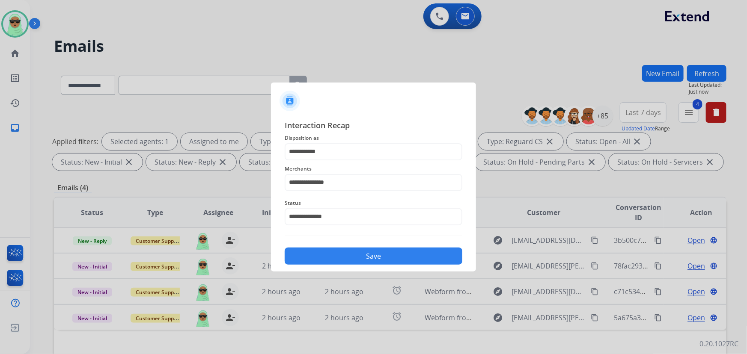
drag, startPoint x: 377, startPoint y: 273, endPoint x: 380, endPoint y: 260, distance: 12.8
click at [0, 270] on app-contact-recap-modal "**********" at bounding box center [0, 177] width 0 height 354
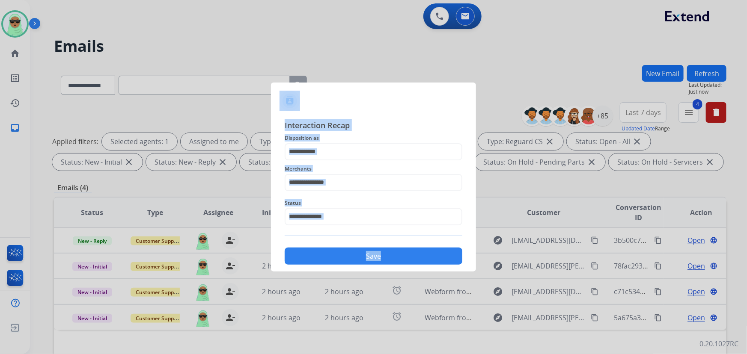
click at [380, 260] on button "Save" at bounding box center [374, 256] width 178 height 17
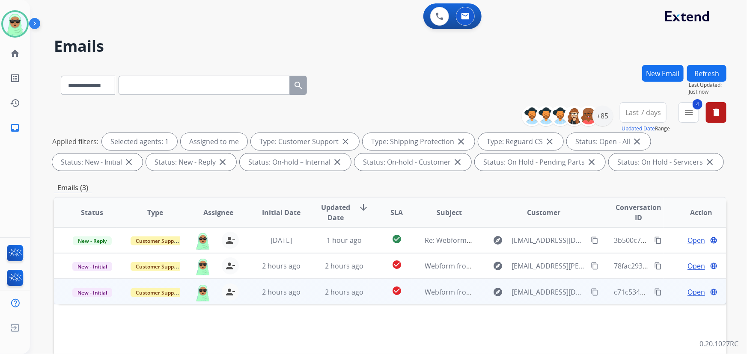
click at [590, 296] on button "content_copy" at bounding box center [594, 292] width 10 height 10
click at [590, 293] on mat-icon "content_copy" at bounding box center [594, 292] width 8 height 8
click at [687, 291] on span "Open" at bounding box center [696, 292] width 18 height 10
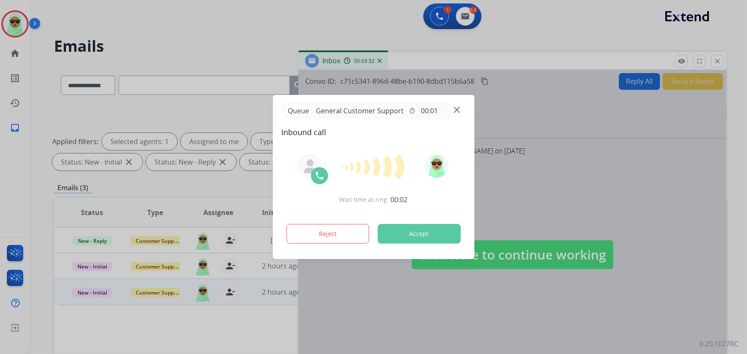
click at [499, 25] on div at bounding box center [373, 177] width 747 height 354
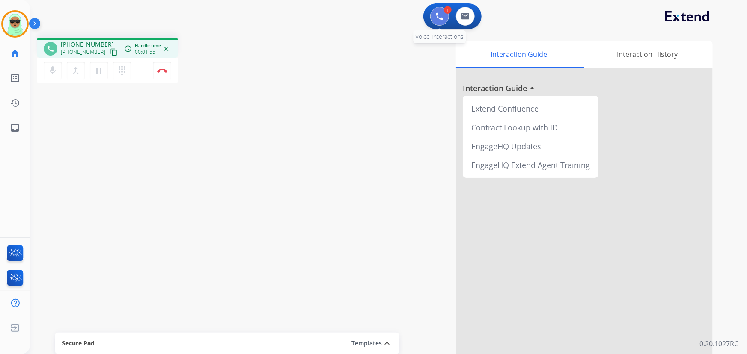
drag, startPoint x: 440, startPoint y: 15, endPoint x: 436, endPoint y: 16, distance: 4.6
click at [440, 15] on img at bounding box center [440, 16] width 8 height 8
click at [435, 16] on button at bounding box center [439, 16] width 19 height 19
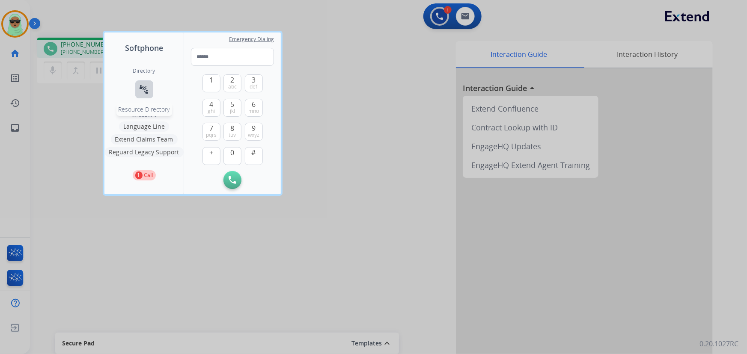
click at [143, 92] on mat-icon "connect_without_contact" at bounding box center [144, 89] width 10 height 10
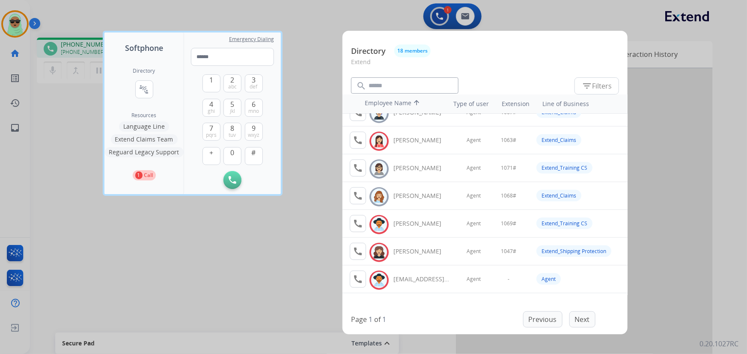
scroll to position [325, 0]
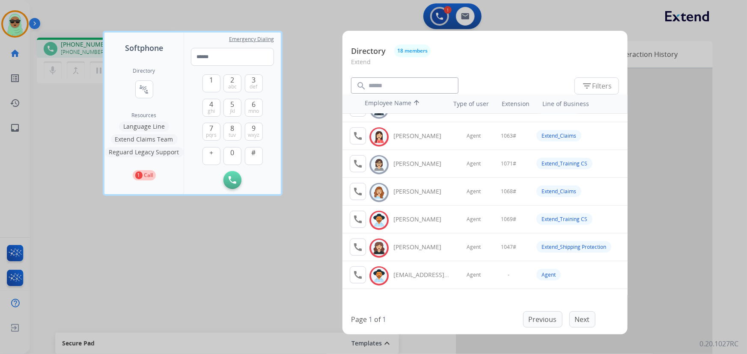
click at [309, 192] on div at bounding box center [373, 177] width 747 height 354
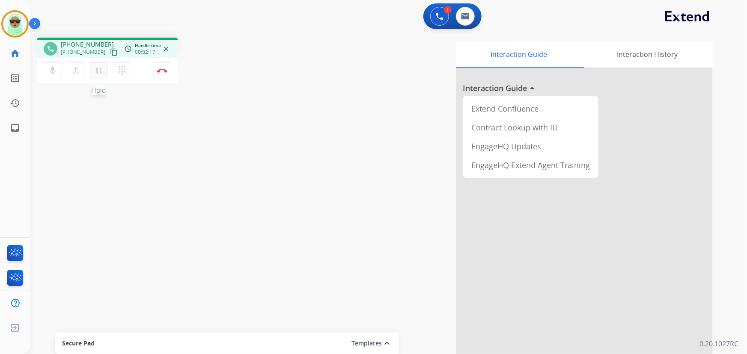
click at [100, 67] on mat-icon "pause" at bounding box center [99, 70] width 10 height 10
click at [53, 68] on mat-icon "mic" at bounding box center [52, 70] width 10 height 10
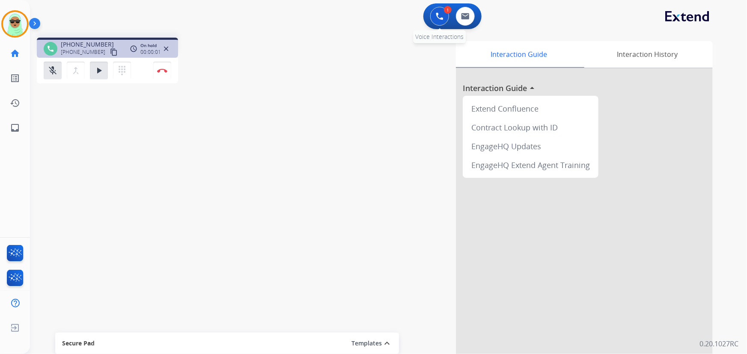
click at [438, 15] on img at bounding box center [440, 16] width 8 height 8
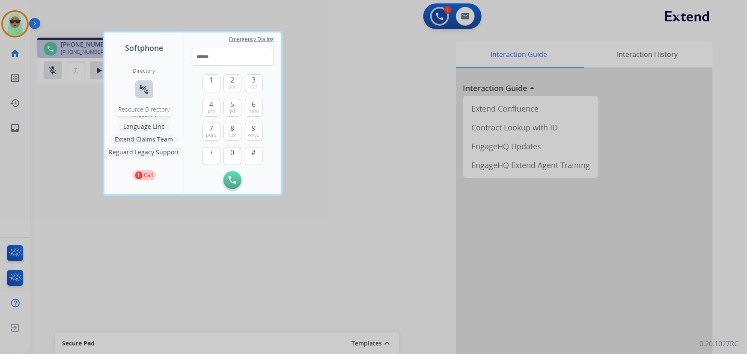
click at [145, 86] on mat-icon "connect_without_contact" at bounding box center [144, 89] width 10 height 10
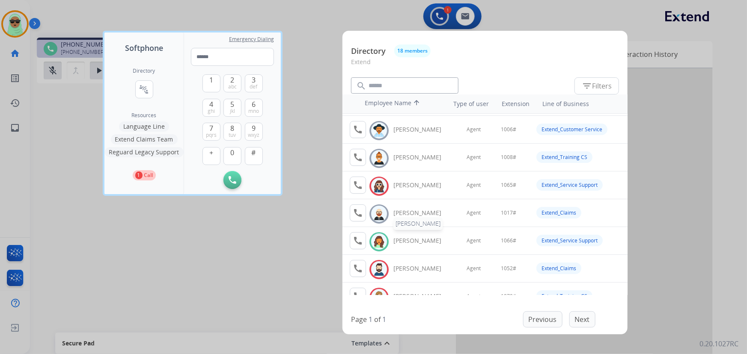
scroll to position [116, 0]
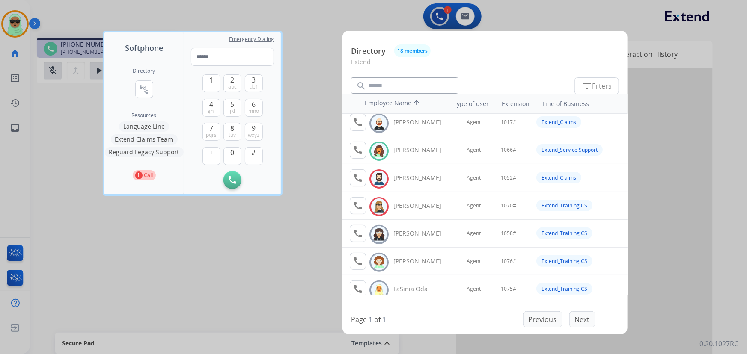
click at [146, 135] on button "Extend Claims Team" at bounding box center [144, 139] width 67 height 10
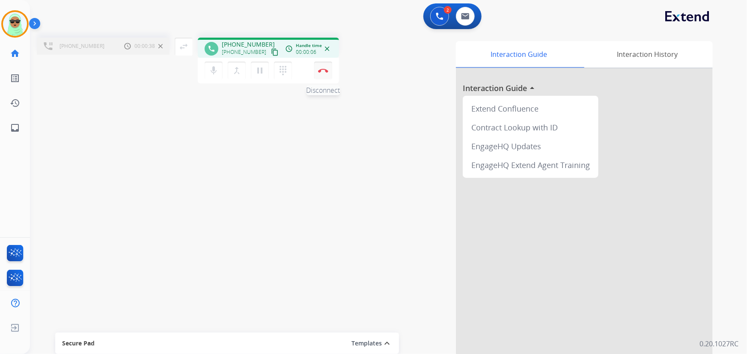
click at [324, 68] on img at bounding box center [323, 70] width 10 height 4
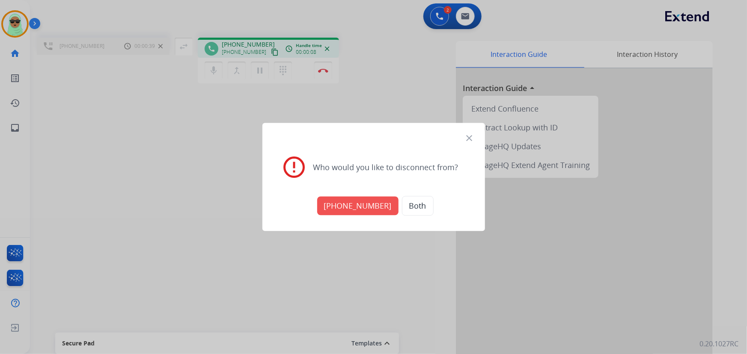
click at [368, 207] on button "[PHONE_NUMBER]" at bounding box center [357, 206] width 81 height 19
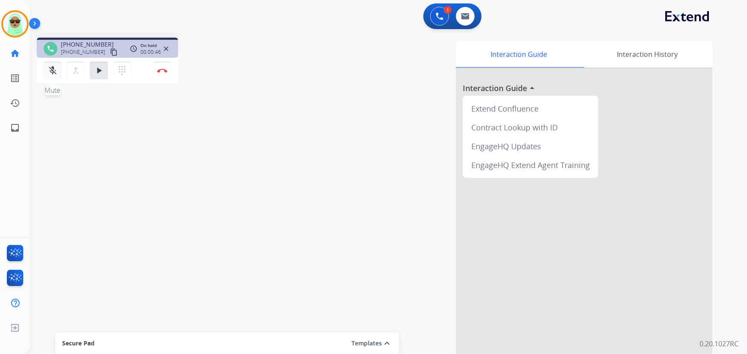
click at [46, 66] on button "mic_off Mute" at bounding box center [53, 71] width 18 height 18
click at [101, 71] on mat-icon "play_arrow" at bounding box center [99, 70] width 10 height 10
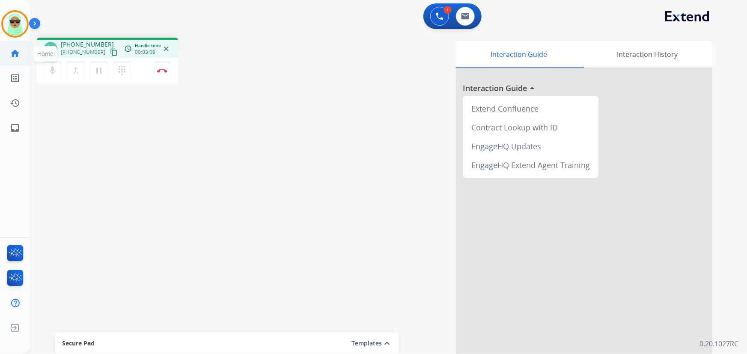
click at [21, 59] on link "home Home" at bounding box center [15, 53] width 24 height 24
click at [51, 74] on mat-icon "mic" at bounding box center [52, 70] width 10 height 10
click at [50, 74] on mat-icon "mic_off" at bounding box center [52, 70] width 10 height 10
click at [159, 71] on img at bounding box center [162, 70] width 10 height 4
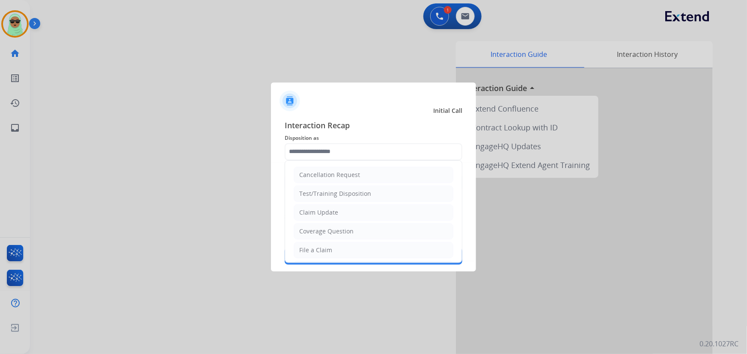
click at [328, 160] on input "text" at bounding box center [374, 151] width 178 height 17
click at [341, 207] on li "Claim Update" at bounding box center [373, 213] width 160 height 16
type input "**********"
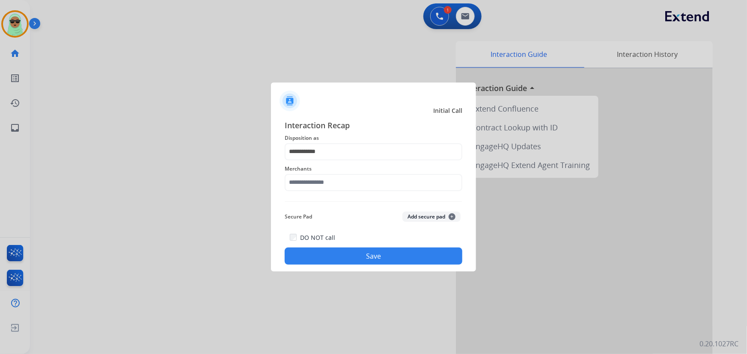
click at [322, 191] on div "Merchants" at bounding box center [374, 177] width 178 height 34
click at [323, 189] on input "text" at bounding box center [374, 182] width 178 height 17
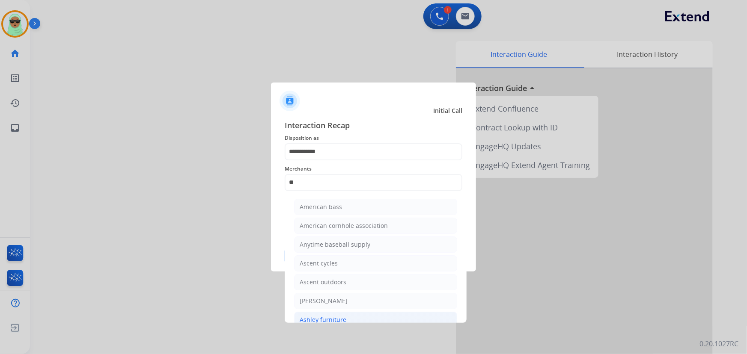
click at [356, 315] on li "Ashley furniture" at bounding box center [375, 320] width 163 height 16
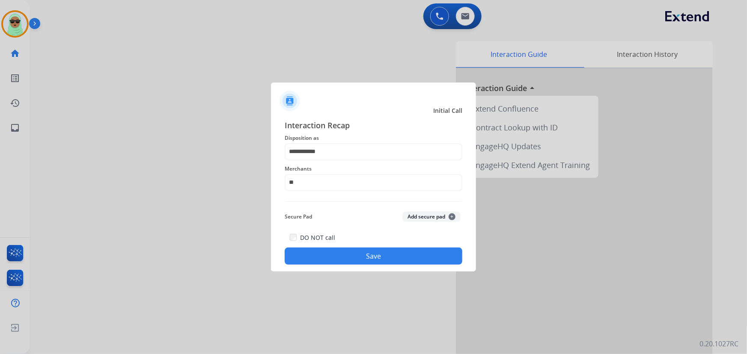
type input "**********"
click at [347, 261] on button "Save" at bounding box center [374, 256] width 178 height 17
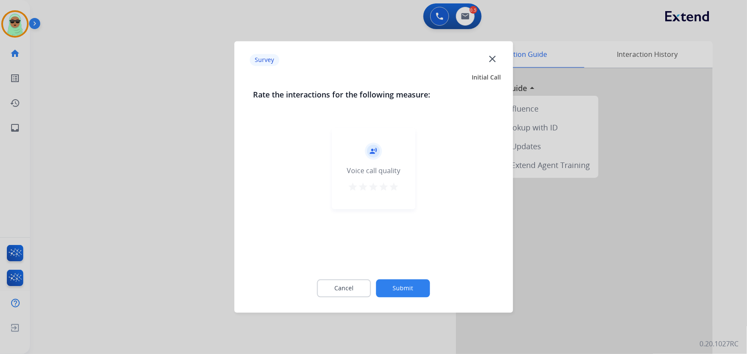
drag, startPoint x: 373, startPoint y: 260, endPoint x: 374, endPoint y: 270, distance: 9.4
click at [374, 264] on div "record_voice_over Voice call quality star star star star star" at bounding box center [373, 196] width 241 height 148
drag, startPoint x: 379, startPoint y: 278, endPoint x: 393, endPoint y: 291, distance: 19.4
click at [380, 280] on div "Cancel Submit" at bounding box center [373, 289] width 241 height 39
click at [406, 296] on button "Submit" at bounding box center [403, 289] width 54 height 18
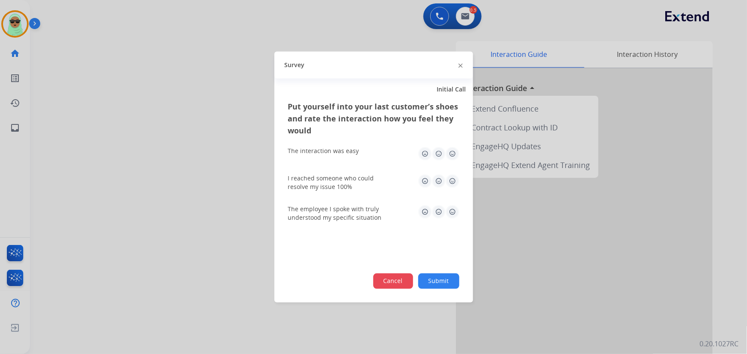
click at [406, 285] on button "Cancel" at bounding box center [393, 281] width 40 height 15
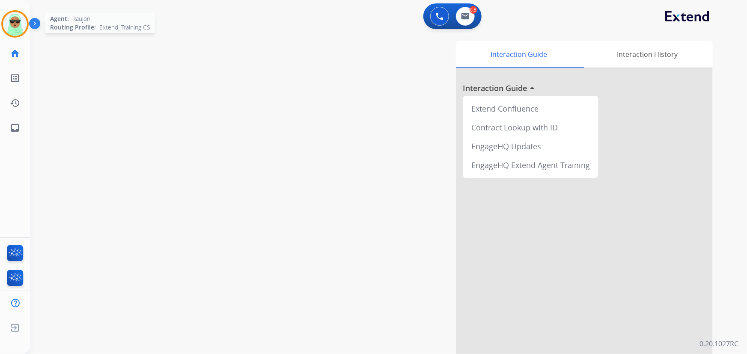
click at [17, 25] on img at bounding box center [15, 24] width 24 height 24
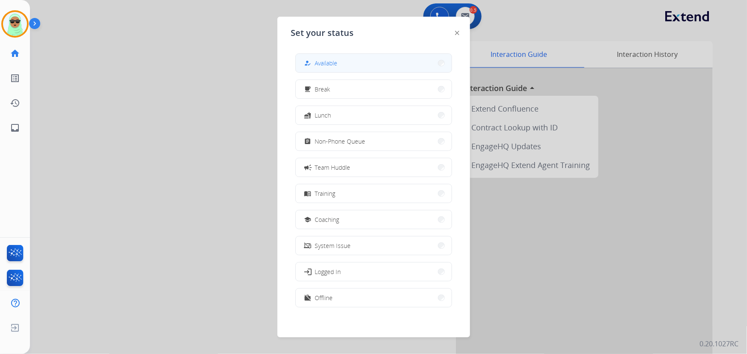
drag, startPoint x: 381, startPoint y: 61, endPoint x: 330, endPoint y: 65, distance: 51.6
click at [380, 61] on button "how_to_reg Available" at bounding box center [374, 63] width 156 height 18
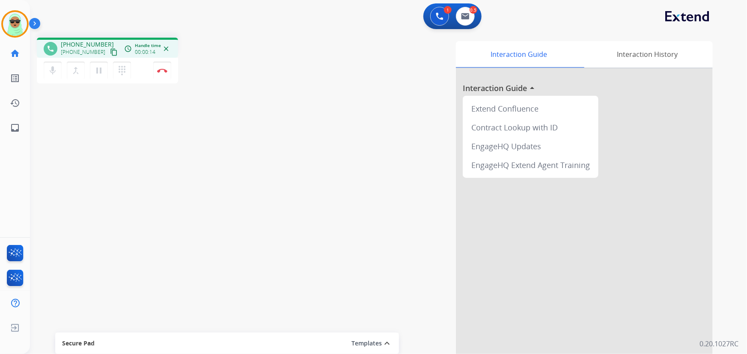
click at [109, 48] on button "content_copy" at bounding box center [114, 52] width 10 height 10
click at [163, 65] on button "Disconnect" at bounding box center [162, 71] width 18 height 18
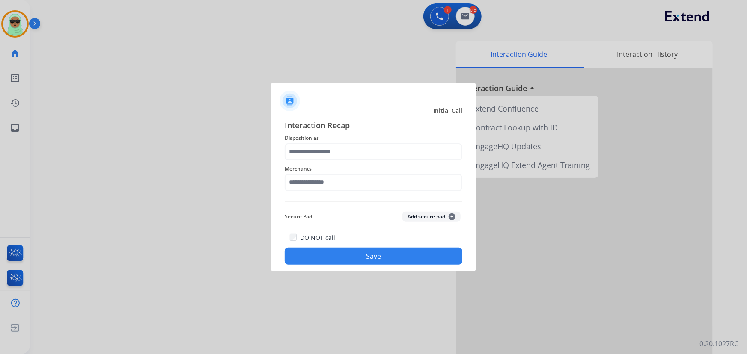
drag, startPoint x: 397, startPoint y: 206, endPoint x: 397, endPoint y: 201, distance: 5.6
click at [397, 203] on div "Interaction Recap Disposition as Merchants Secure Pad Add secure pad + DO NOT c…" at bounding box center [374, 192] width 178 height 146
click at [397, 178] on input "text" at bounding box center [374, 182] width 178 height 17
click at [403, 180] on input "text" at bounding box center [374, 182] width 178 height 17
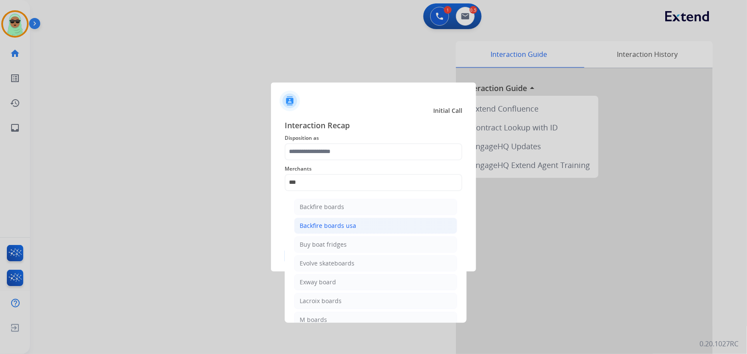
click at [354, 228] on div "Backfire boards usa" at bounding box center [327, 226] width 56 height 9
type input "**********"
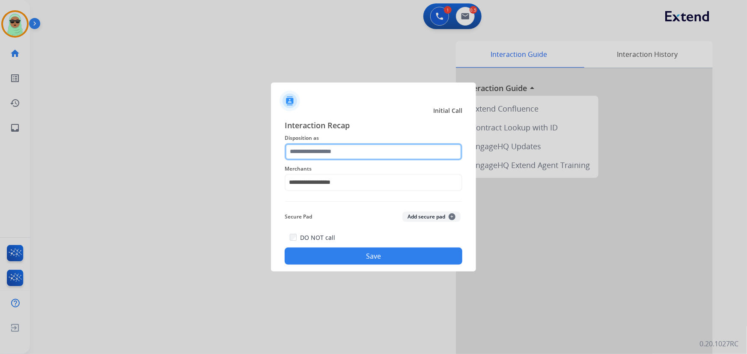
click at [356, 154] on input "text" at bounding box center [374, 151] width 178 height 17
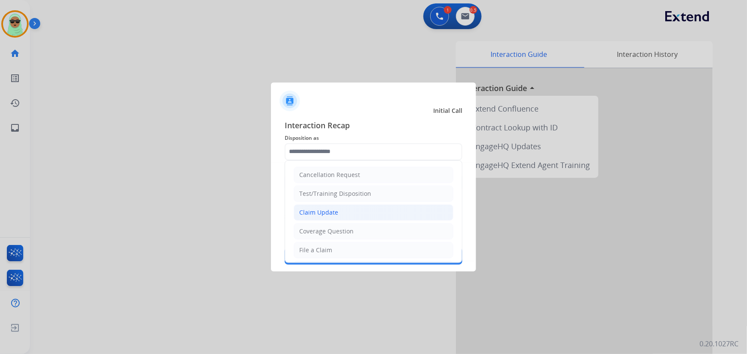
click at [341, 207] on li "Claim Update" at bounding box center [373, 213] width 160 height 16
type input "**********"
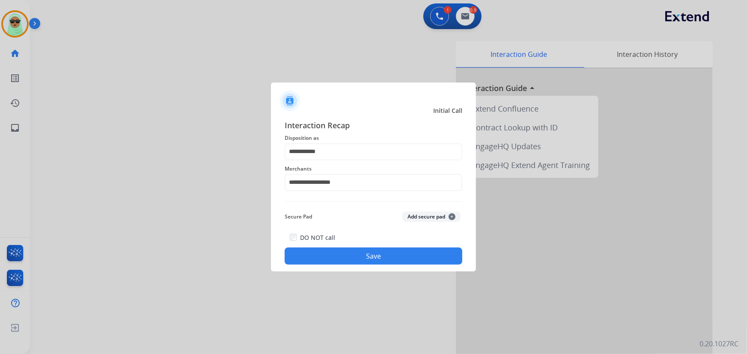
click at [369, 269] on div "**********" at bounding box center [373, 193] width 205 height 160
click at [378, 266] on div "**********" at bounding box center [373, 193] width 205 height 160
click at [397, 243] on div "DO NOT call Save" at bounding box center [374, 248] width 178 height 33
click at [398, 256] on button "Save" at bounding box center [374, 256] width 178 height 17
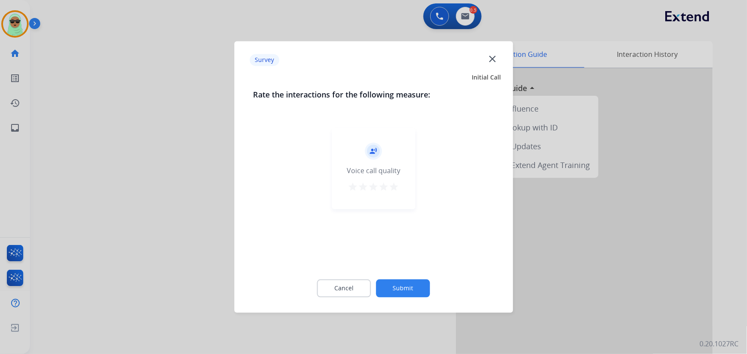
click at [424, 288] on button "Submit" at bounding box center [403, 289] width 54 height 18
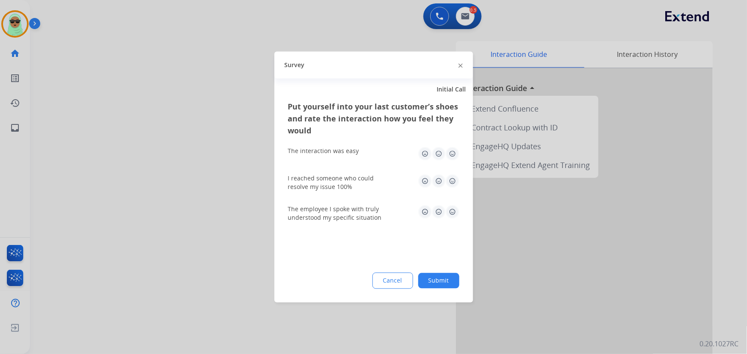
click at [434, 287] on button "Submit" at bounding box center [438, 280] width 41 height 15
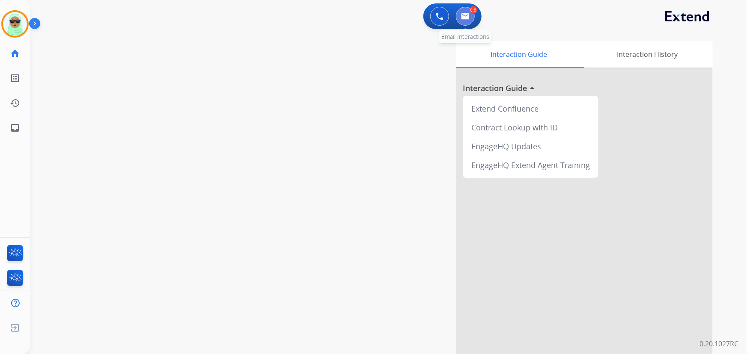
click at [471, 15] on button at bounding box center [465, 16] width 19 height 19
select select "**********"
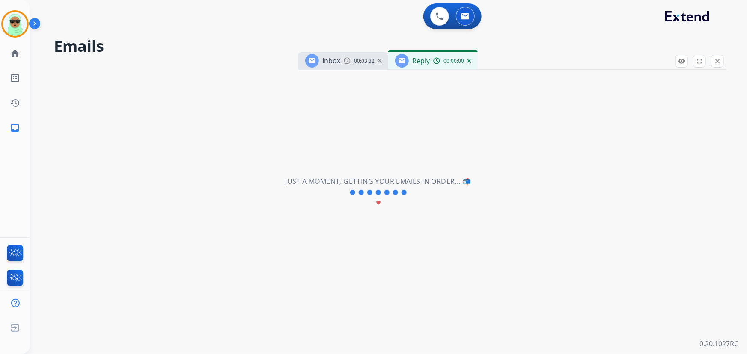
select select "**********"
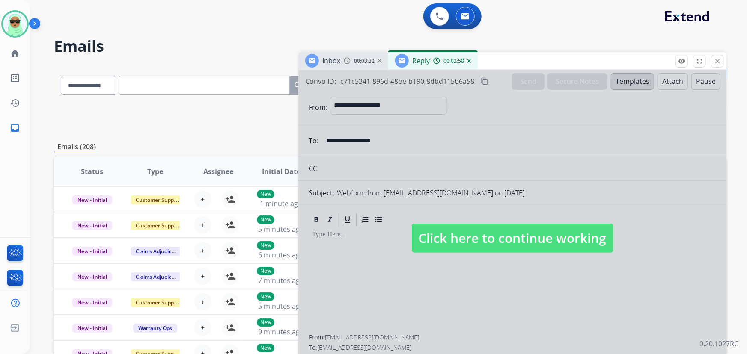
drag, startPoint x: 501, startPoint y: 246, endPoint x: 350, endPoint y: 195, distance: 159.7
click at [483, 241] on span "Click here to continue working" at bounding box center [513, 238] width 202 height 29
select select
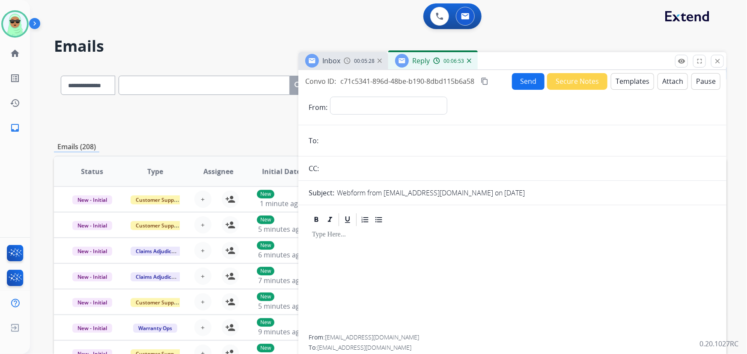
click at [522, 86] on button "Send" at bounding box center [528, 81] width 33 height 17
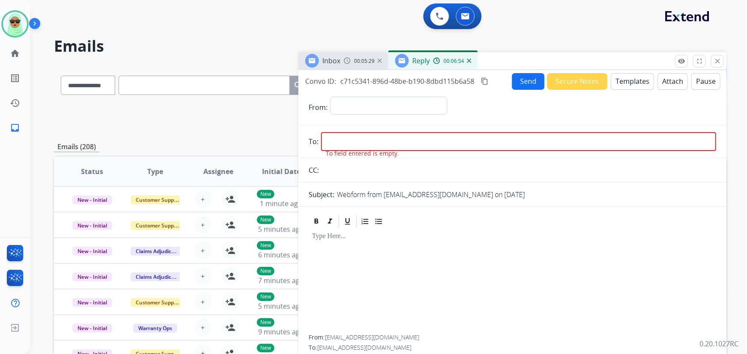
drag, startPoint x: 364, startPoint y: 95, endPoint x: 374, endPoint y: 119, distance: 26.5
click at [364, 95] on form "**********" at bounding box center [512, 238] width 428 height 296
click at [363, 102] on select "**********" at bounding box center [388, 105] width 116 height 17
select select "**********"
click at [330, 97] on select "**********" at bounding box center [388, 105] width 116 height 17
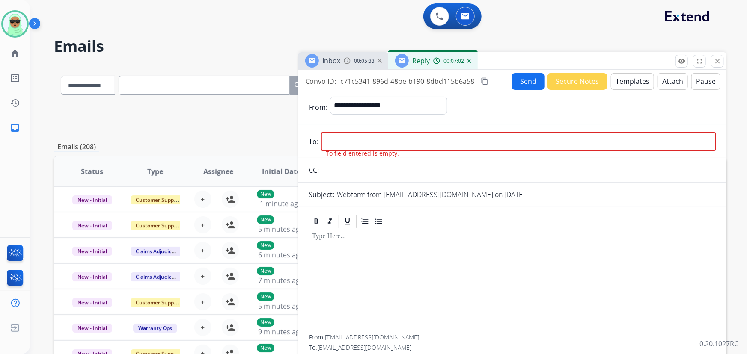
click at [396, 145] on input "email" at bounding box center [518, 141] width 395 height 19
paste input "**********"
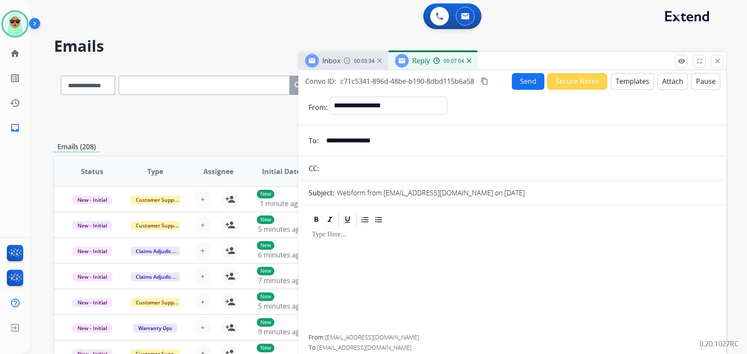
type input "**********"
click at [623, 81] on button "Templates" at bounding box center [632, 81] width 43 height 17
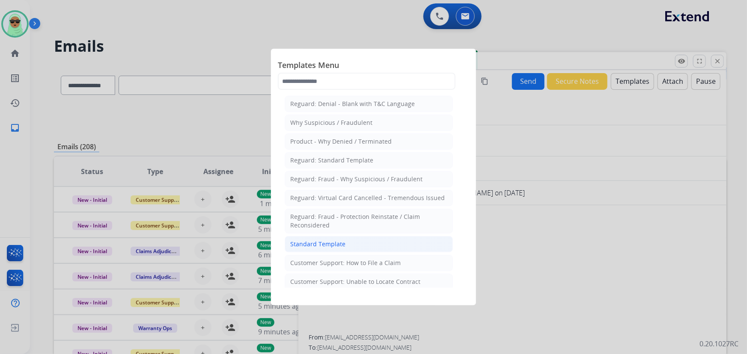
click at [334, 245] on div "Standard Template" at bounding box center [317, 244] width 55 height 9
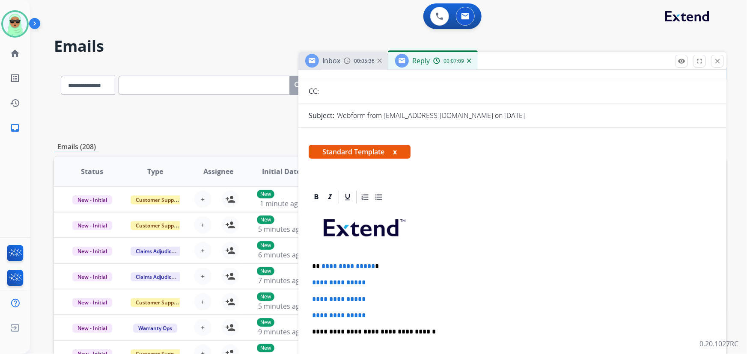
scroll to position [77, 0]
drag, startPoint x: 357, startPoint y: 300, endPoint x: 319, endPoint y: 265, distance: 51.5
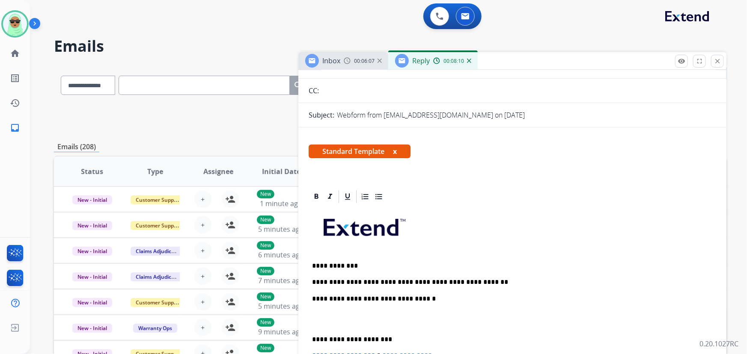
click at [397, 299] on p "**********" at bounding box center [509, 299] width 394 height 8
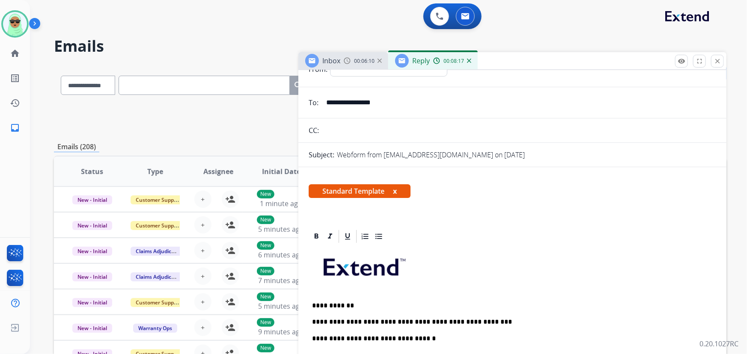
scroll to position [0, 0]
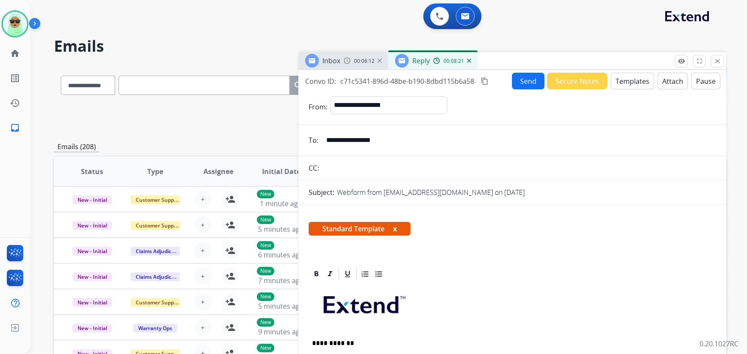
click at [525, 83] on button "Send" at bounding box center [528, 81] width 33 height 17
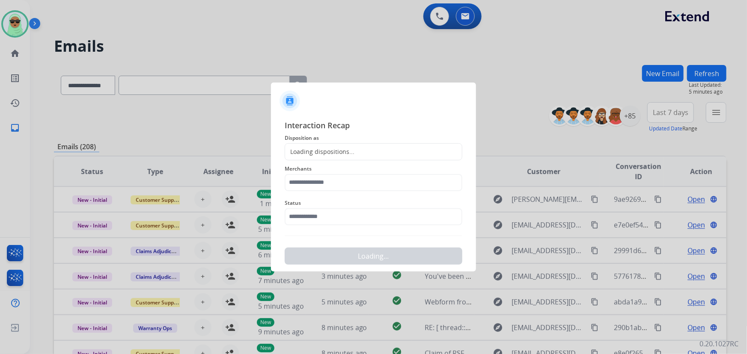
drag, startPoint x: 330, startPoint y: 225, endPoint x: 325, endPoint y: 218, distance: 9.0
click at [329, 225] on div "Status" at bounding box center [374, 212] width 178 height 34
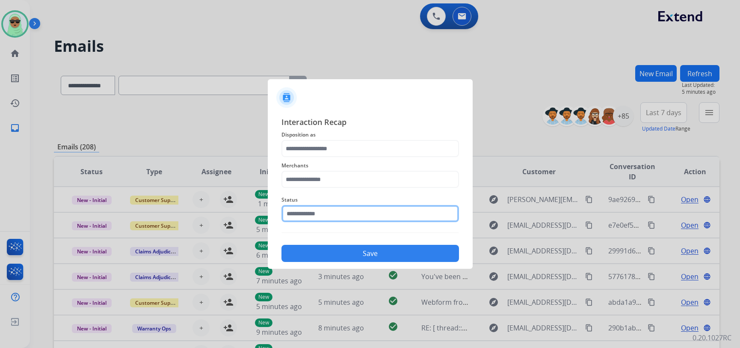
drag, startPoint x: 326, startPoint y: 220, endPoint x: 330, endPoint y: 225, distance: 5.5
click at [328, 220] on input "text" at bounding box center [371, 213] width 178 height 17
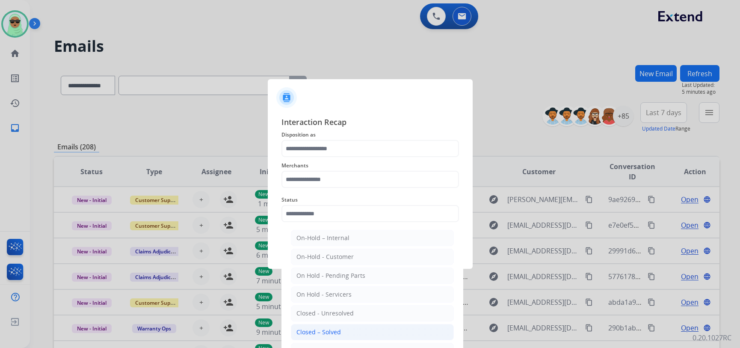
drag, startPoint x: 353, startPoint y: 329, endPoint x: 341, endPoint y: 231, distance: 98.7
click at [353, 329] on li "Closed – Solved" at bounding box center [372, 332] width 163 height 16
type input "**********"
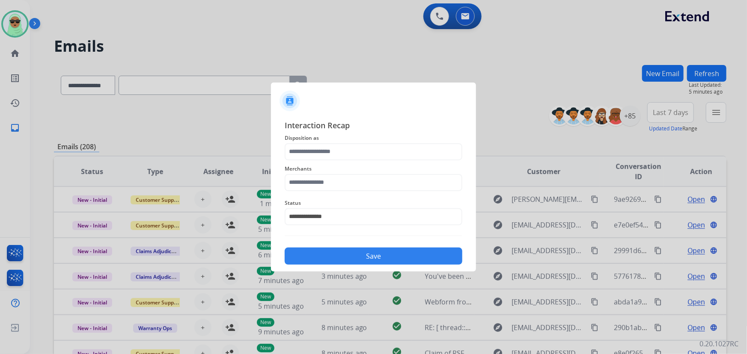
drag, startPoint x: 335, startPoint y: 192, endPoint x: 338, endPoint y: 180, distance: 12.9
click at [335, 191] on div "Merchants" at bounding box center [374, 177] width 178 height 34
click at [338, 180] on input "text" at bounding box center [374, 182] width 178 height 17
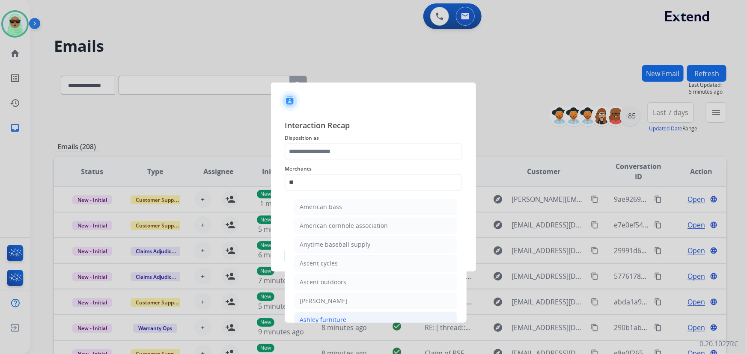
click at [364, 316] on li "Ashley furniture" at bounding box center [375, 320] width 163 height 16
type input "**********"
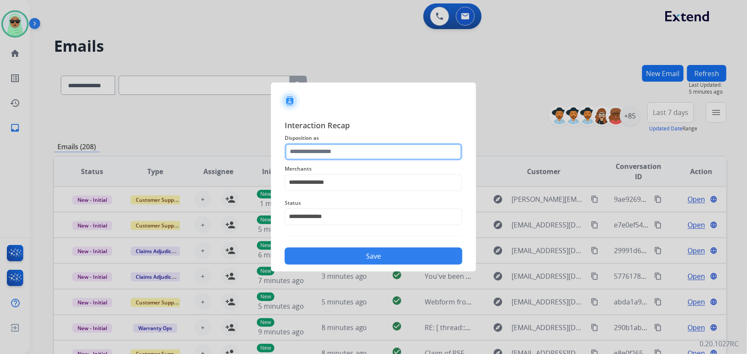
click at [350, 152] on input "text" at bounding box center [374, 151] width 178 height 17
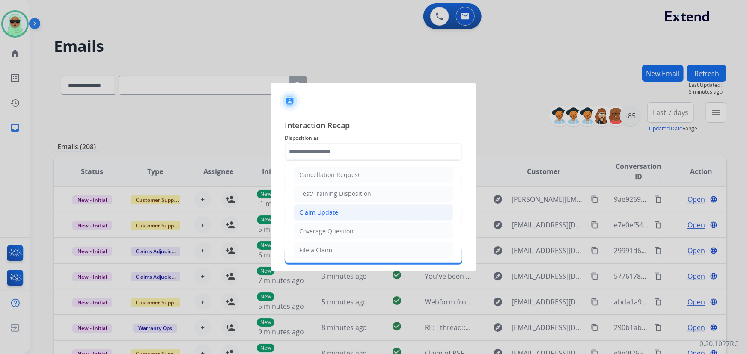
click at [348, 216] on li "Claim Update" at bounding box center [373, 213] width 160 height 16
type input "**********"
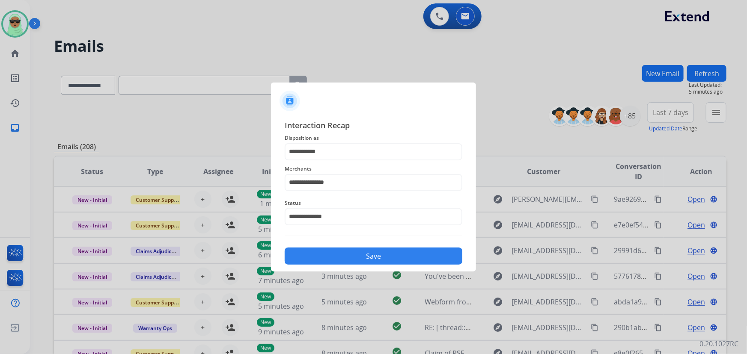
click at [364, 249] on button "Save" at bounding box center [374, 256] width 178 height 17
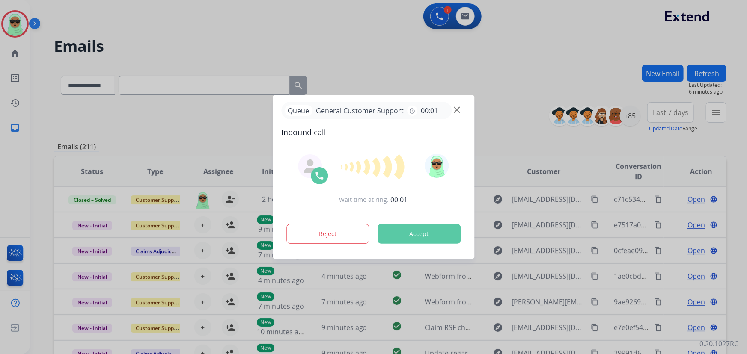
click at [461, 111] on div "Queue General Customer Support timer 00:01" at bounding box center [373, 111] width 184 height 18
drag, startPoint x: 461, startPoint y: 111, endPoint x: 456, endPoint y: 110, distance: 4.7
click at [458, 111] on div "Queue General Customer Support timer 00:01" at bounding box center [373, 111] width 184 height 18
click at [456, 110] on img at bounding box center [457, 110] width 6 height 6
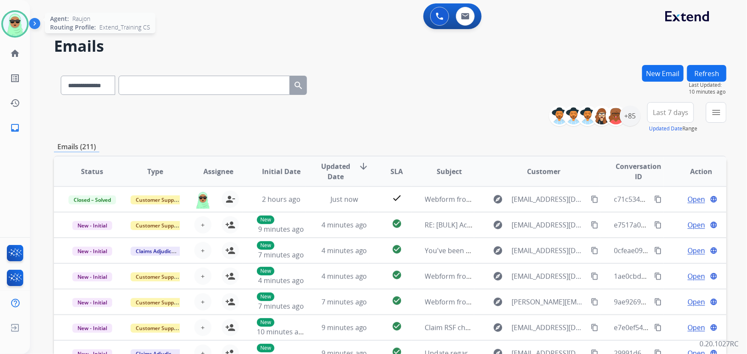
click at [6, 20] on img at bounding box center [15, 24] width 24 height 24
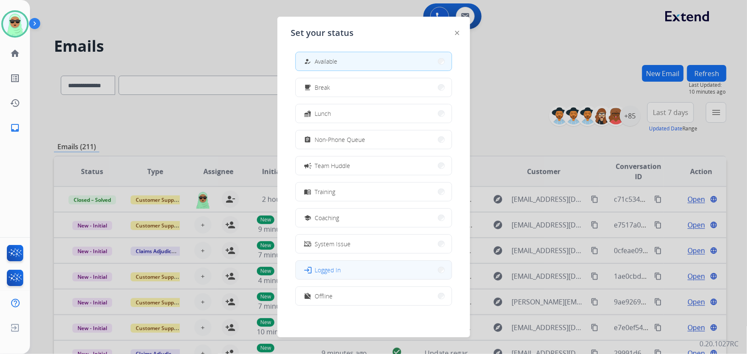
scroll to position [2, 0]
click at [343, 305] on div "how_to_reg Available free_breakfast Break fastfood Lunch assignment Non-Phone Q…" at bounding box center [373, 182] width 165 height 270
click at [342, 293] on button "work_off Offline" at bounding box center [374, 296] width 156 height 18
